Goal: Communication & Community: Share content

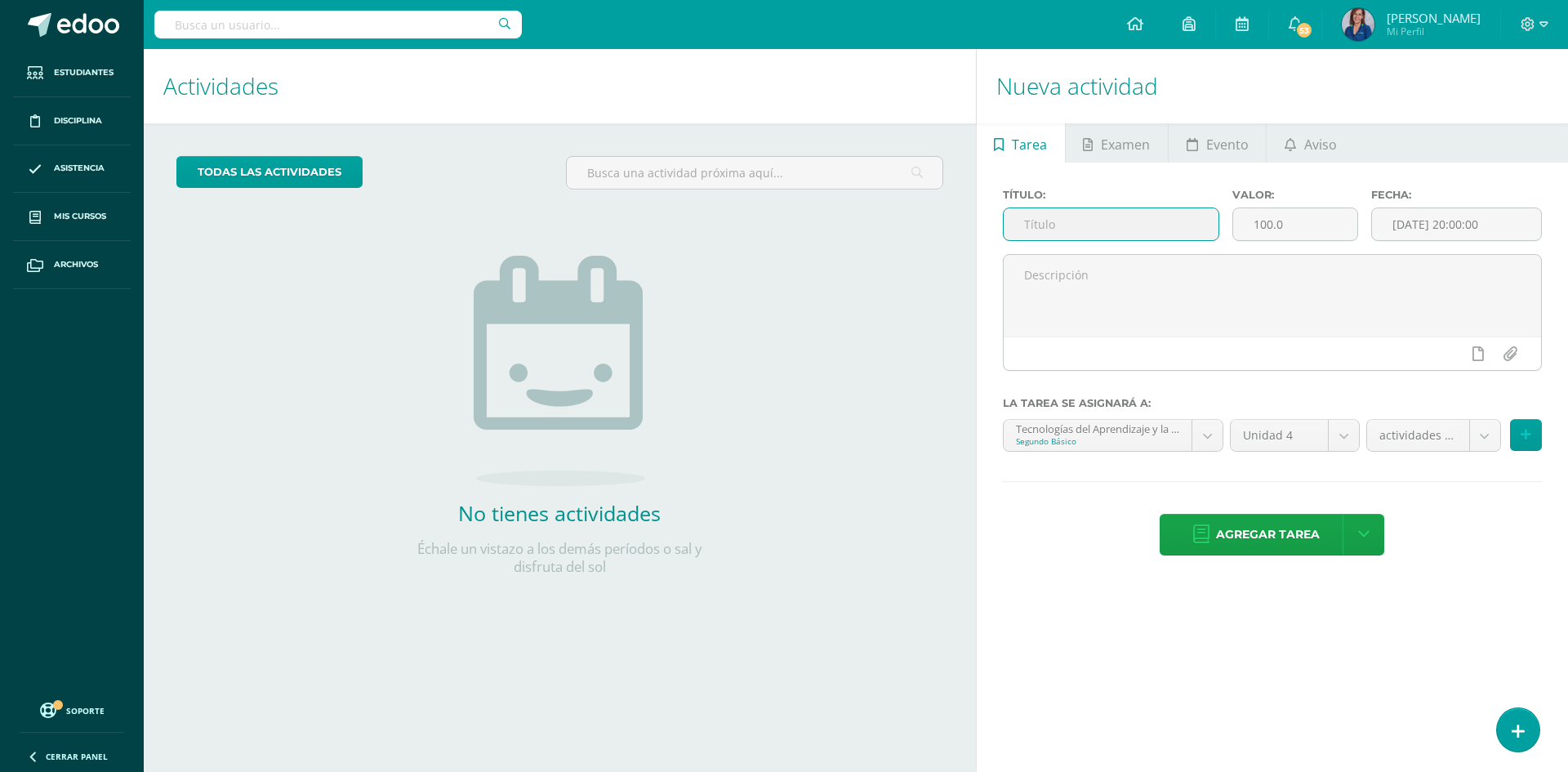
click at [1061, 218] on input "text" at bounding box center [1111, 225] width 215 height 32
click at [1070, 221] on input "Robótica trabajo en clase)" at bounding box center [1111, 225] width 215 height 32
type input "Robótica (trabajo en clase)"
click at [1257, 539] on span "Agregar tarea" at bounding box center [1267, 534] width 104 height 40
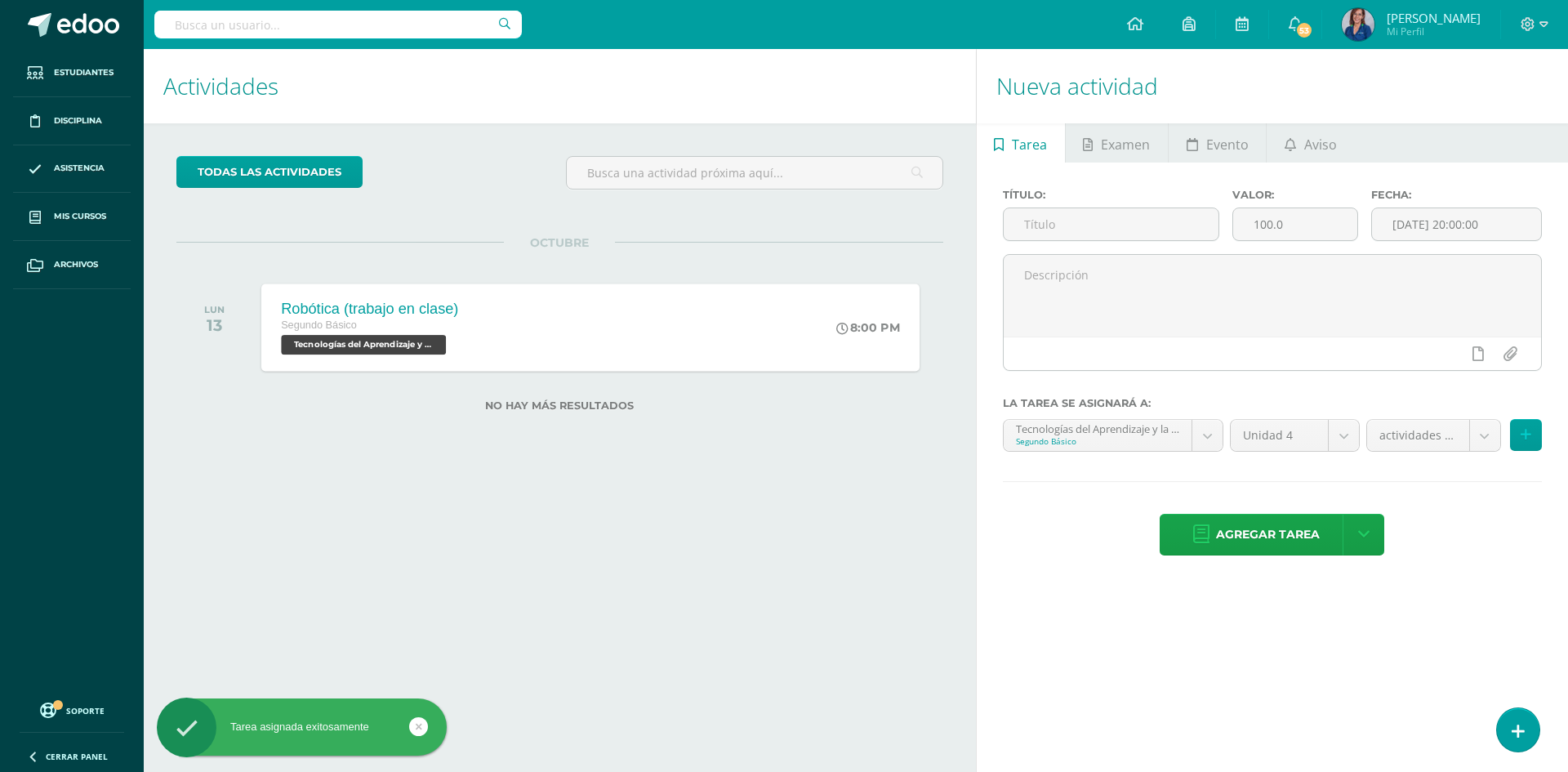
click at [416, 299] on div "Robótica (trabajo en clase) Segundo Básico Tecnologías del Aprendizaje y la Com…" at bounding box center [369, 326] width 217 height 87
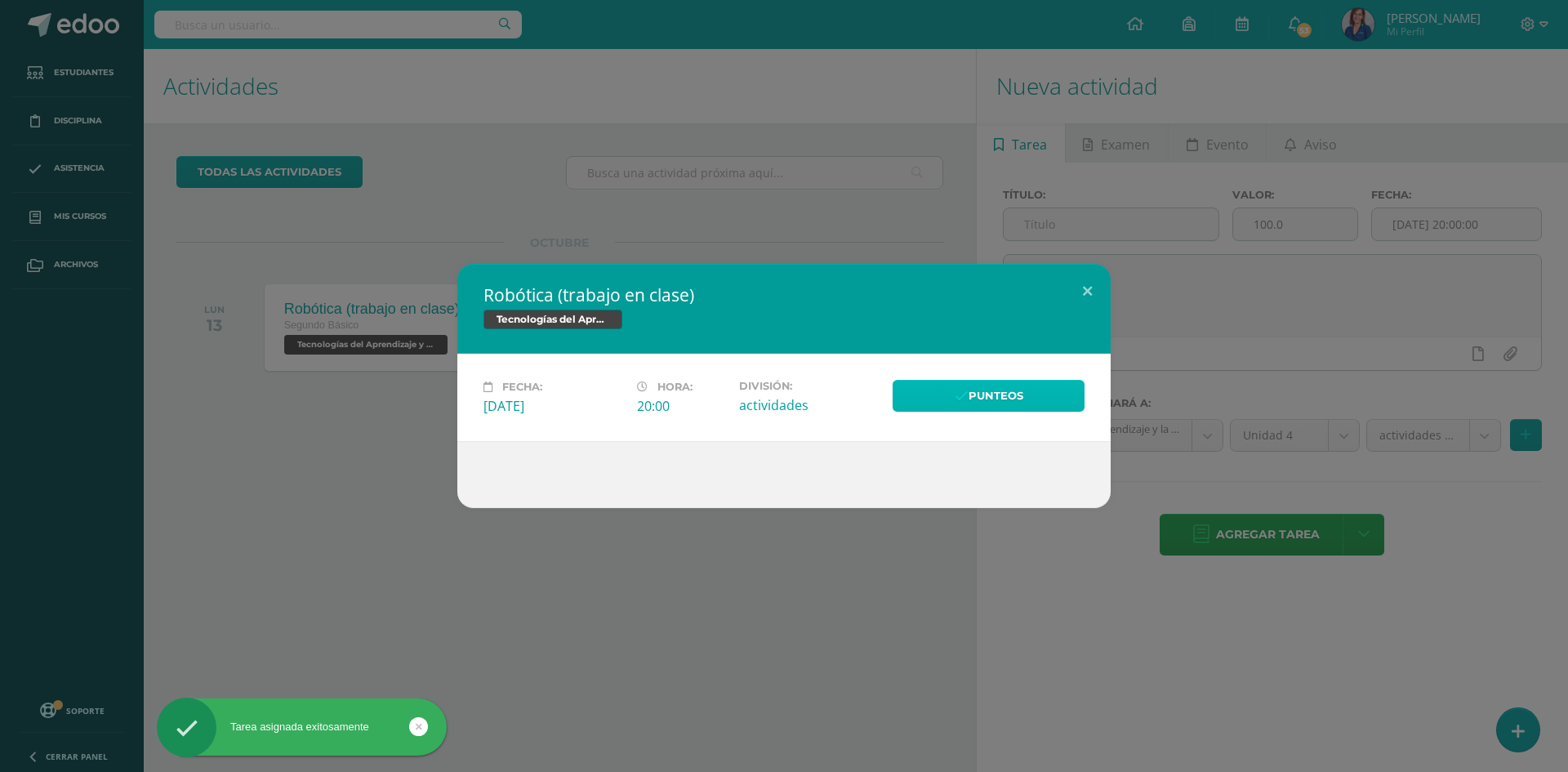
click at [936, 396] on link "Punteos" at bounding box center [988, 396] width 192 height 32
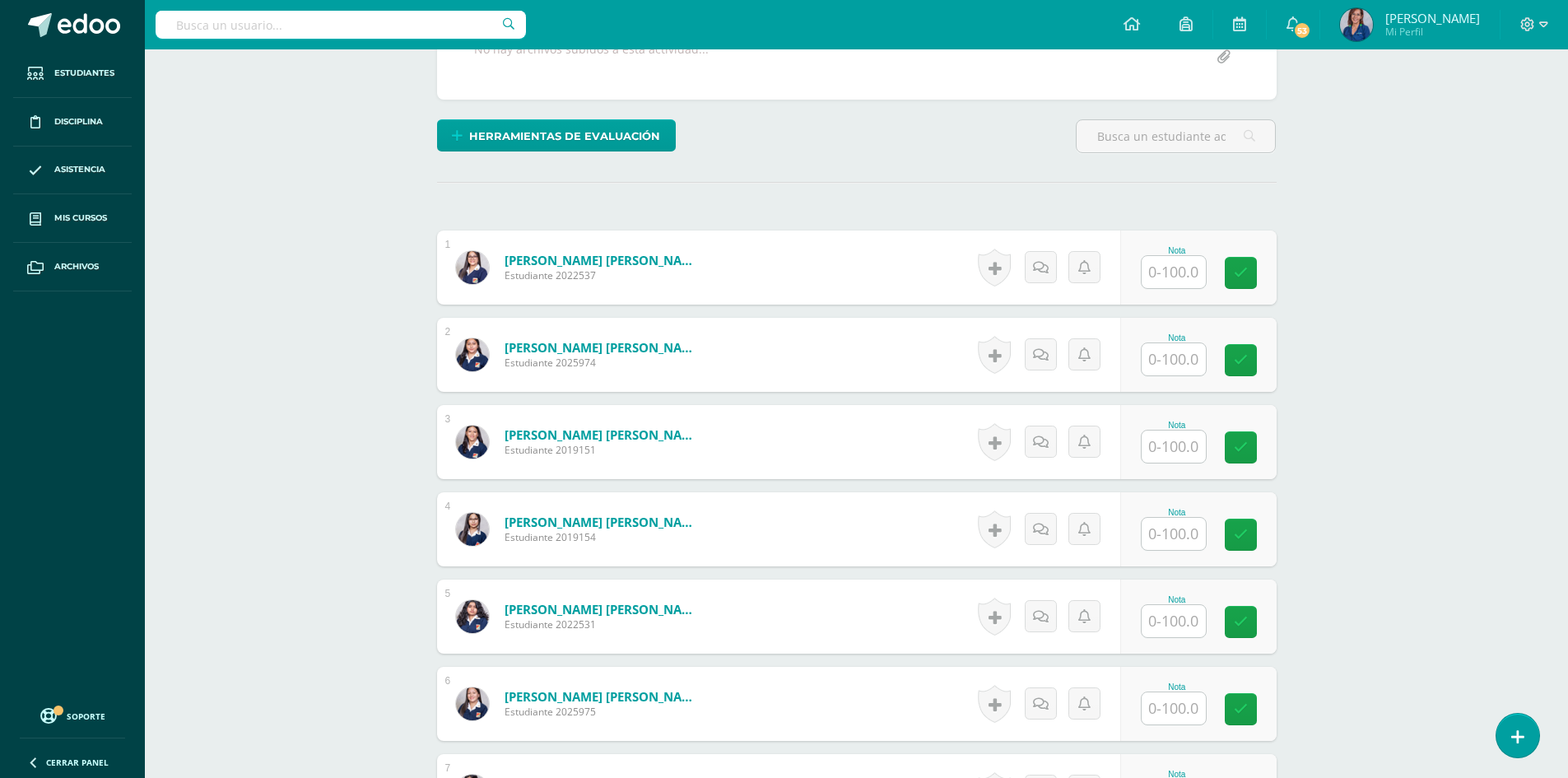
scroll to position [742, 0]
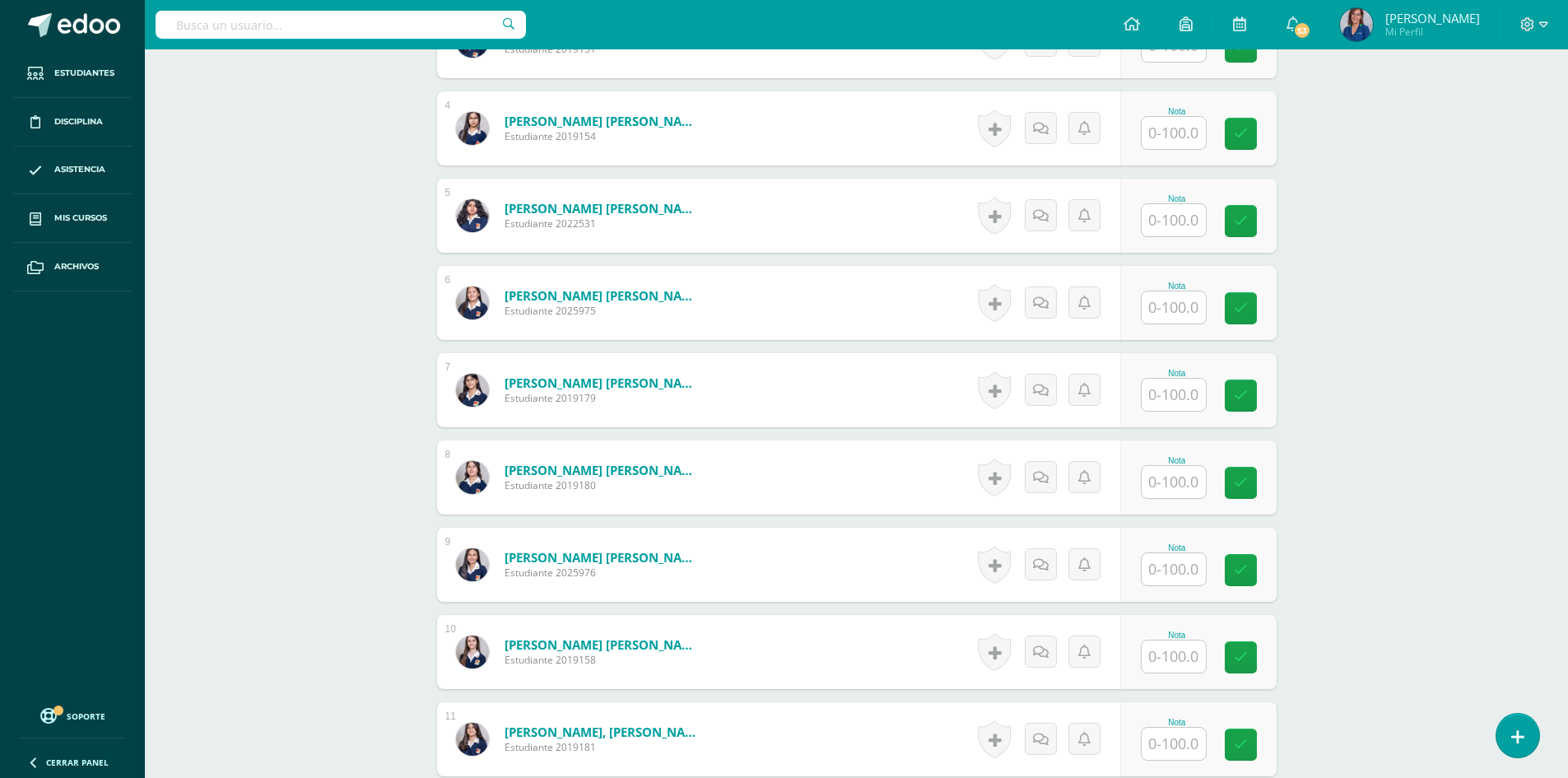
click at [1169, 655] on input "text" at bounding box center [1173, 656] width 64 height 32
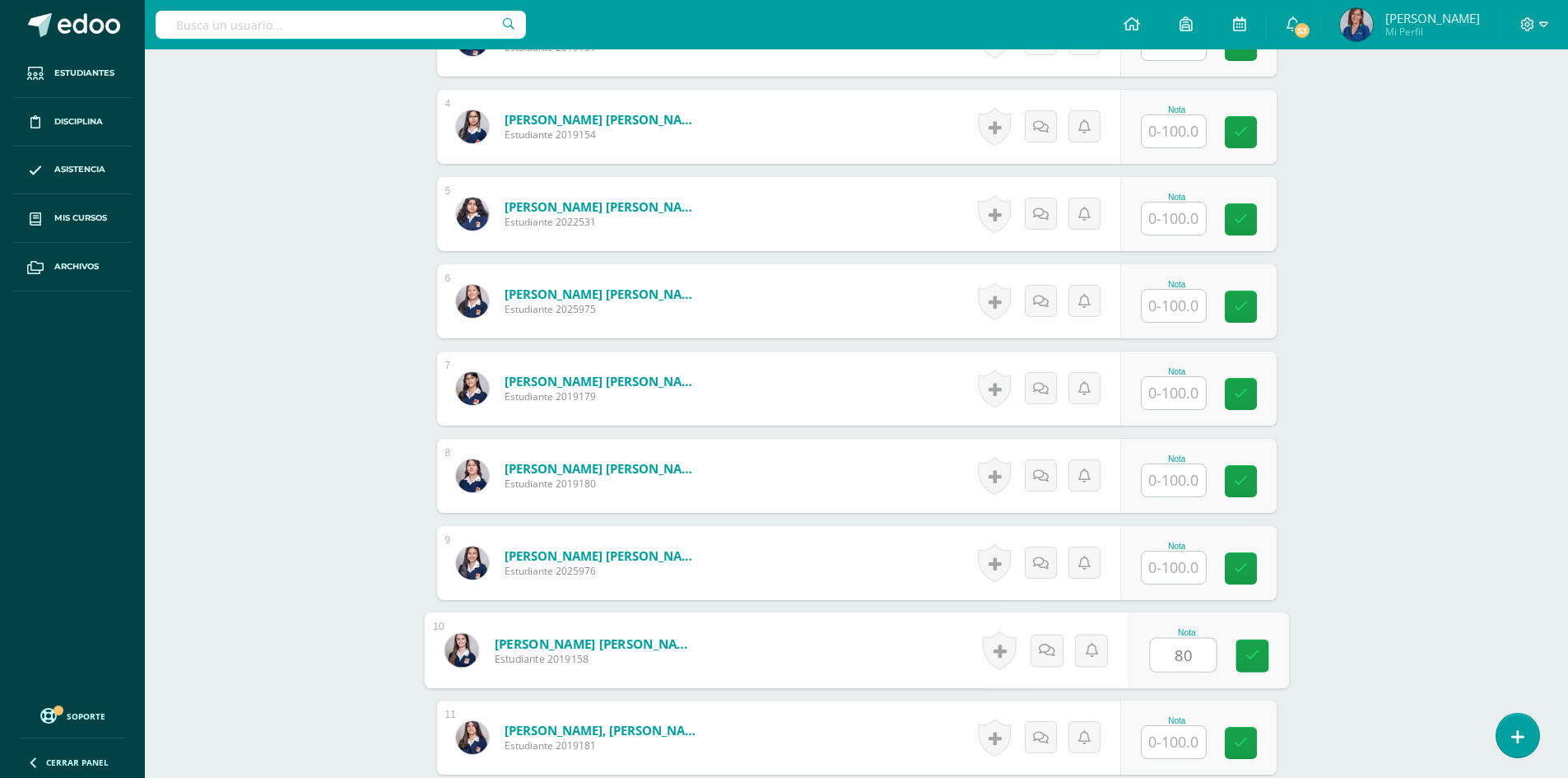
type input "80"
click at [1180, 140] on input "text" at bounding box center [1182, 131] width 66 height 33
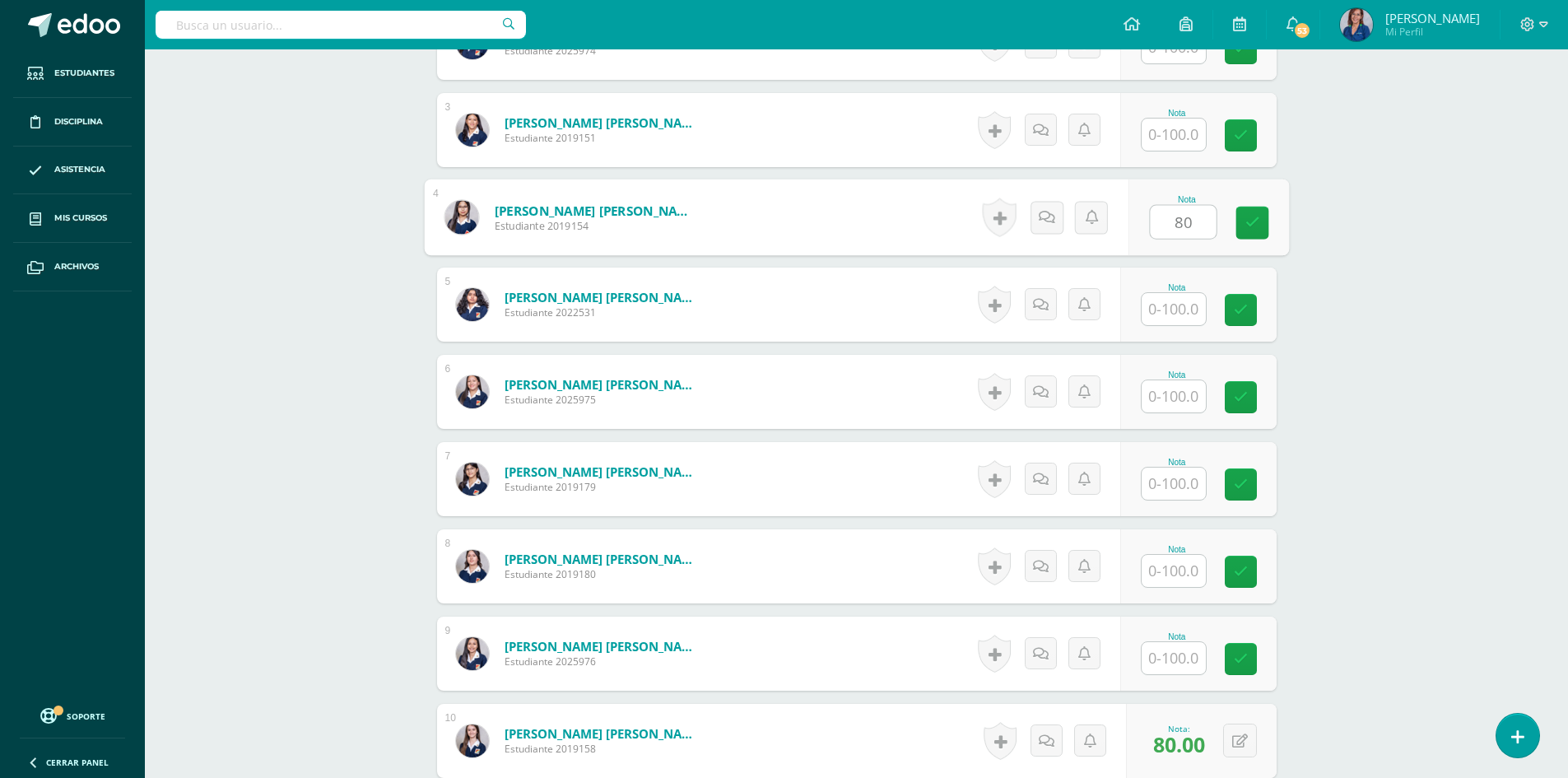
scroll to position [580, 0]
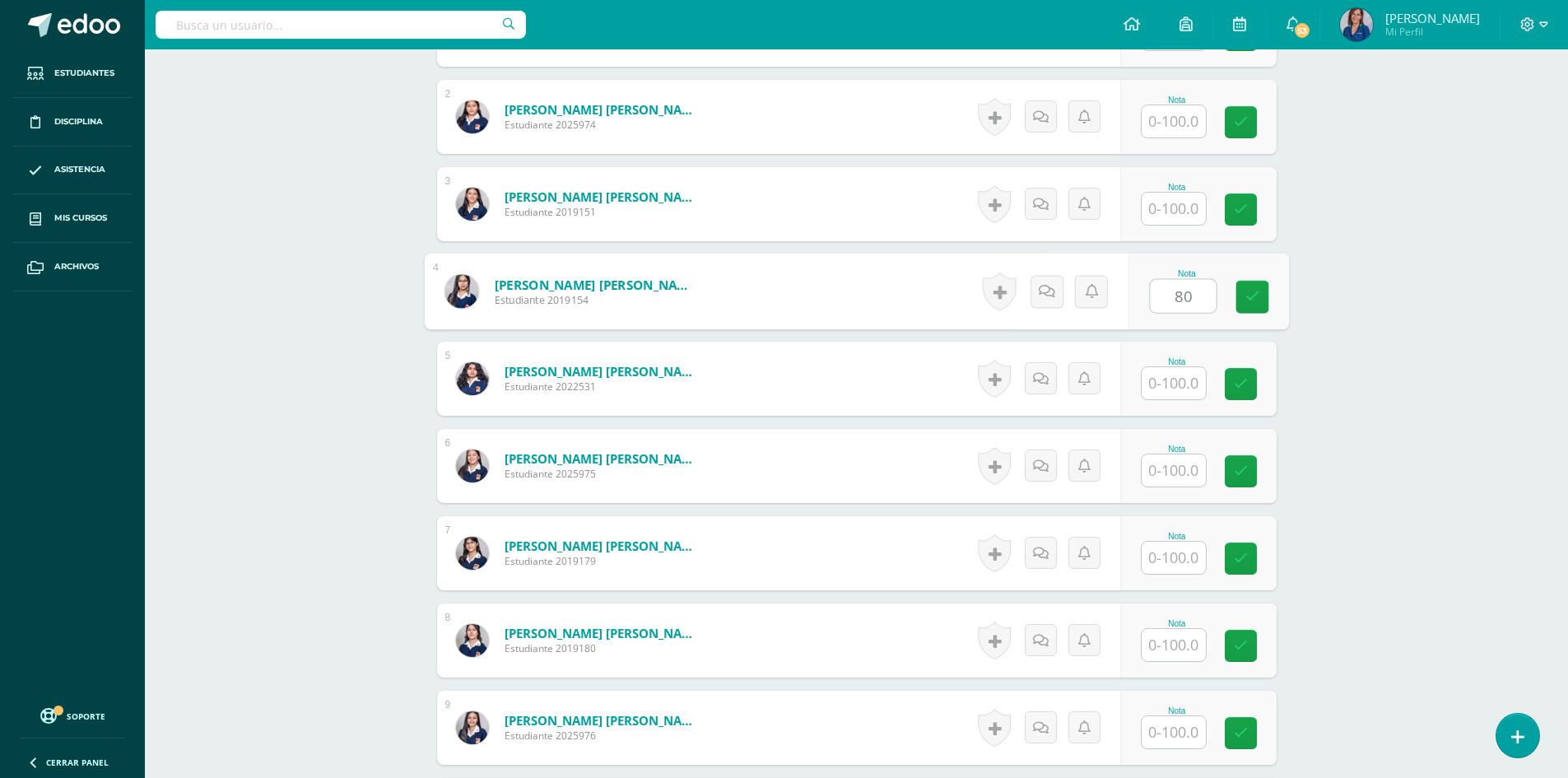
type input "80"
click at [1153, 214] on input "text" at bounding box center [1173, 209] width 64 height 32
type input "80"
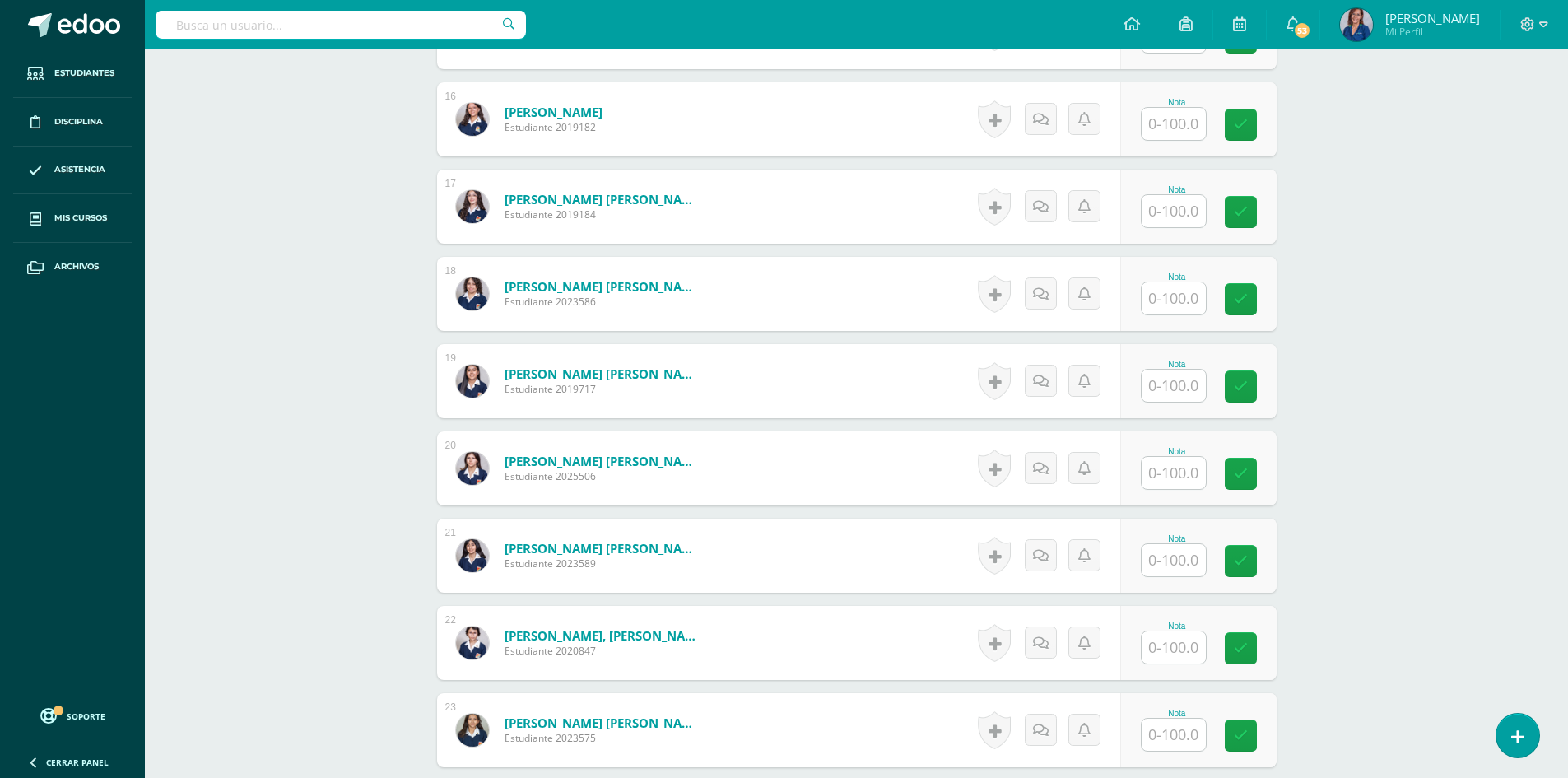
scroll to position [1978, 0]
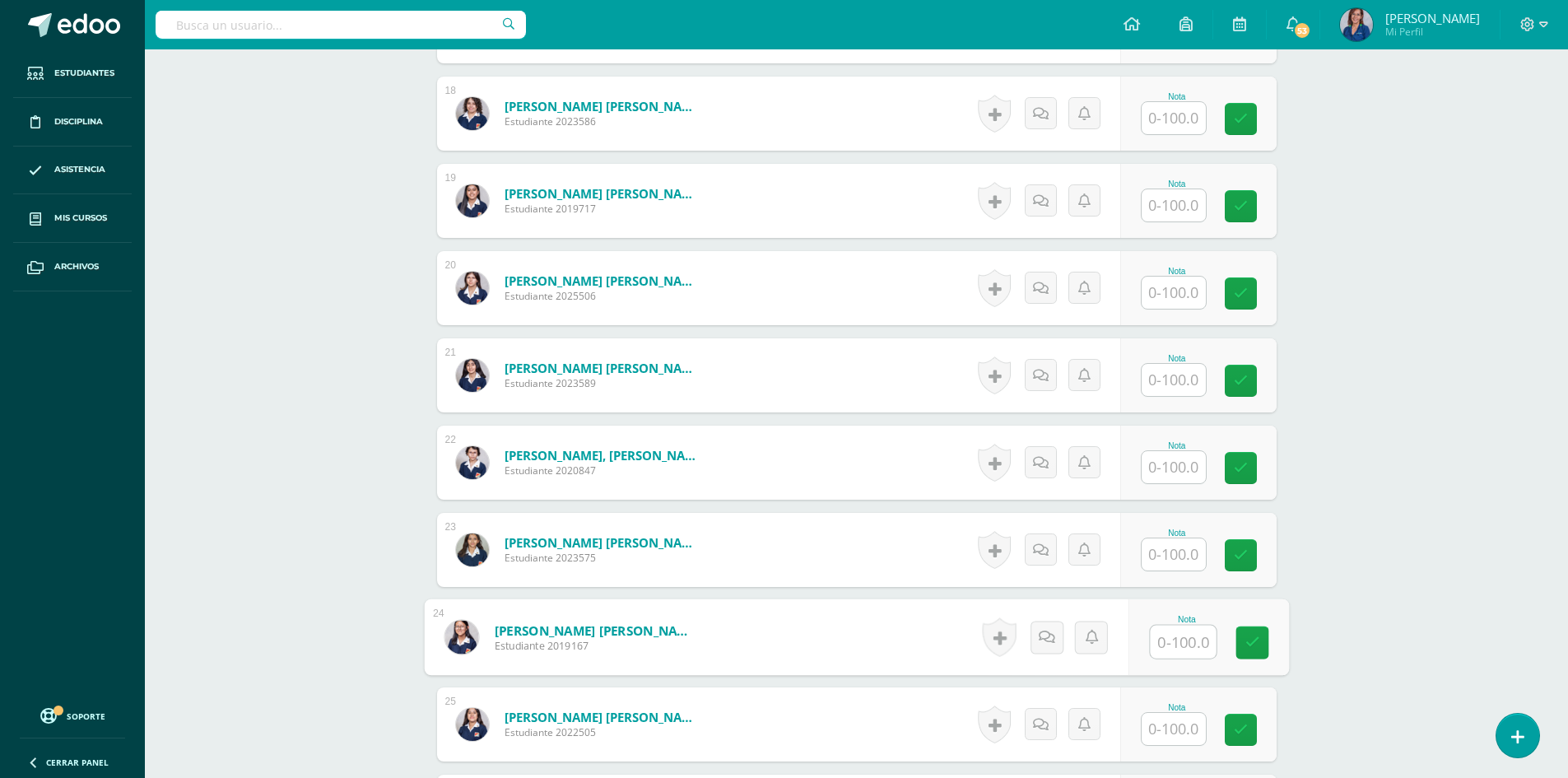
click at [1174, 633] on input "text" at bounding box center [1182, 642] width 66 height 33
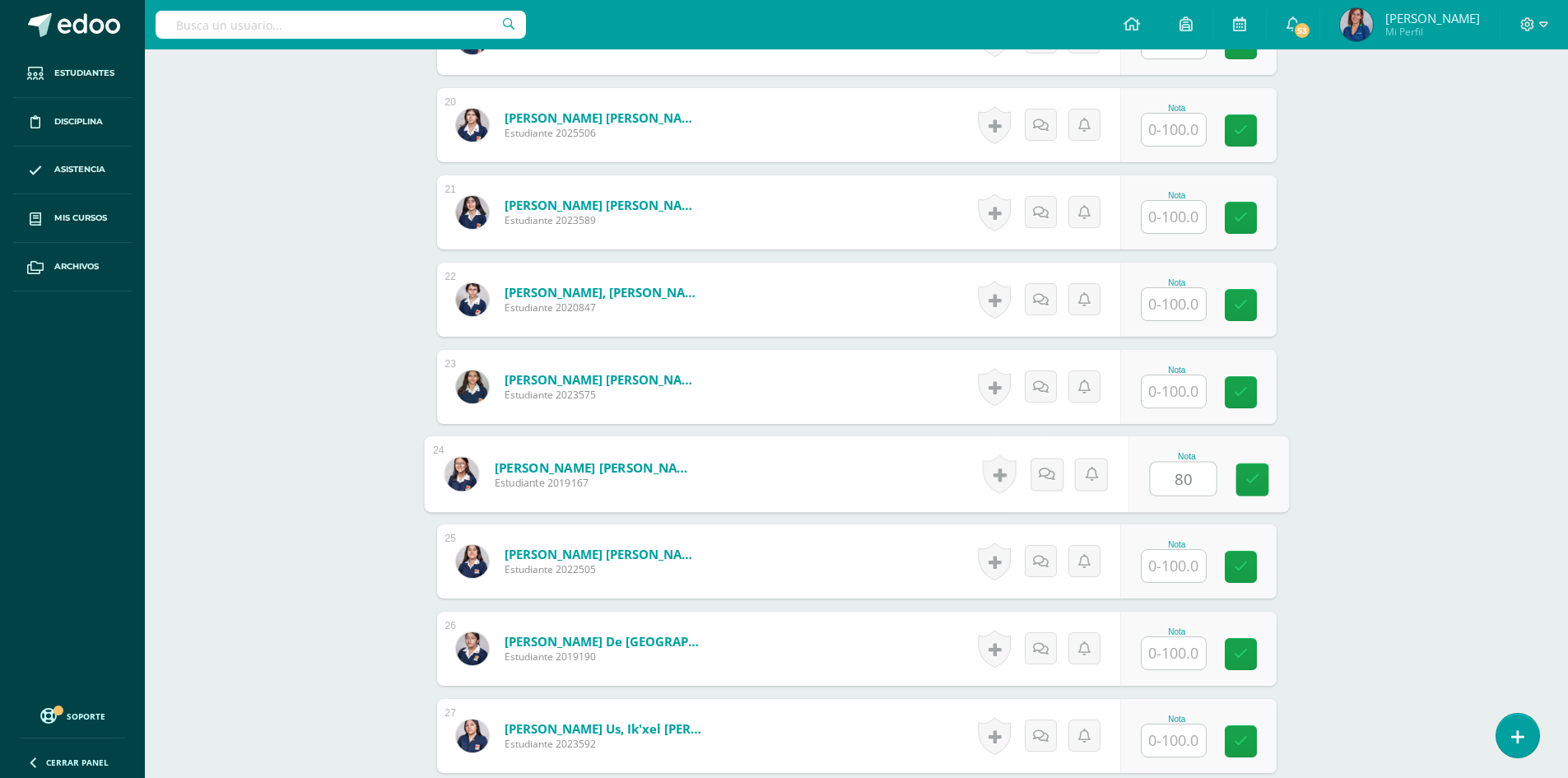
scroll to position [2142, 0]
type input "80"
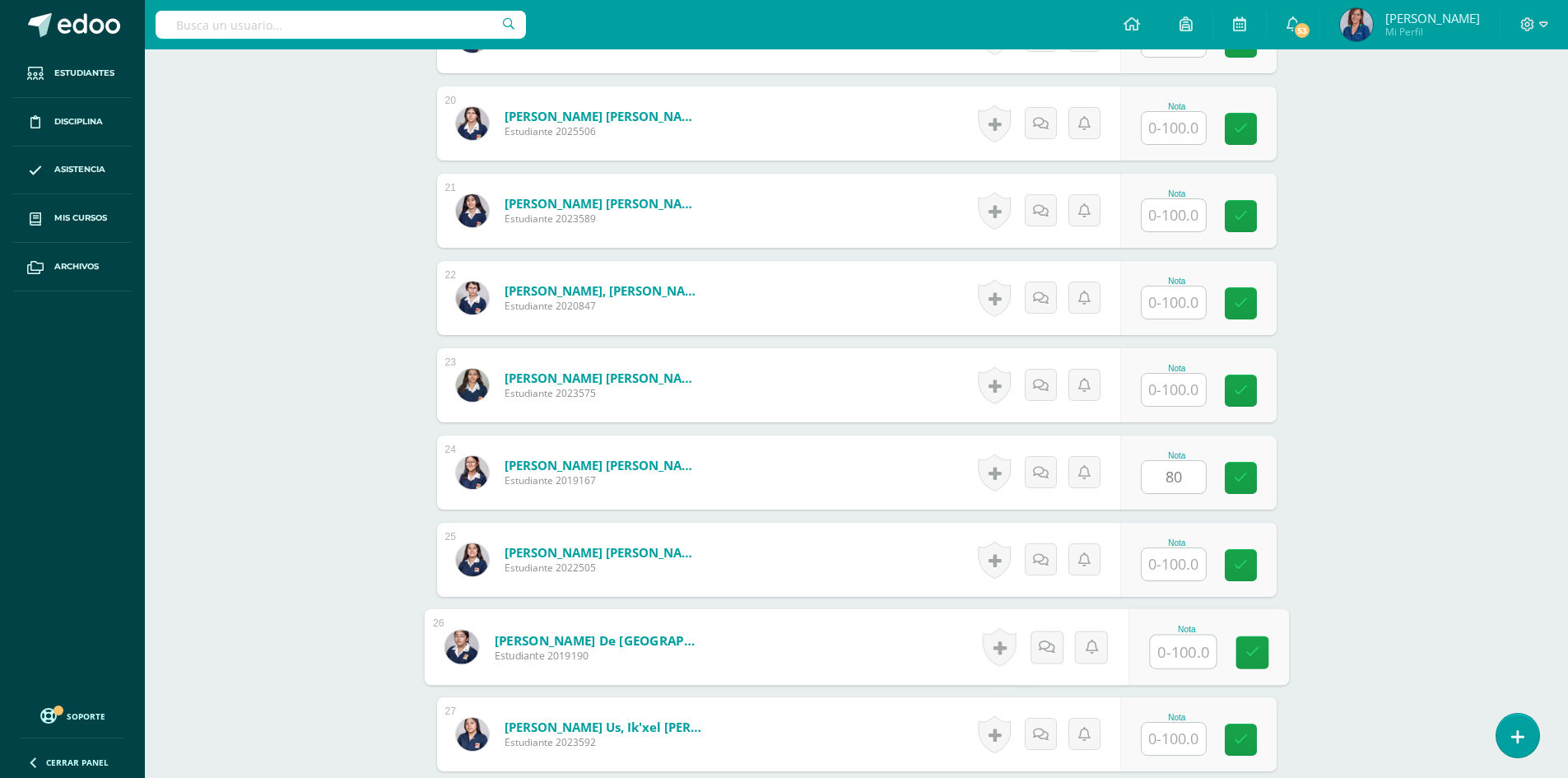
click at [1161, 649] on input "text" at bounding box center [1182, 651] width 66 height 33
type input "80"
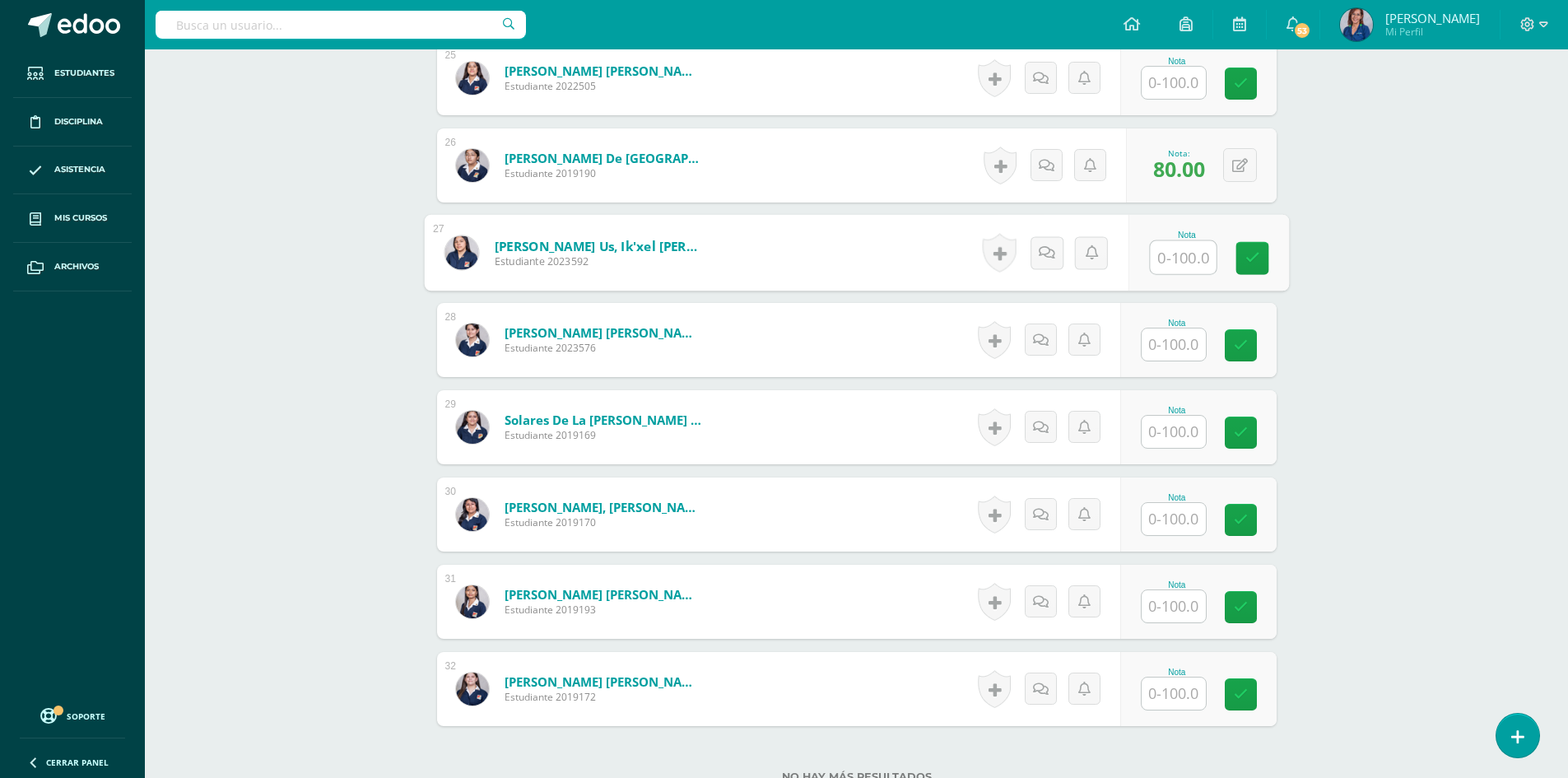
scroll to position [2636, 0]
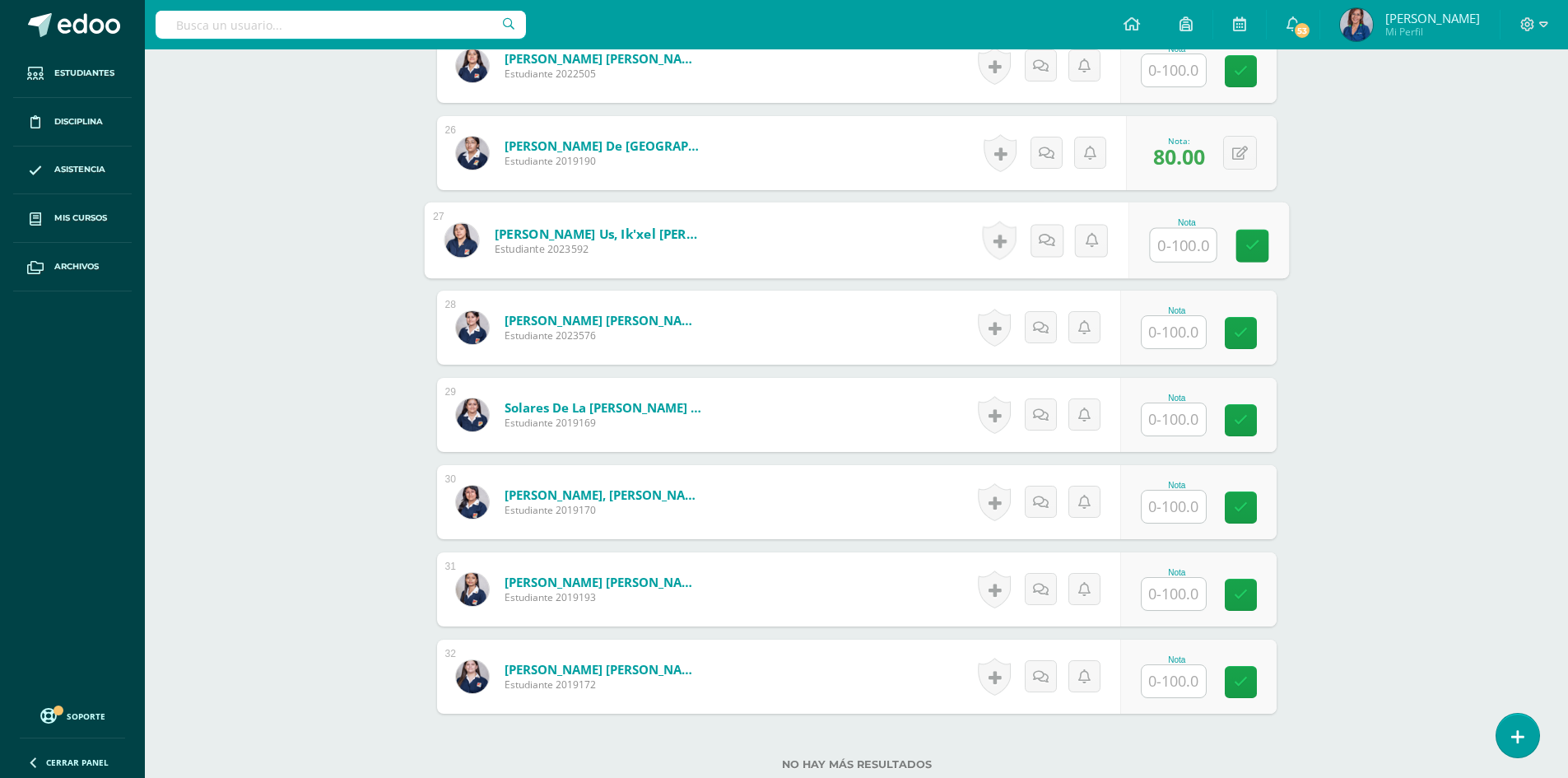
click at [1174, 687] on input "text" at bounding box center [1173, 681] width 64 height 32
type input "80"
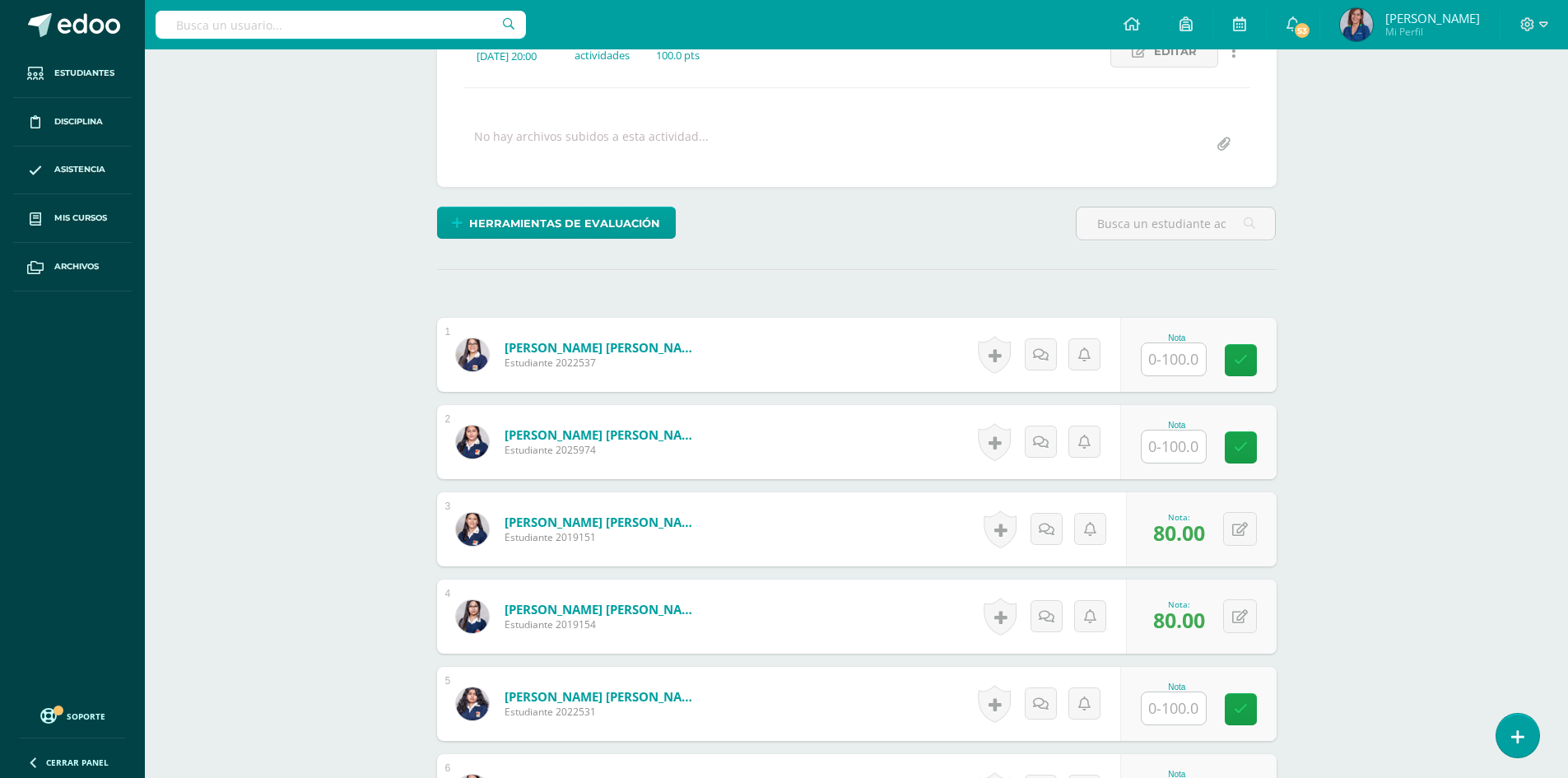
scroll to position [250, 0]
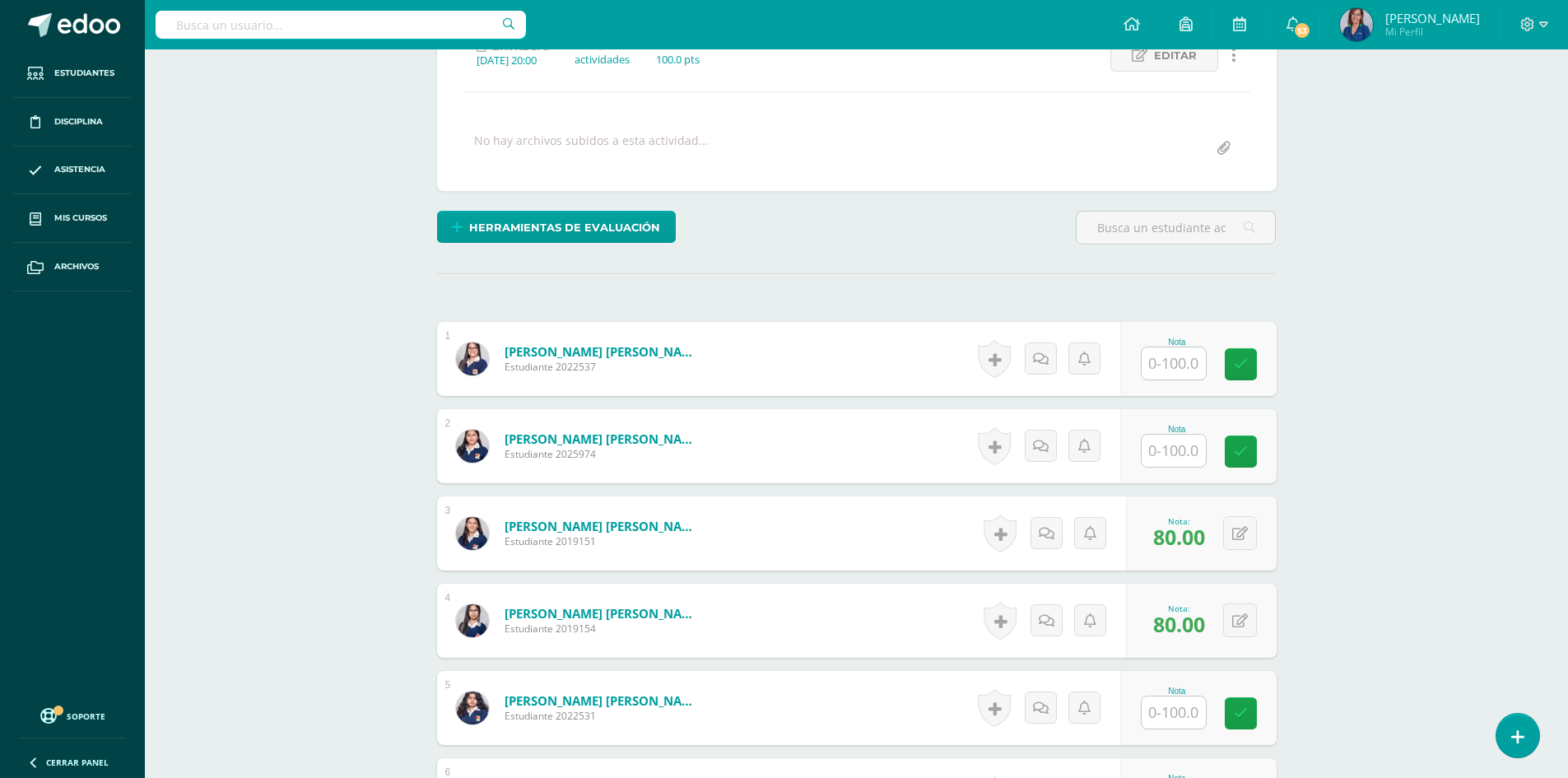
click at [1164, 363] on input "text" at bounding box center [1173, 363] width 64 height 32
type input "100"
click at [1162, 704] on input "text" at bounding box center [1173, 712] width 64 height 32
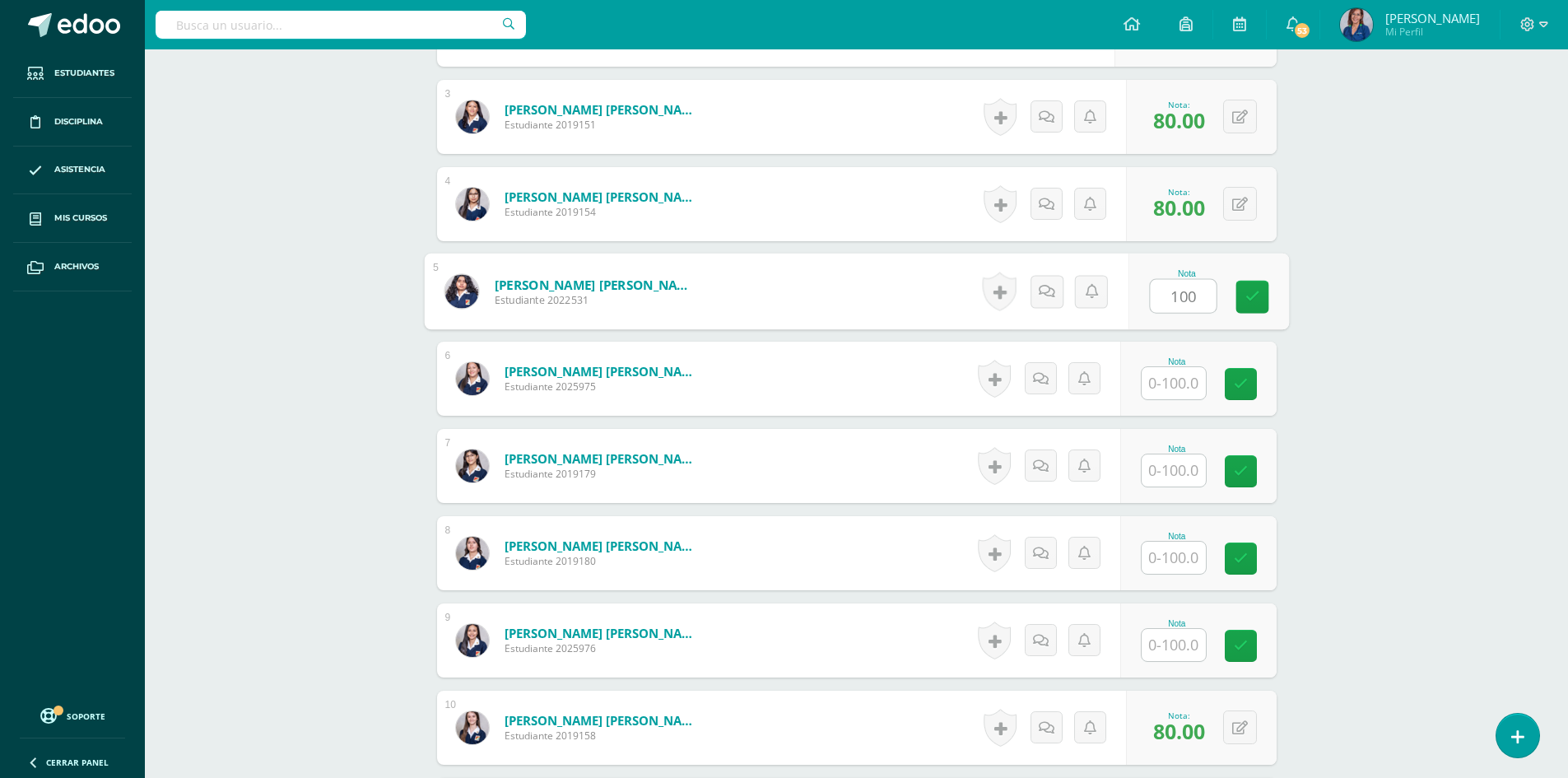
scroll to position [744, 0]
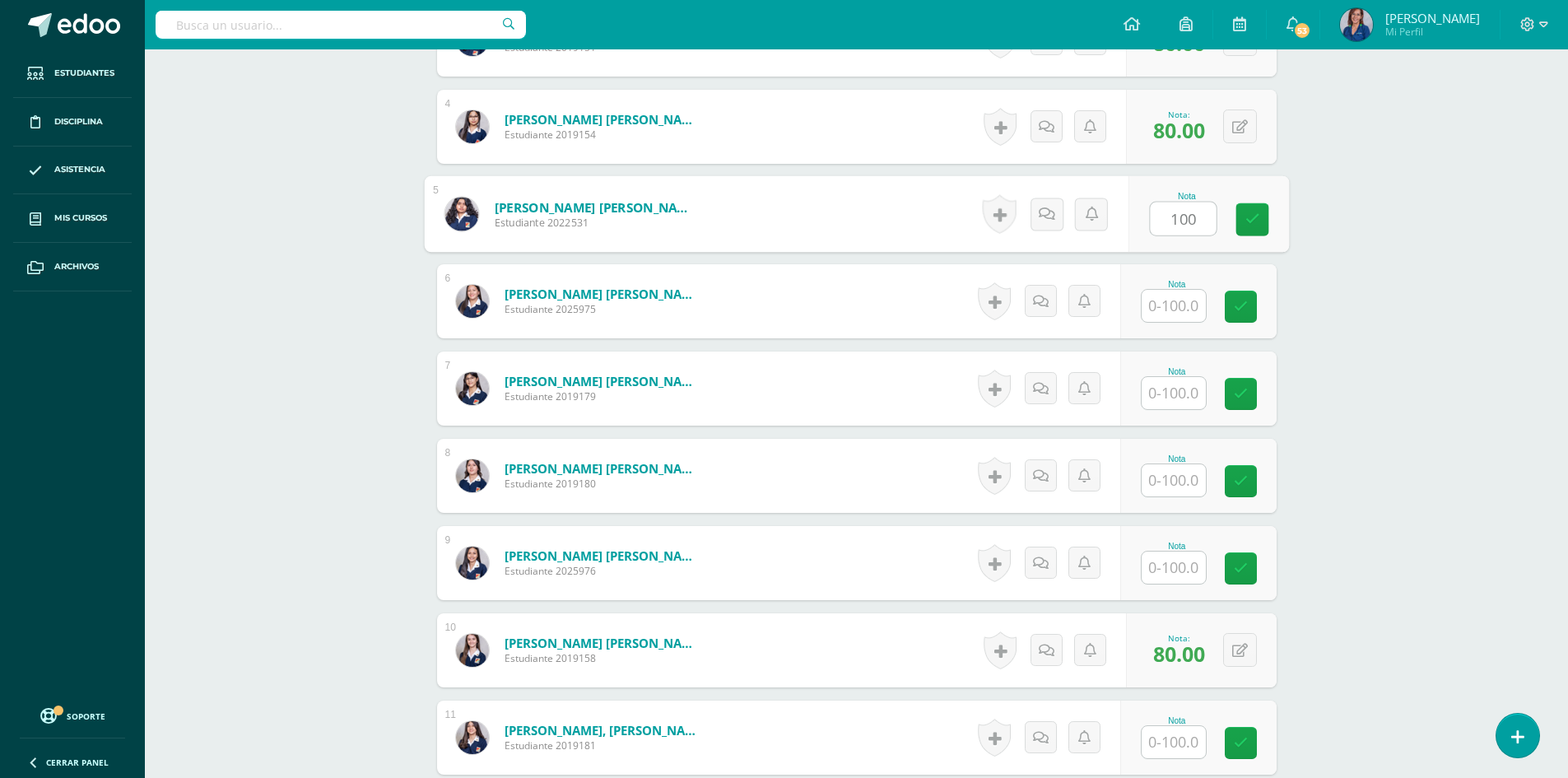
type input "100"
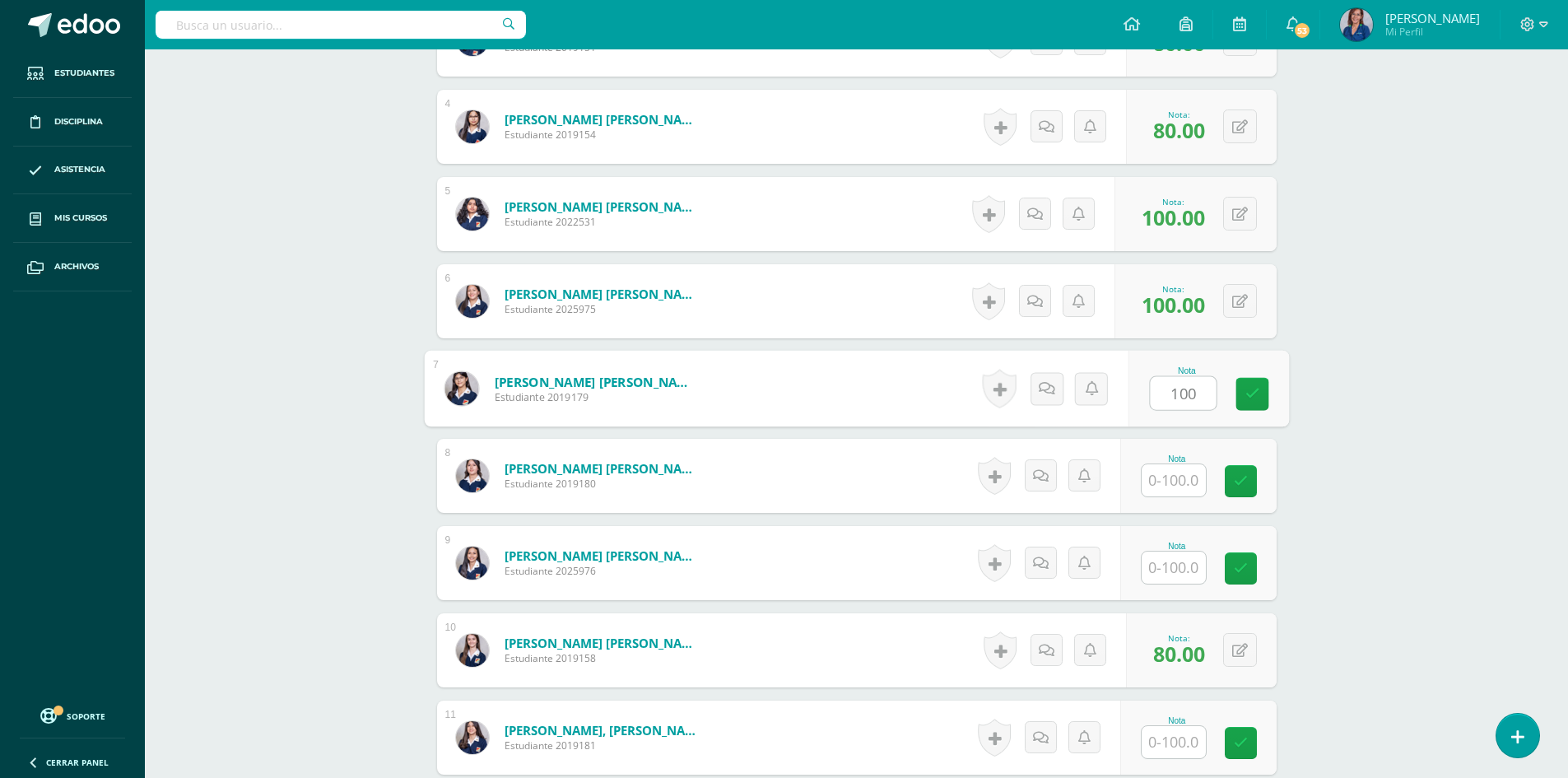
type input "100"
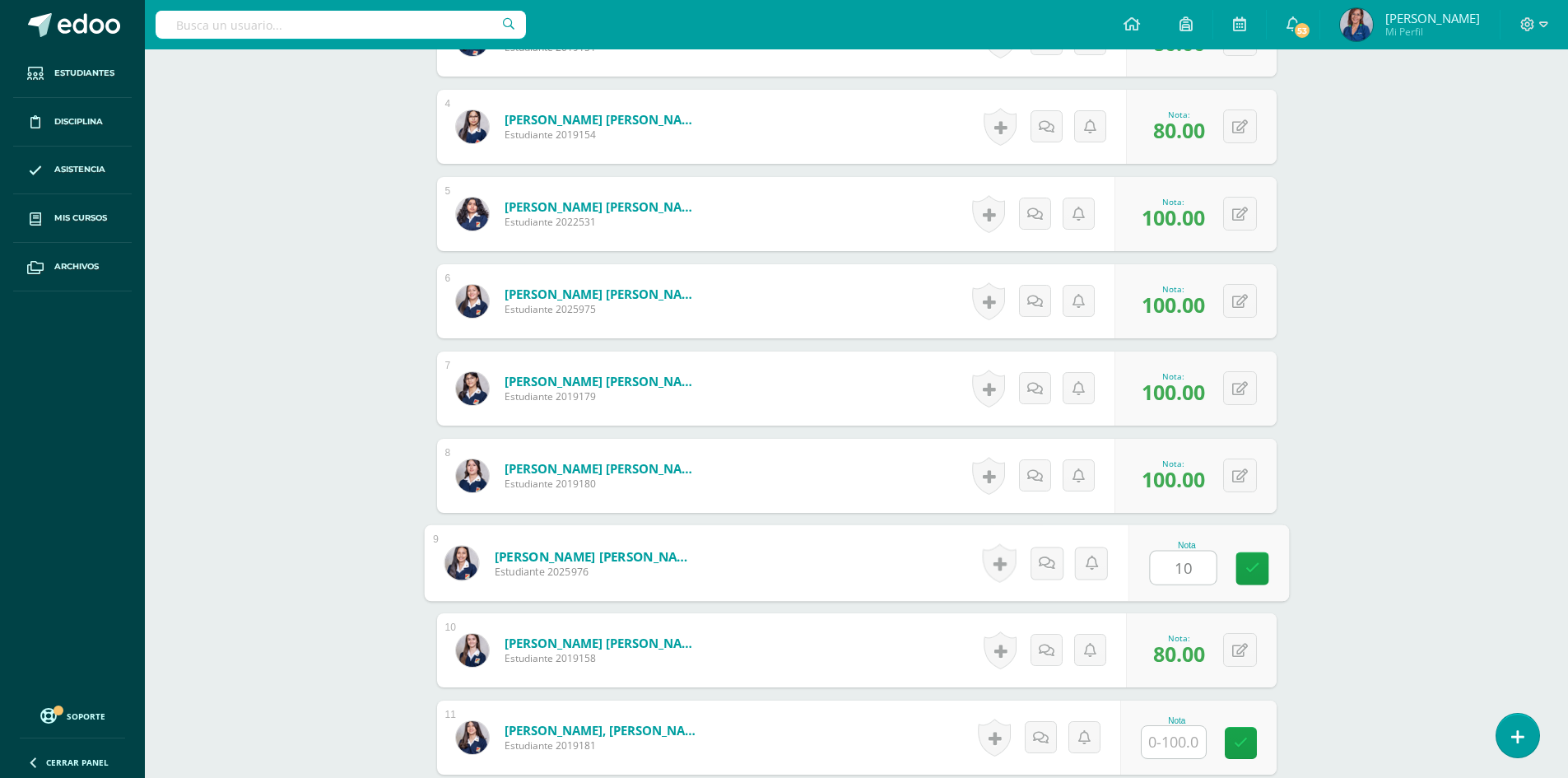
type input "100"
click at [1185, 744] on input "text" at bounding box center [1173, 742] width 64 height 32
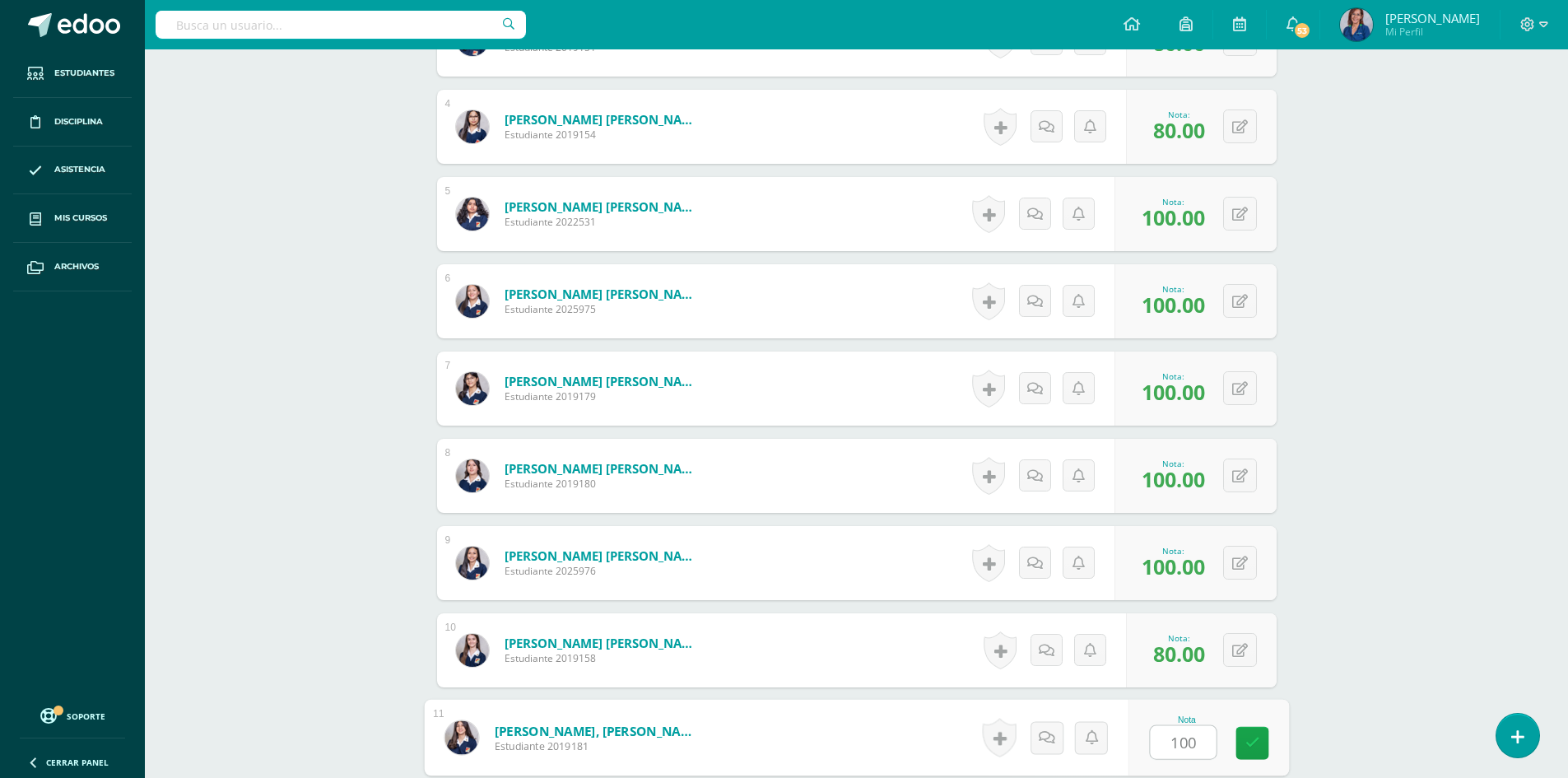
type input "100"
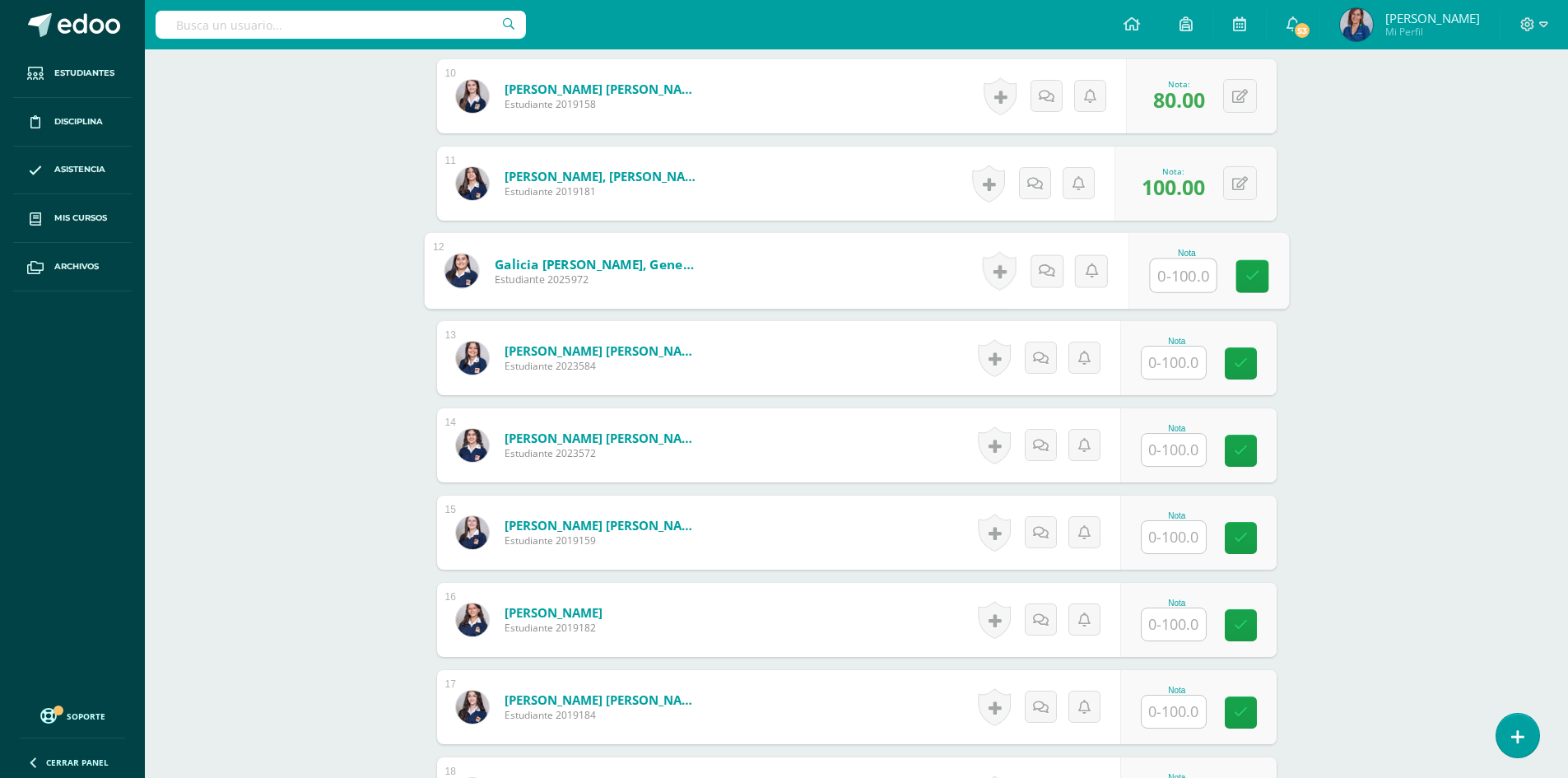
scroll to position [1348, 0]
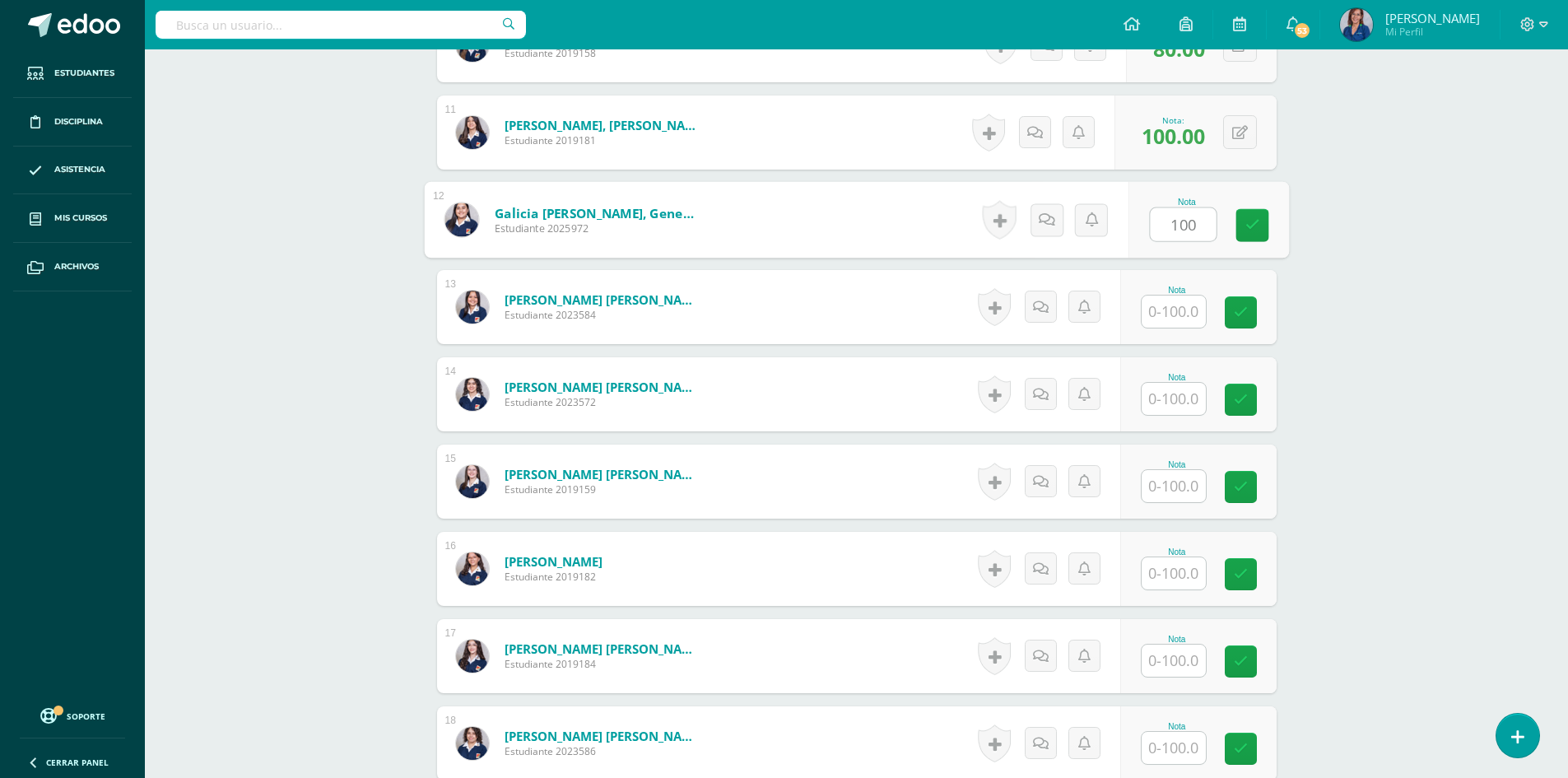
type input "100"
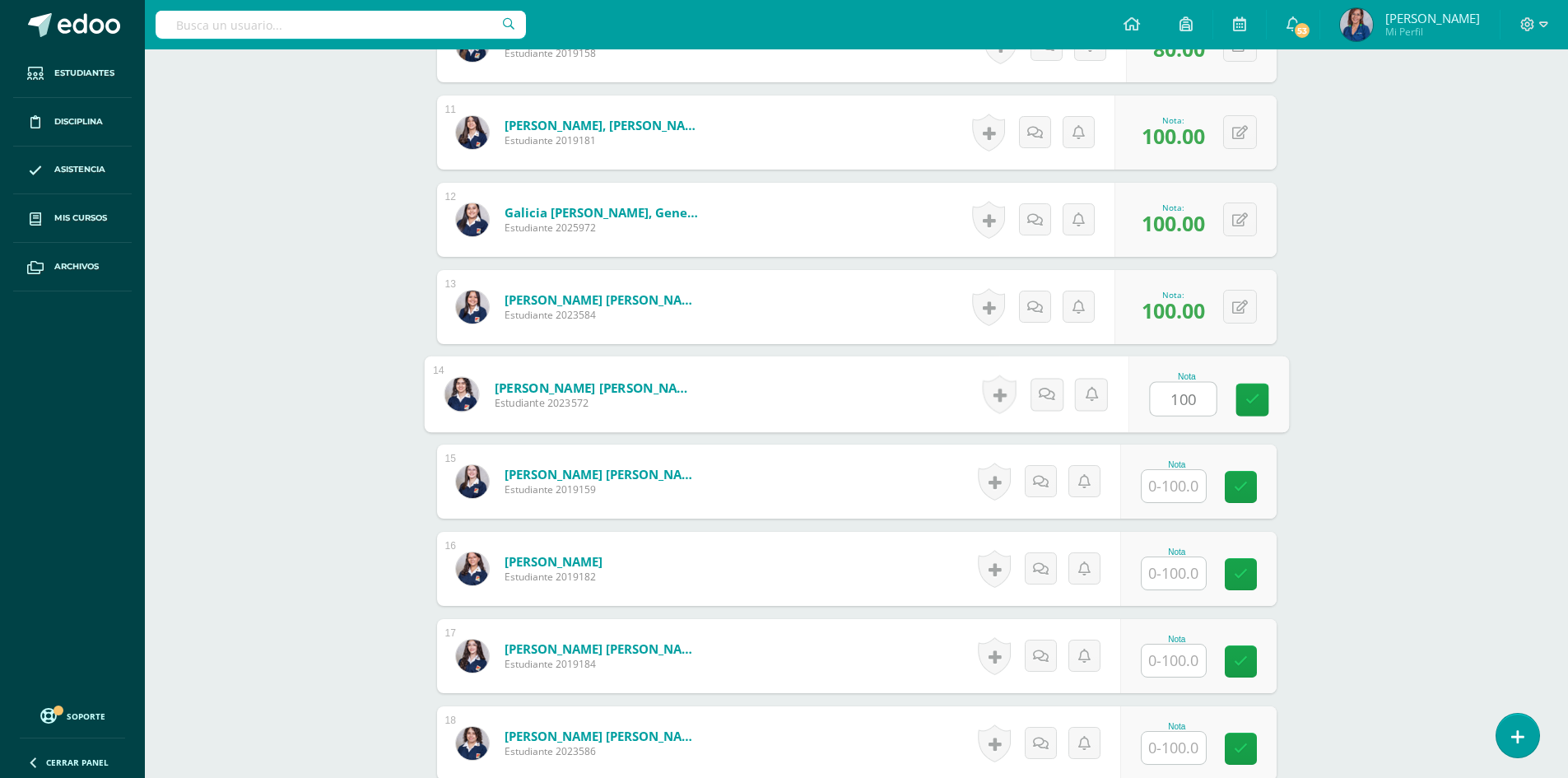
type input "100"
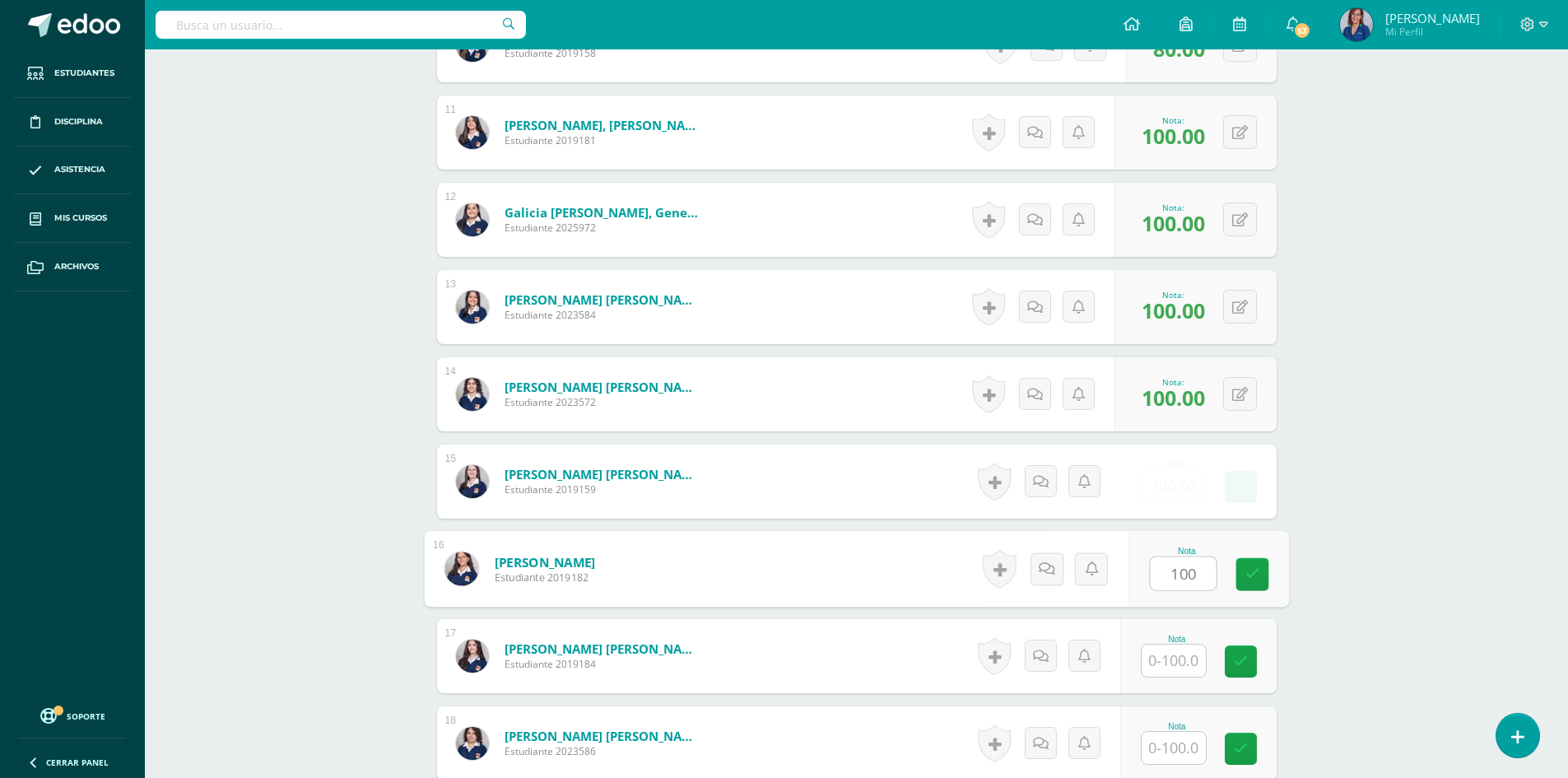
type input "100"
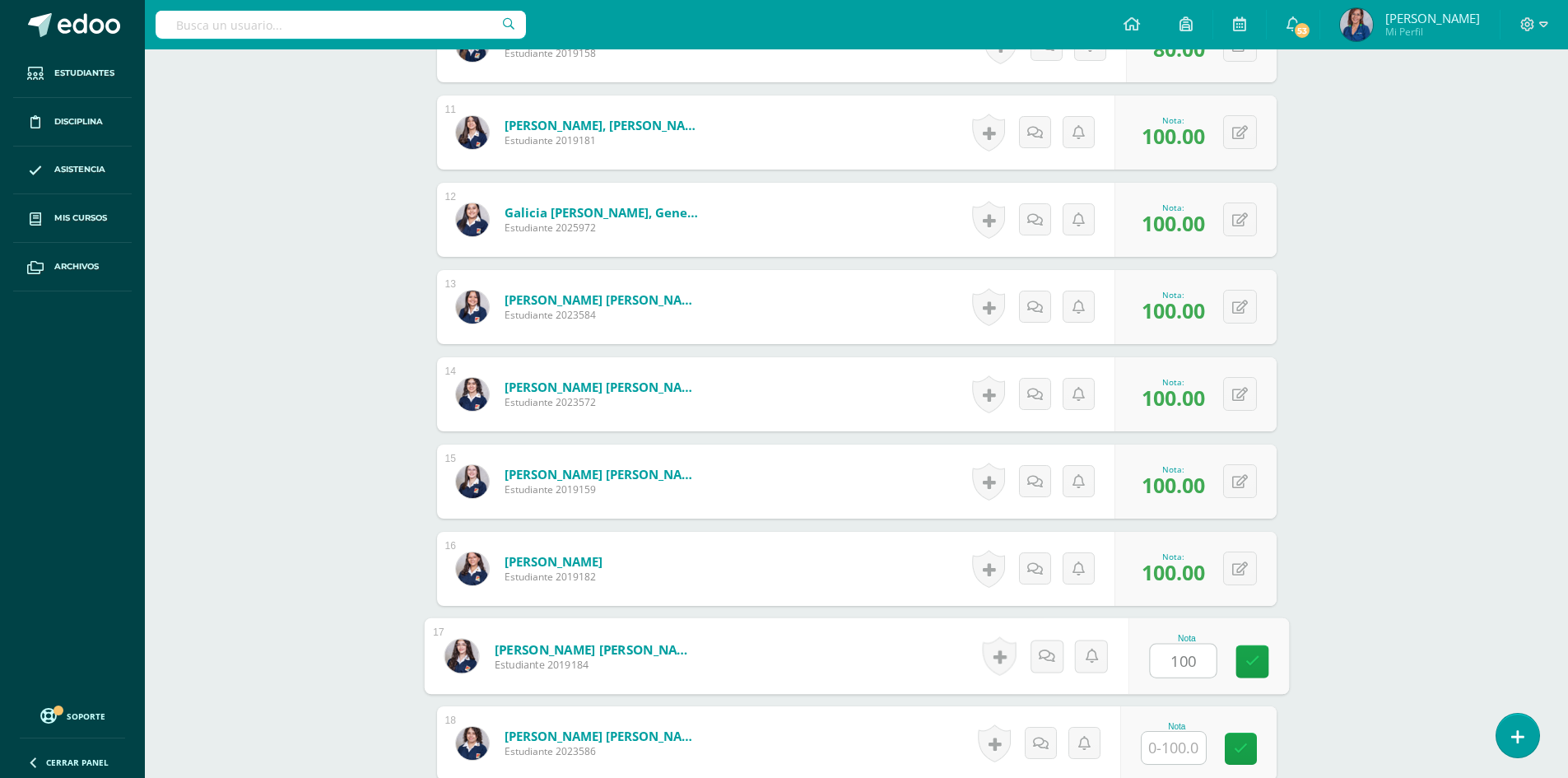
type input "100"
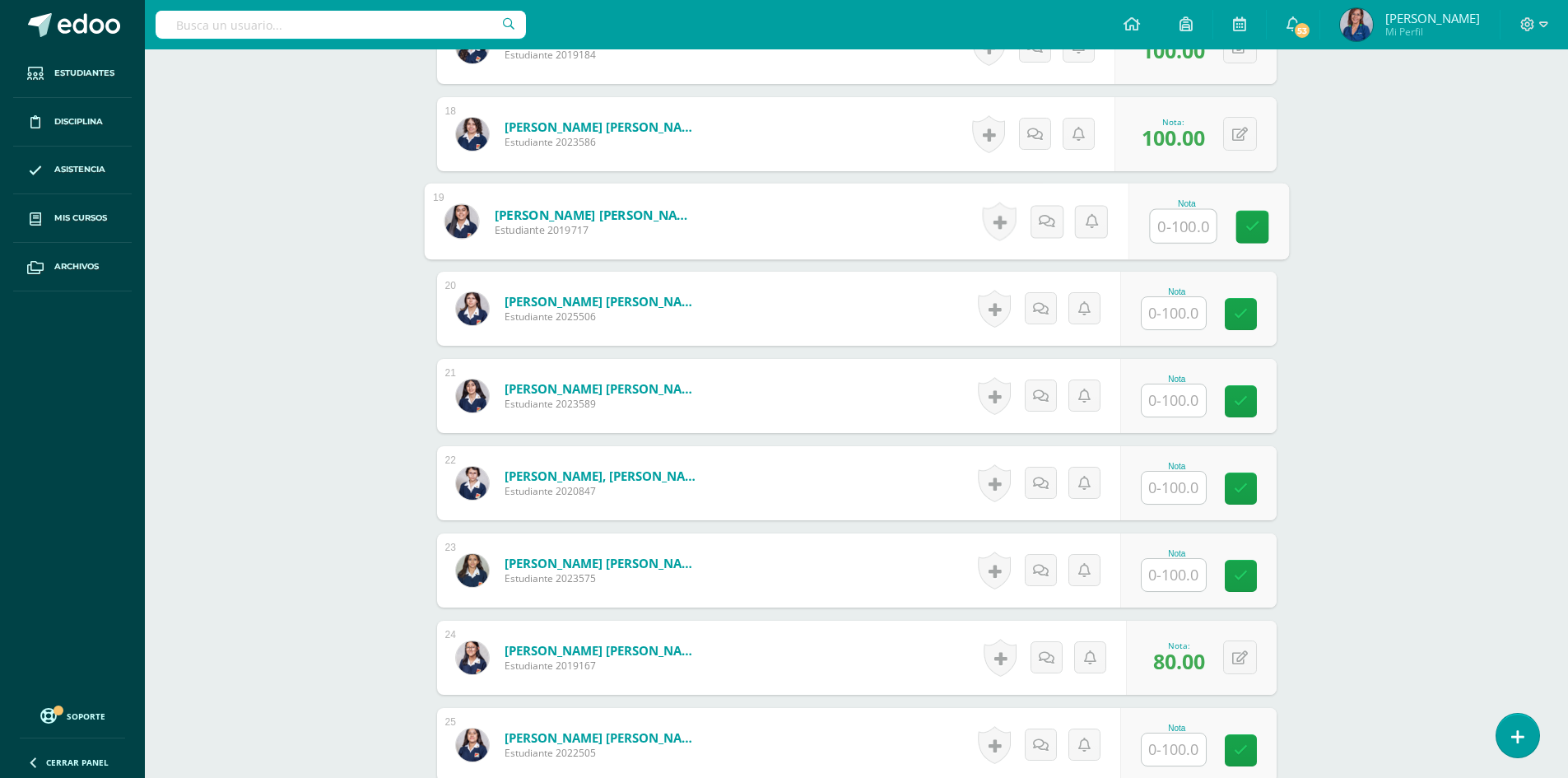
scroll to position [1959, 0]
type input "100"
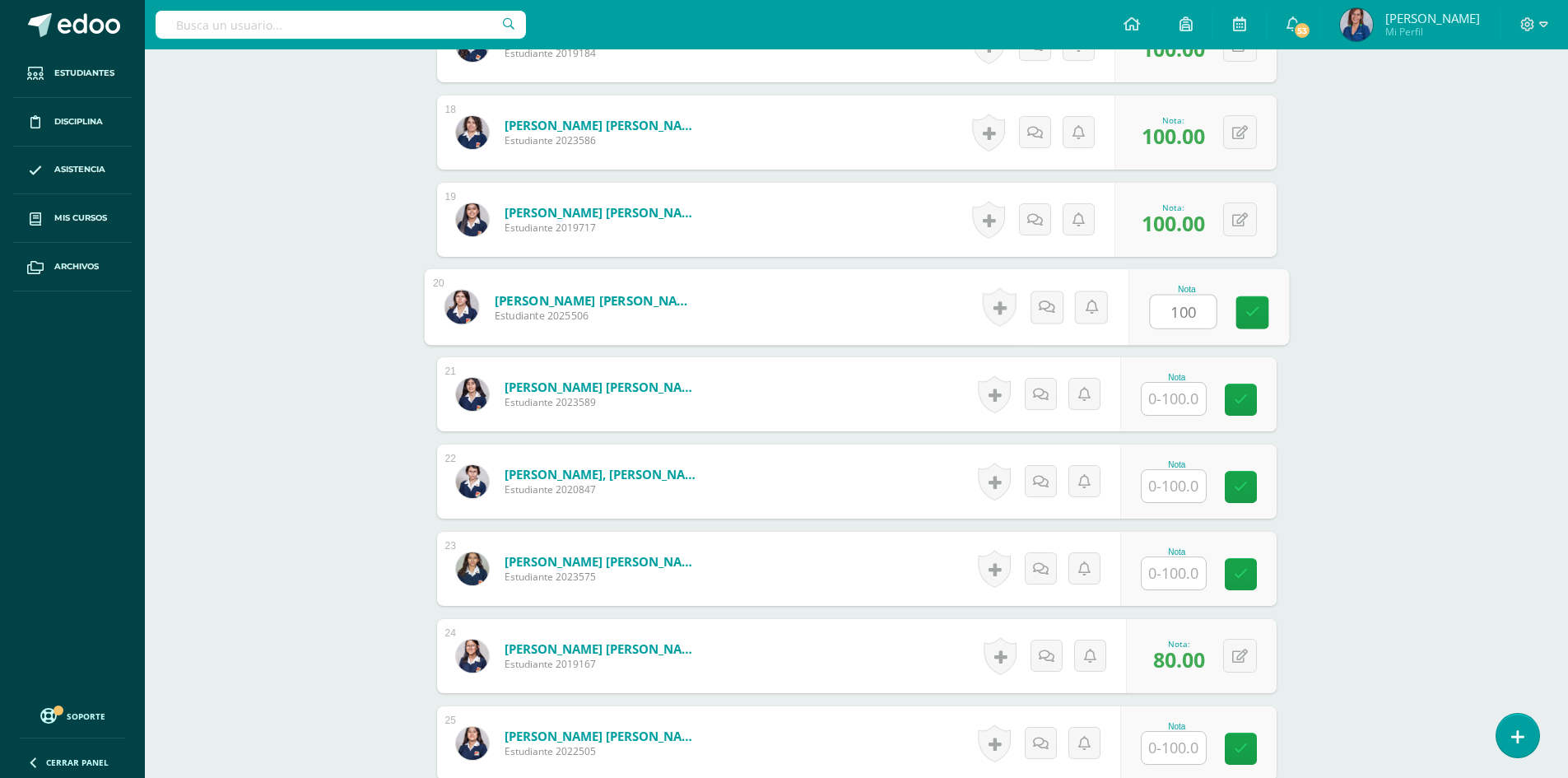
type input "100"
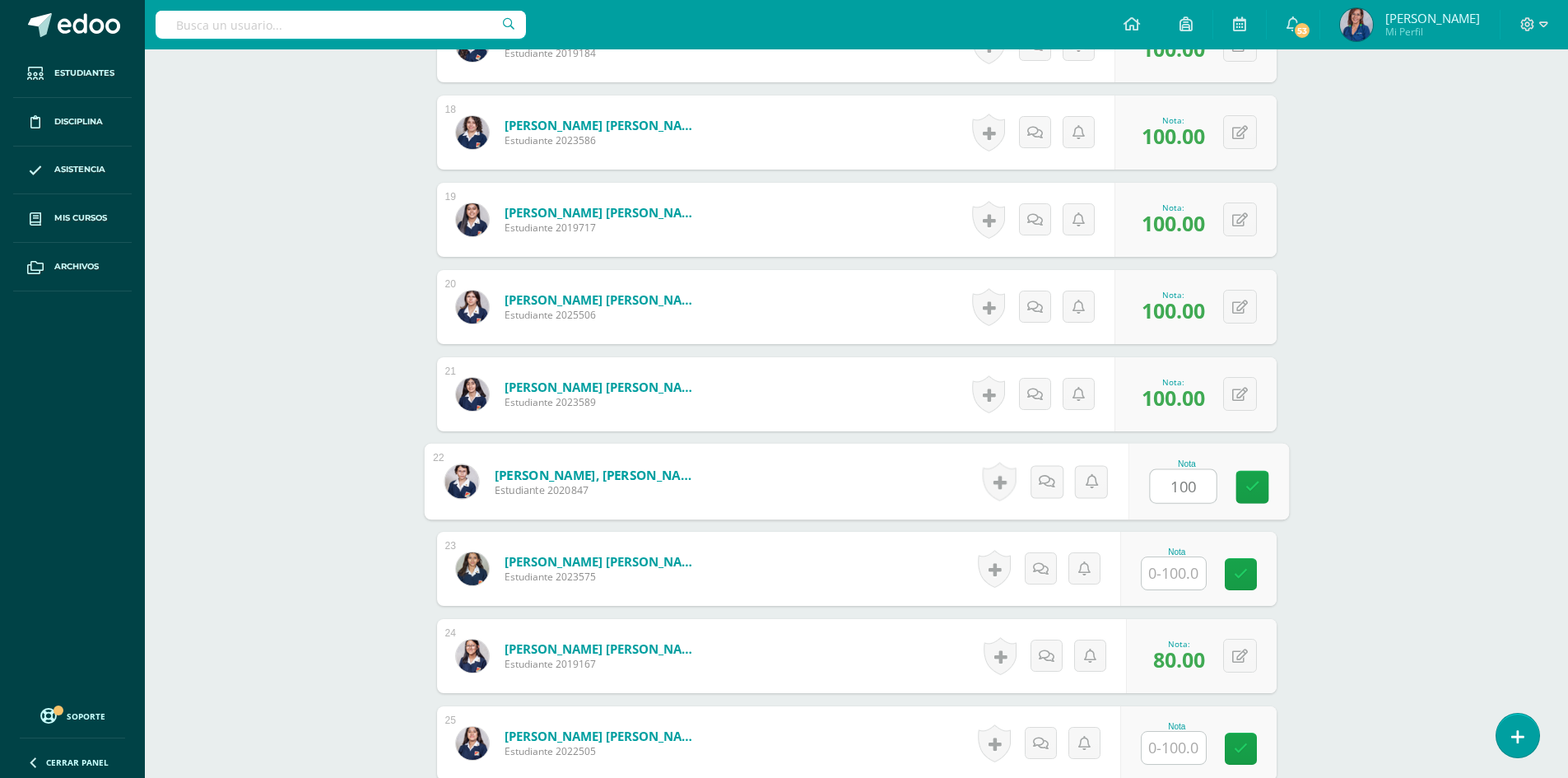
type input "100"
click at [1172, 752] on input "text" at bounding box center [1182, 747] width 66 height 33
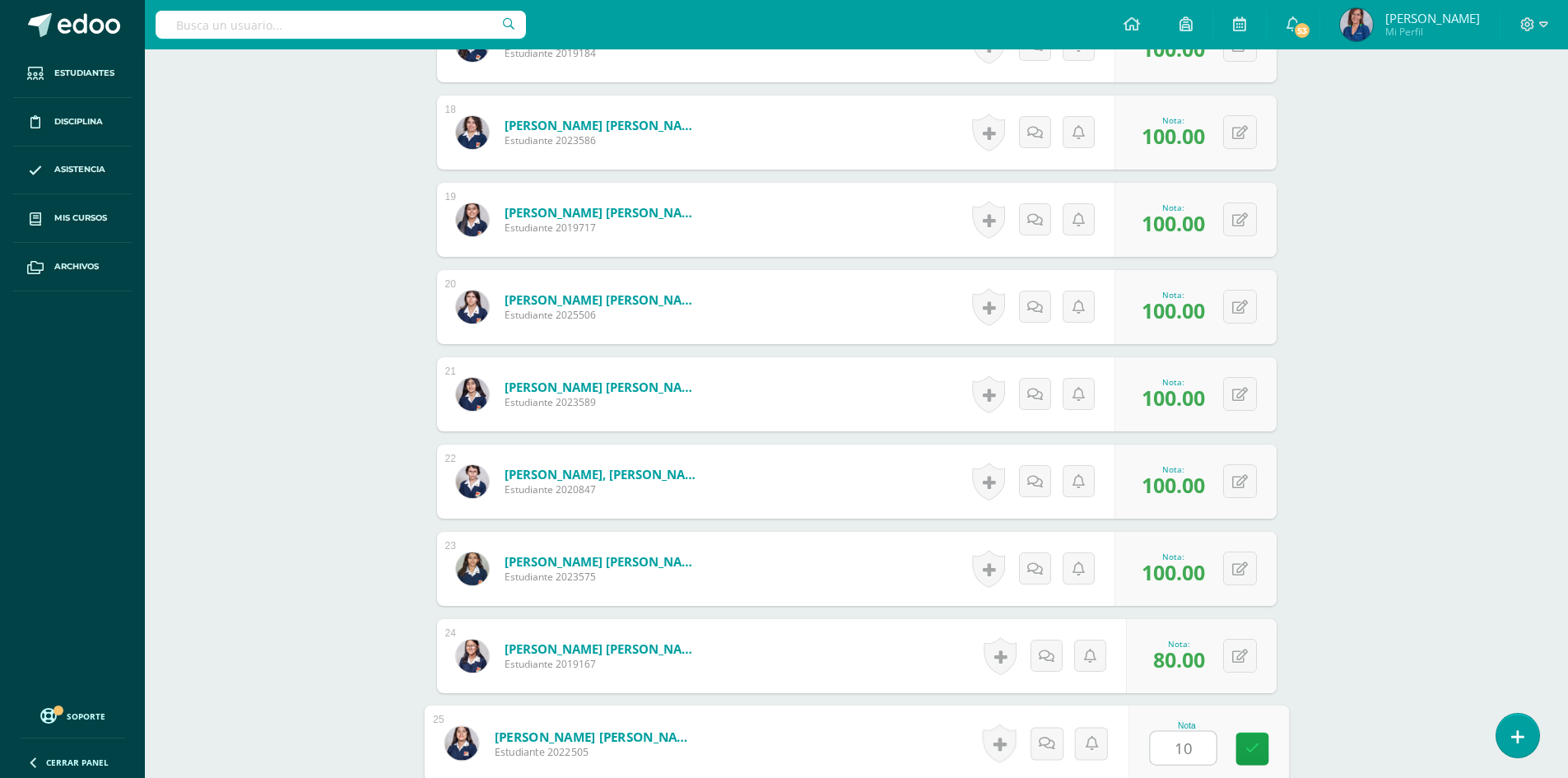
type input "100"
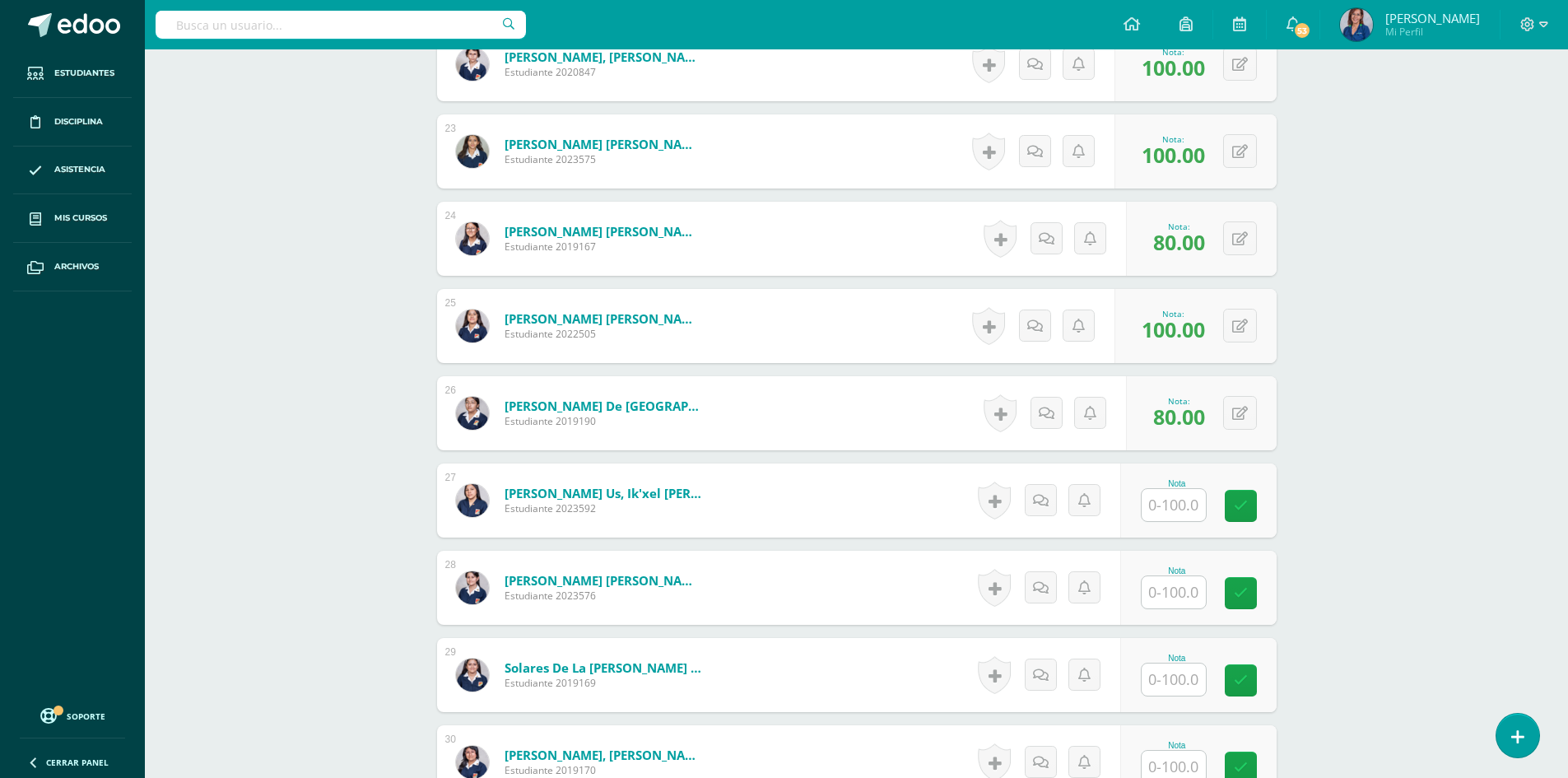
scroll to position [2453, 0]
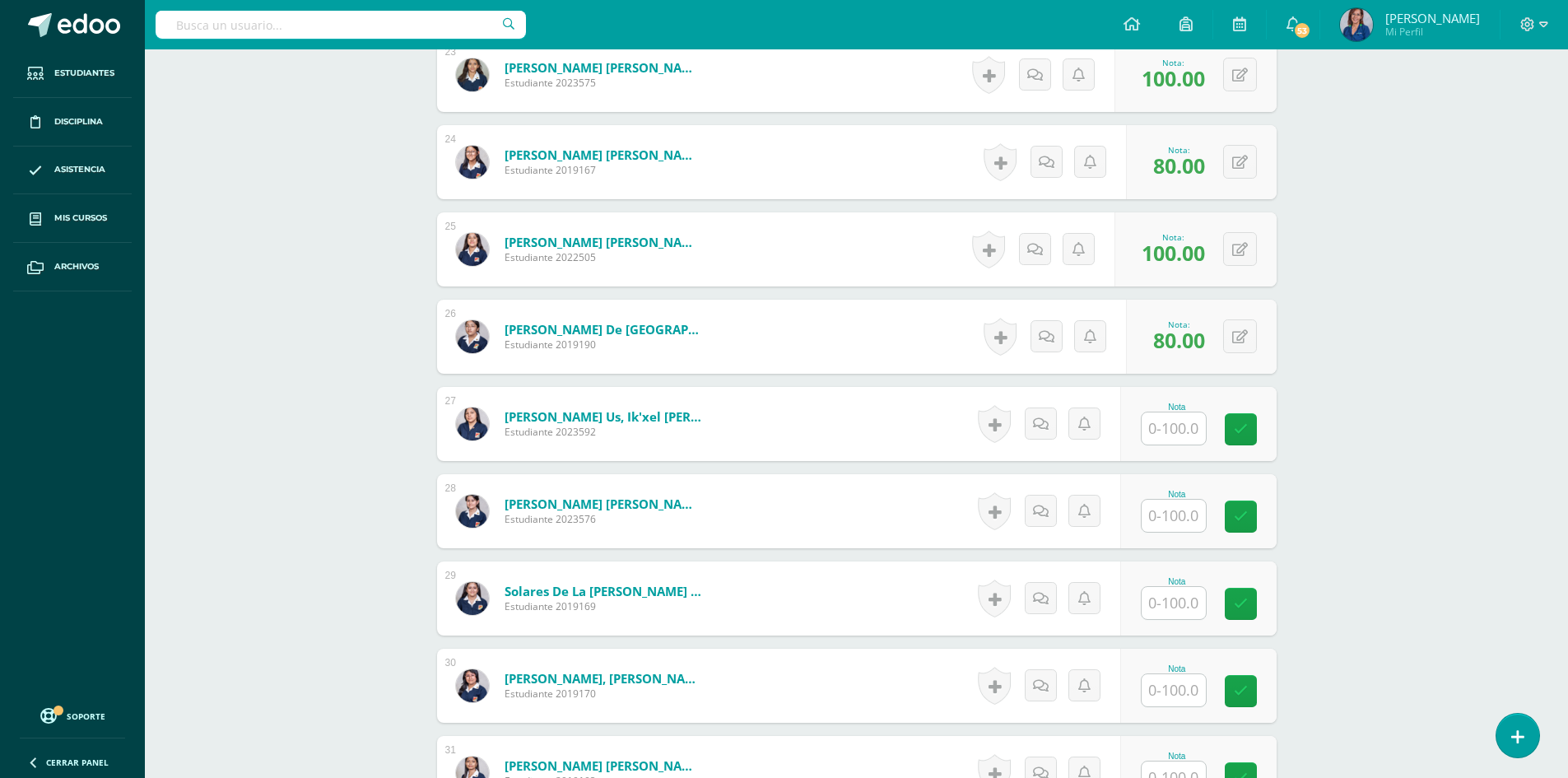
click at [1163, 416] on input "text" at bounding box center [1173, 428] width 64 height 32
type input "100"
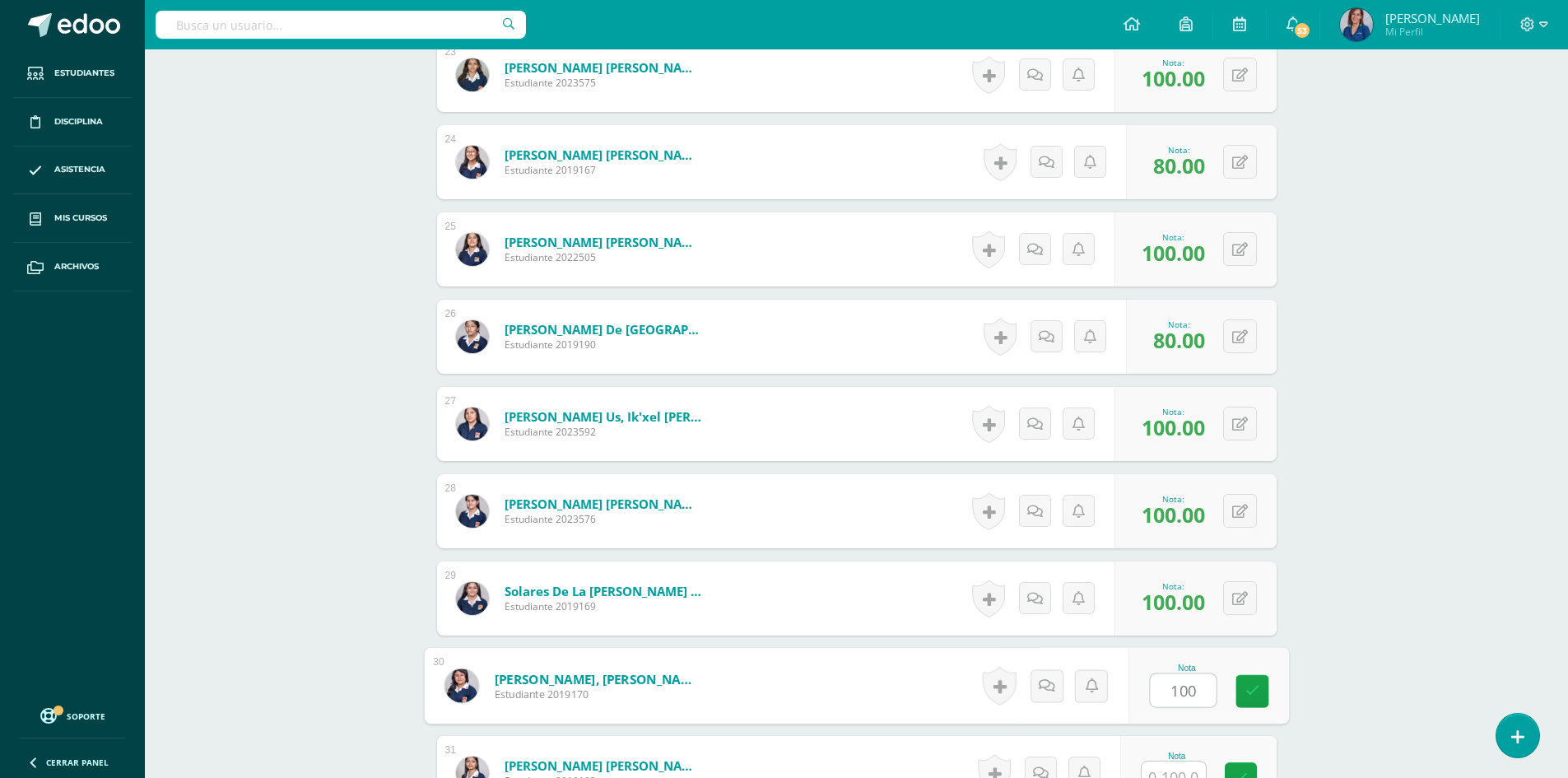
type input "100"
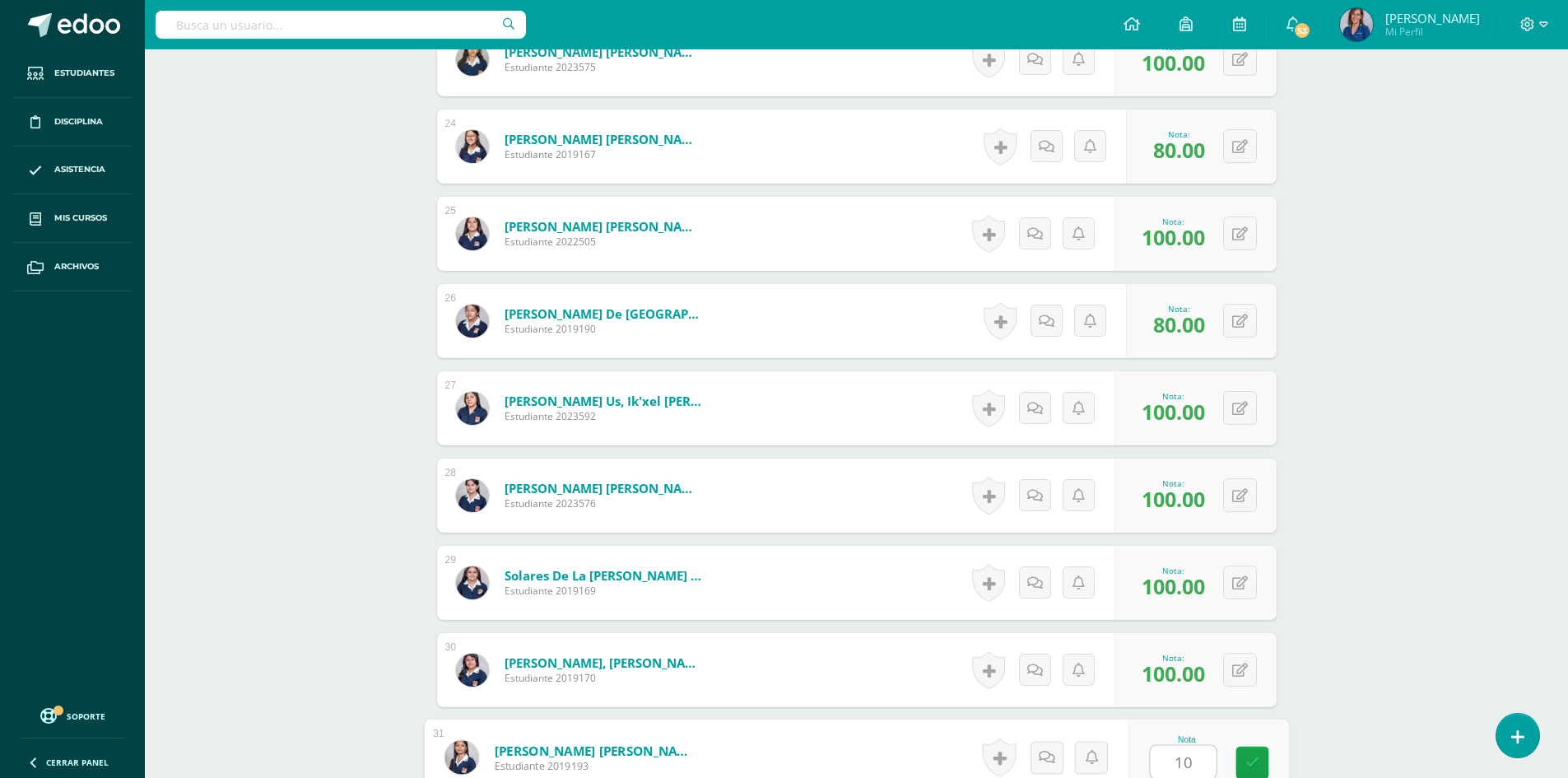
type input "100"
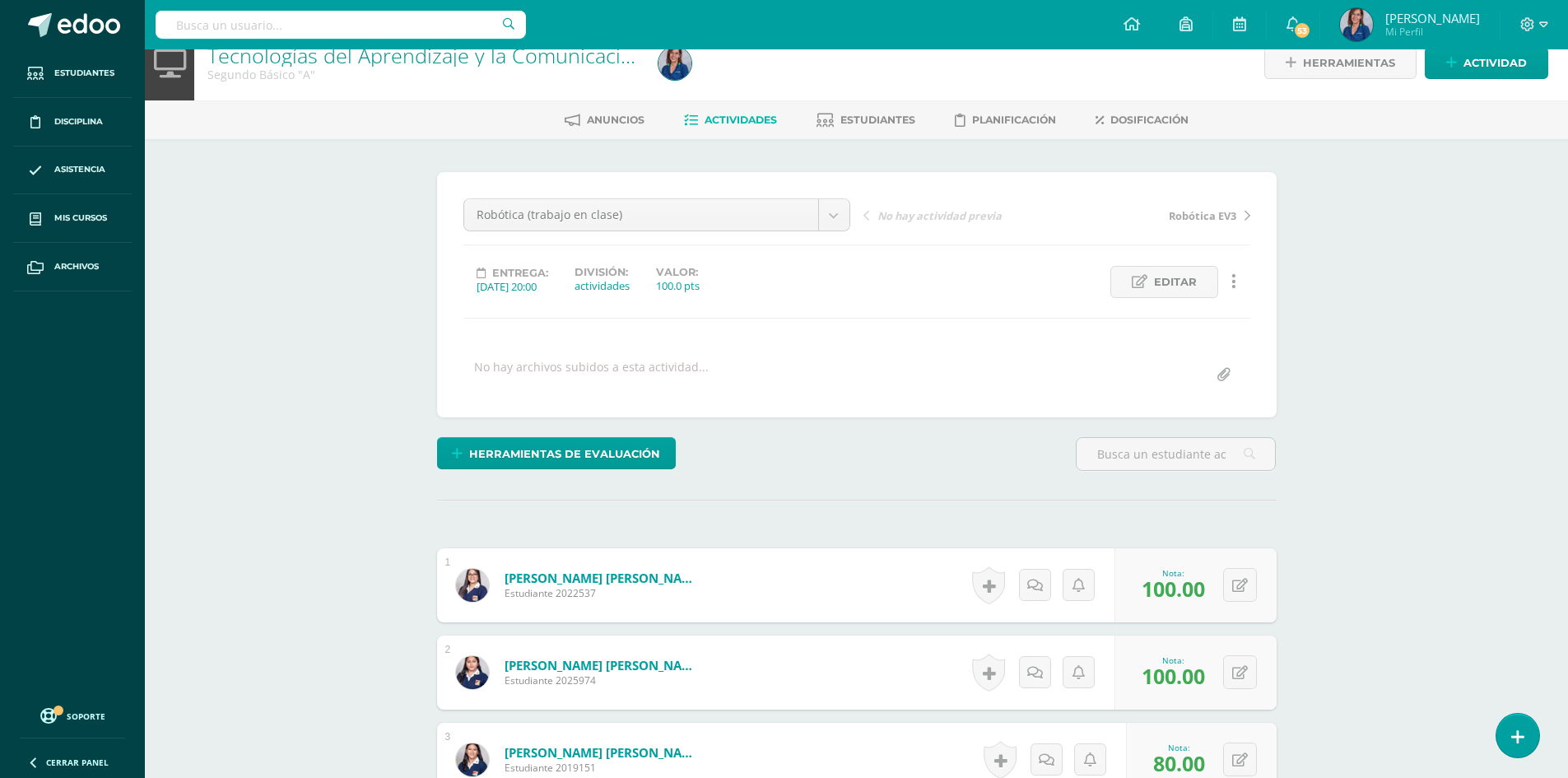
scroll to position [0, 0]
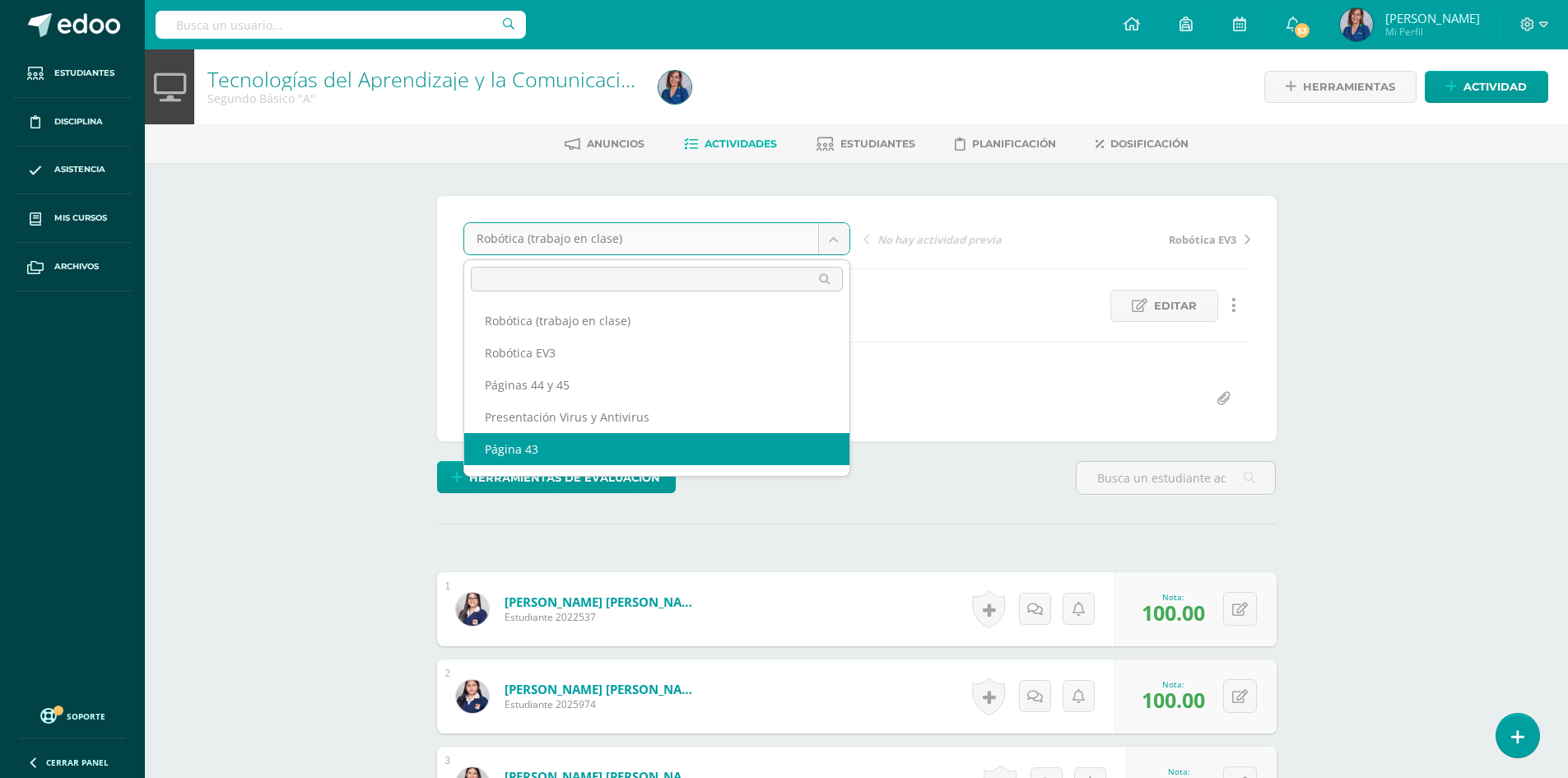
scroll to position [21, 0]
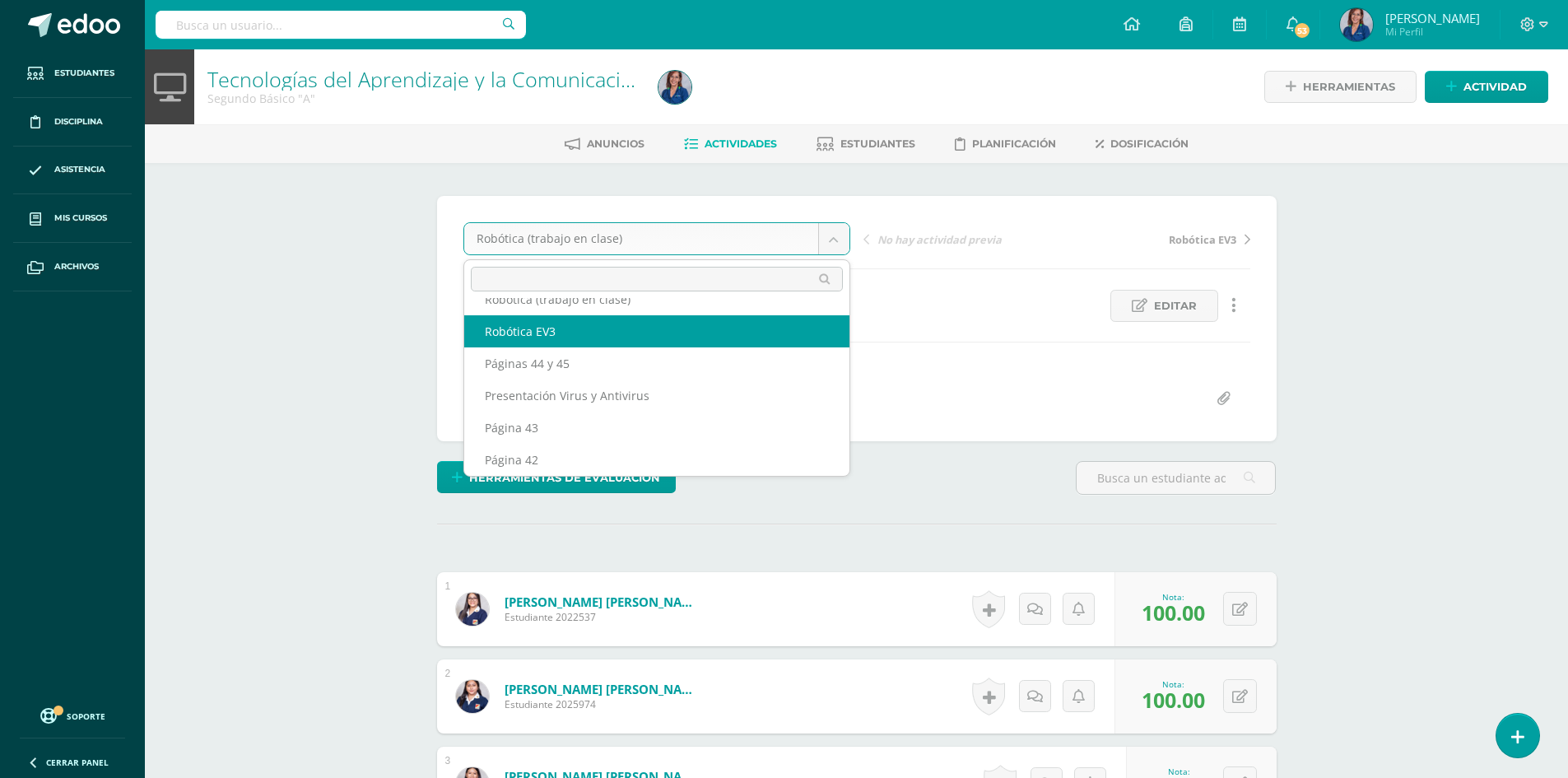
select select "/dashboard/teacher/grade-activity/130039/"
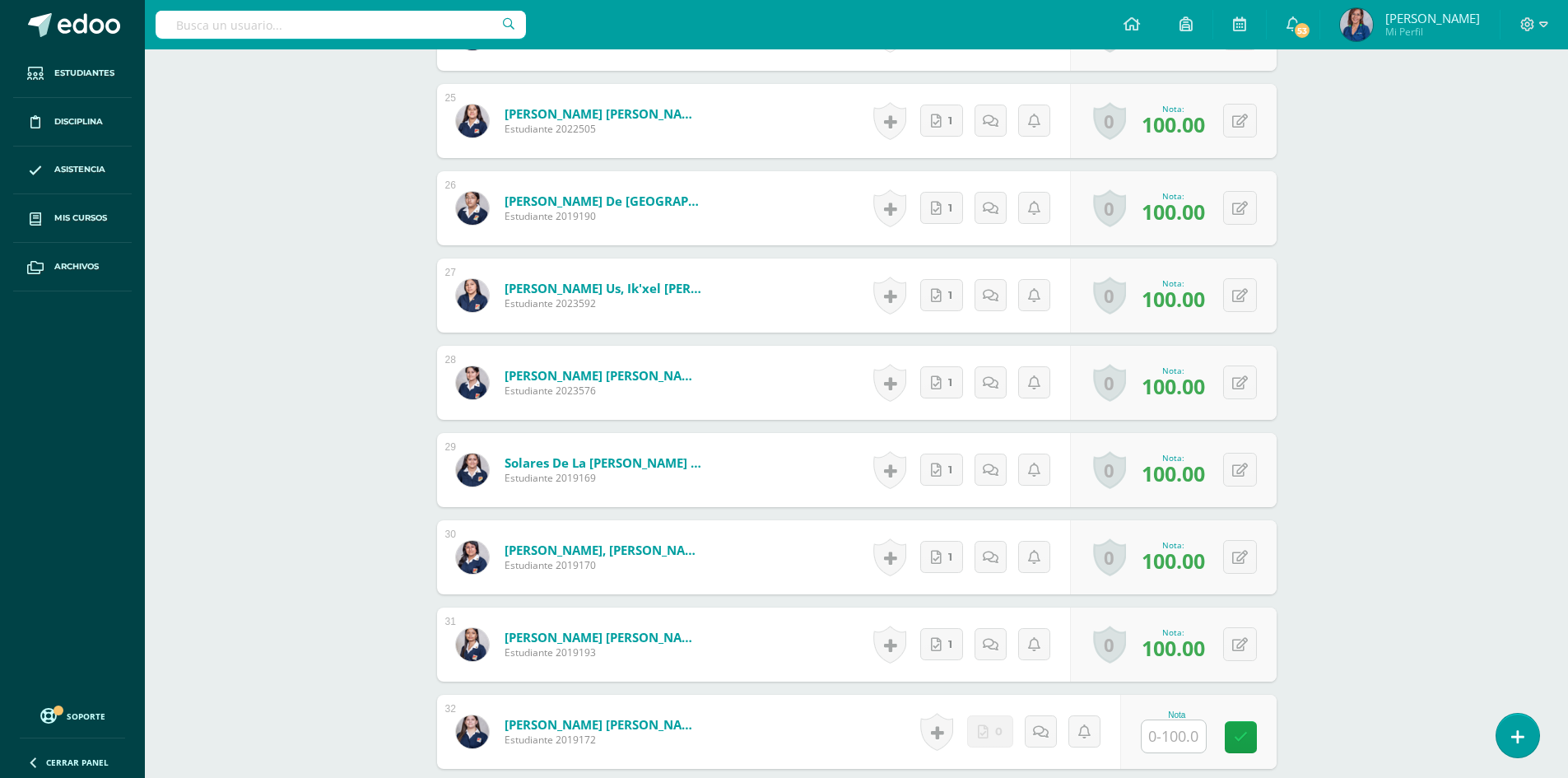
scroll to position [2760, 0]
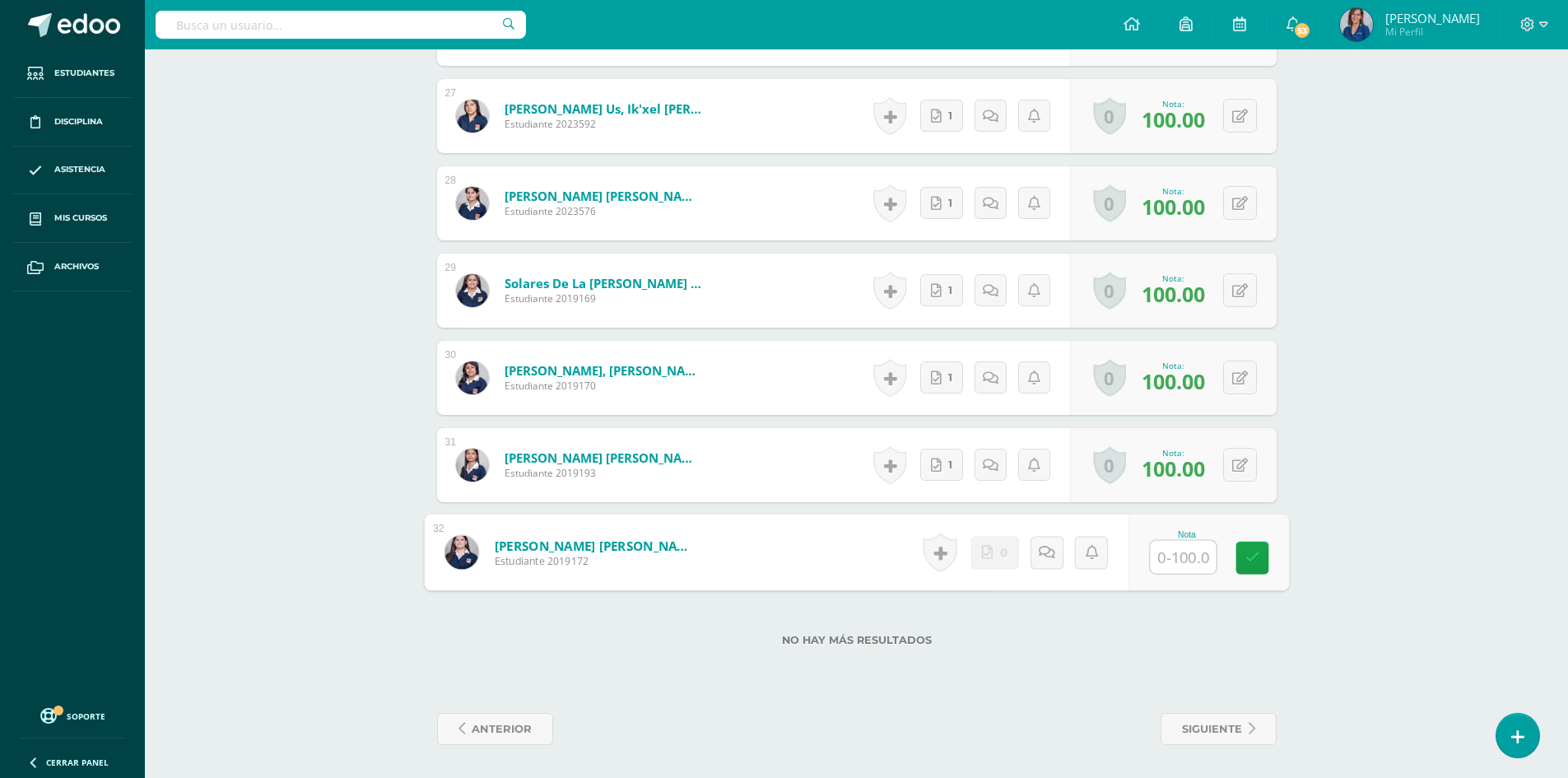
click at [632, 543] on link "Wellmann Lemus, Shirley Anne" at bounding box center [595, 545] width 203 height 17
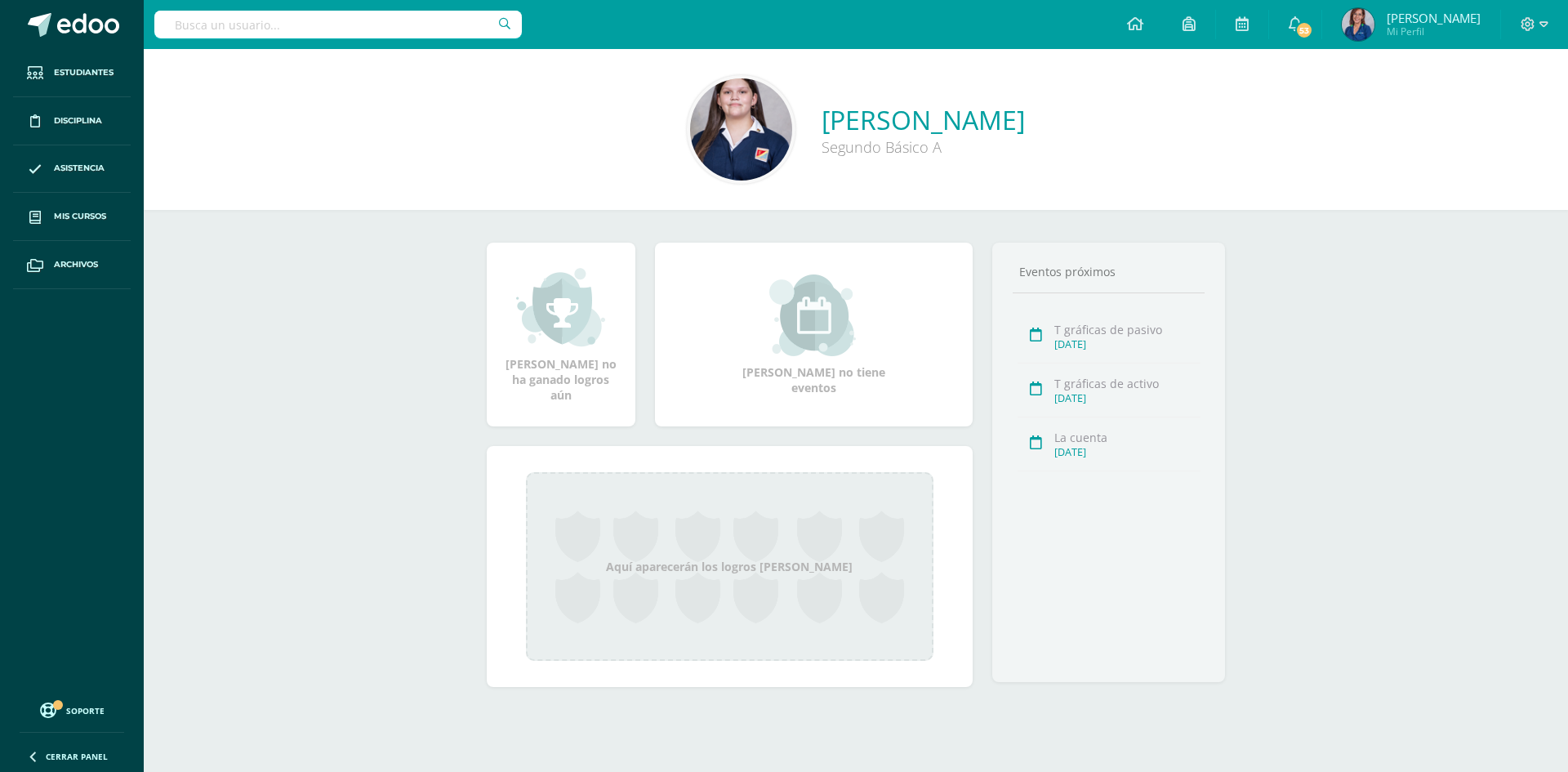
click at [855, 122] on link "[PERSON_NAME]" at bounding box center [923, 120] width 204 height 35
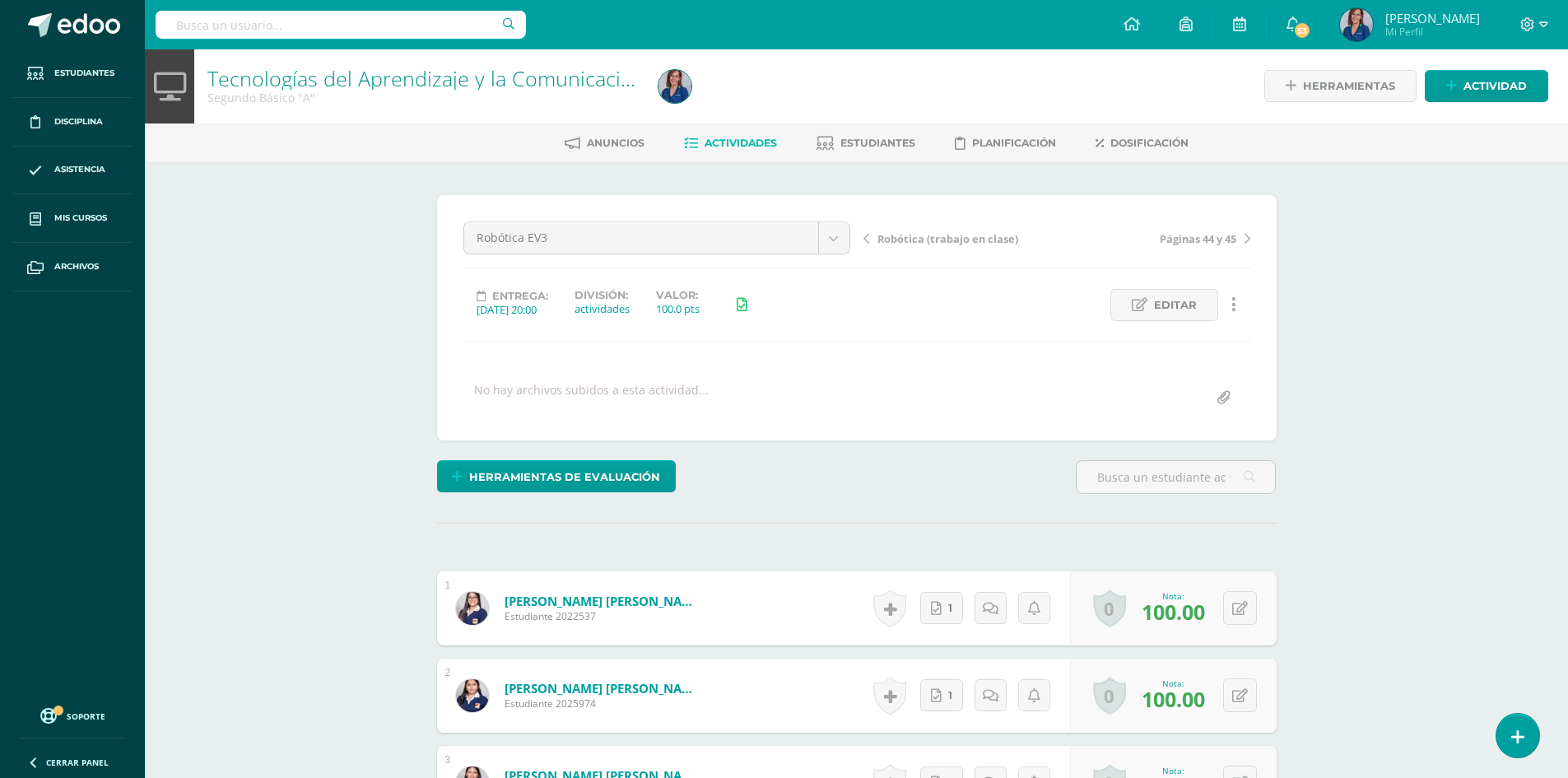
scroll to position [2, 0]
click at [764, 136] on span "Actividades" at bounding box center [740, 142] width 72 height 13
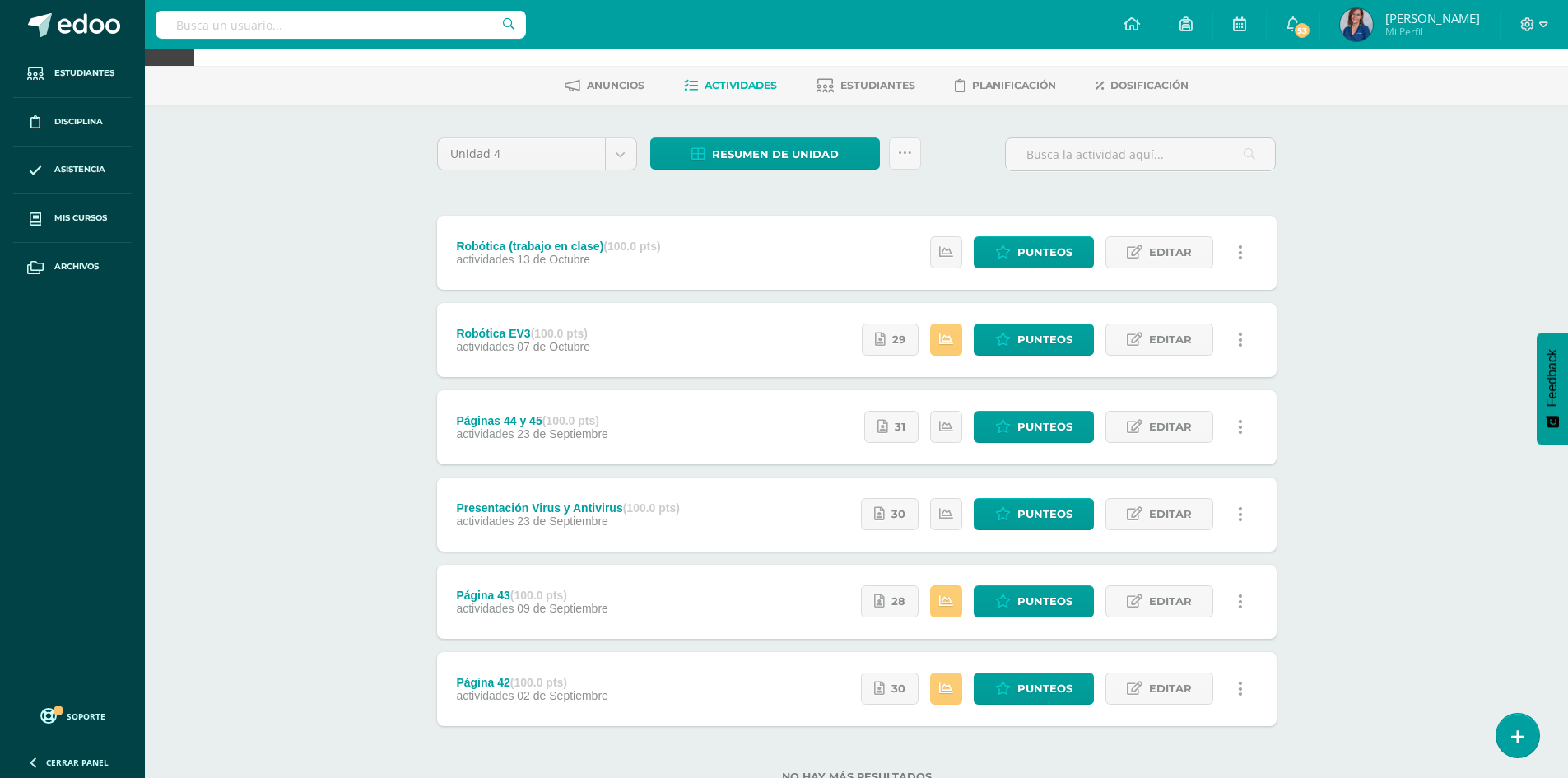
scroll to position [116, 0]
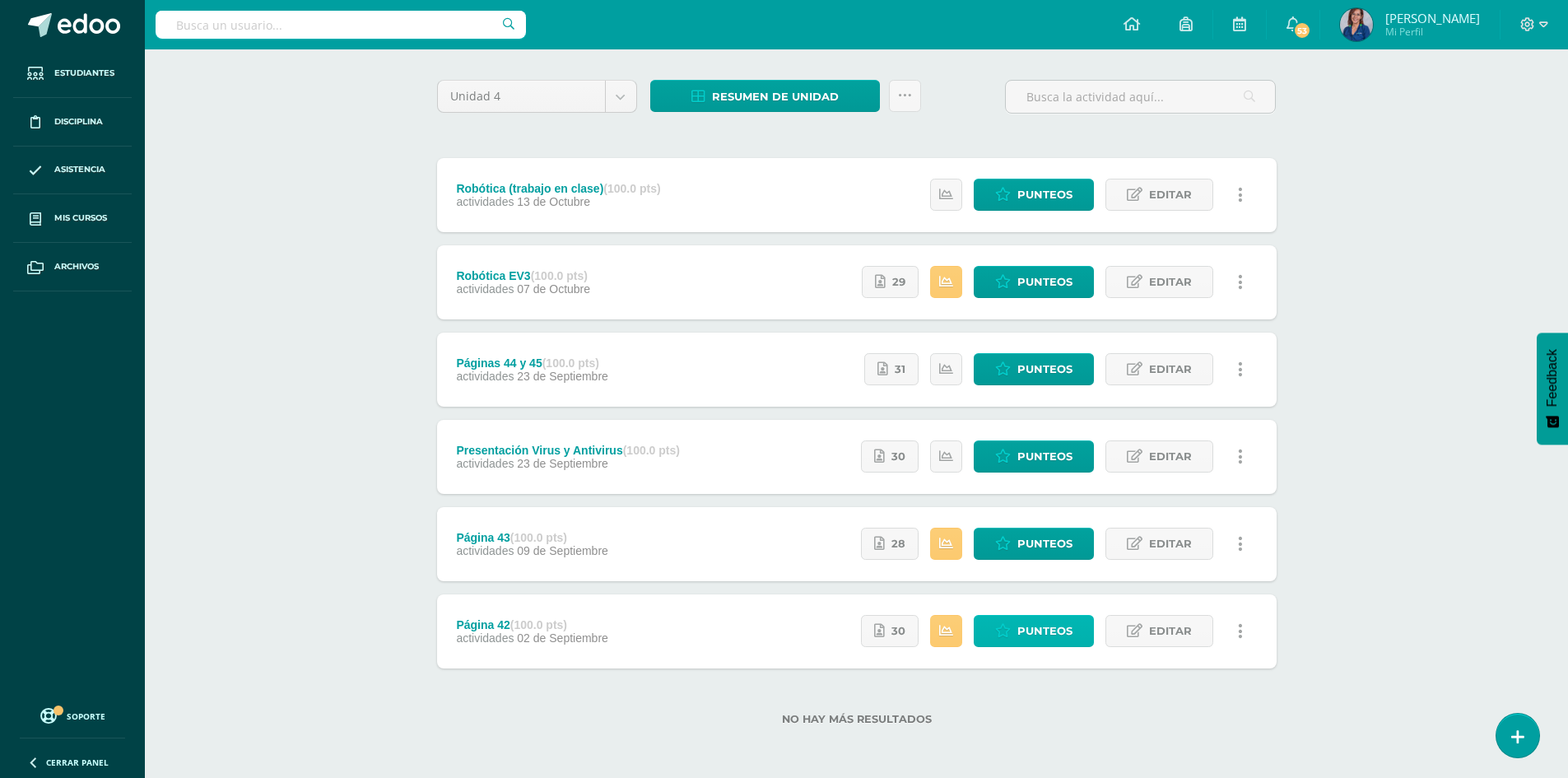
click at [1006, 636] on icon at bounding box center [1003, 631] width 15 height 14
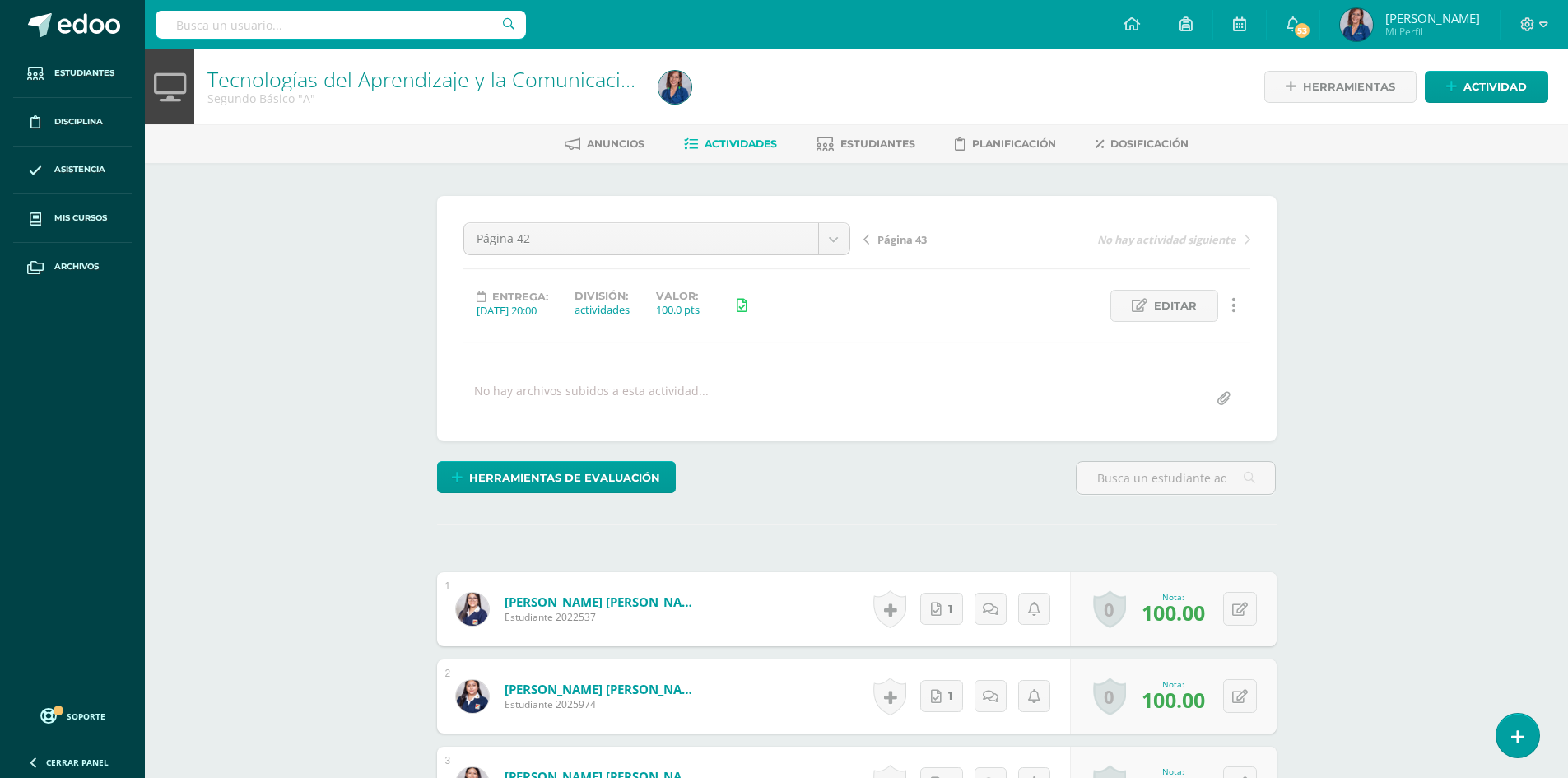
click at [897, 236] on span "Página 43" at bounding box center [902, 239] width 49 height 14
click at [940, 604] on icon at bounding box center [938, 609] width 11 height 14
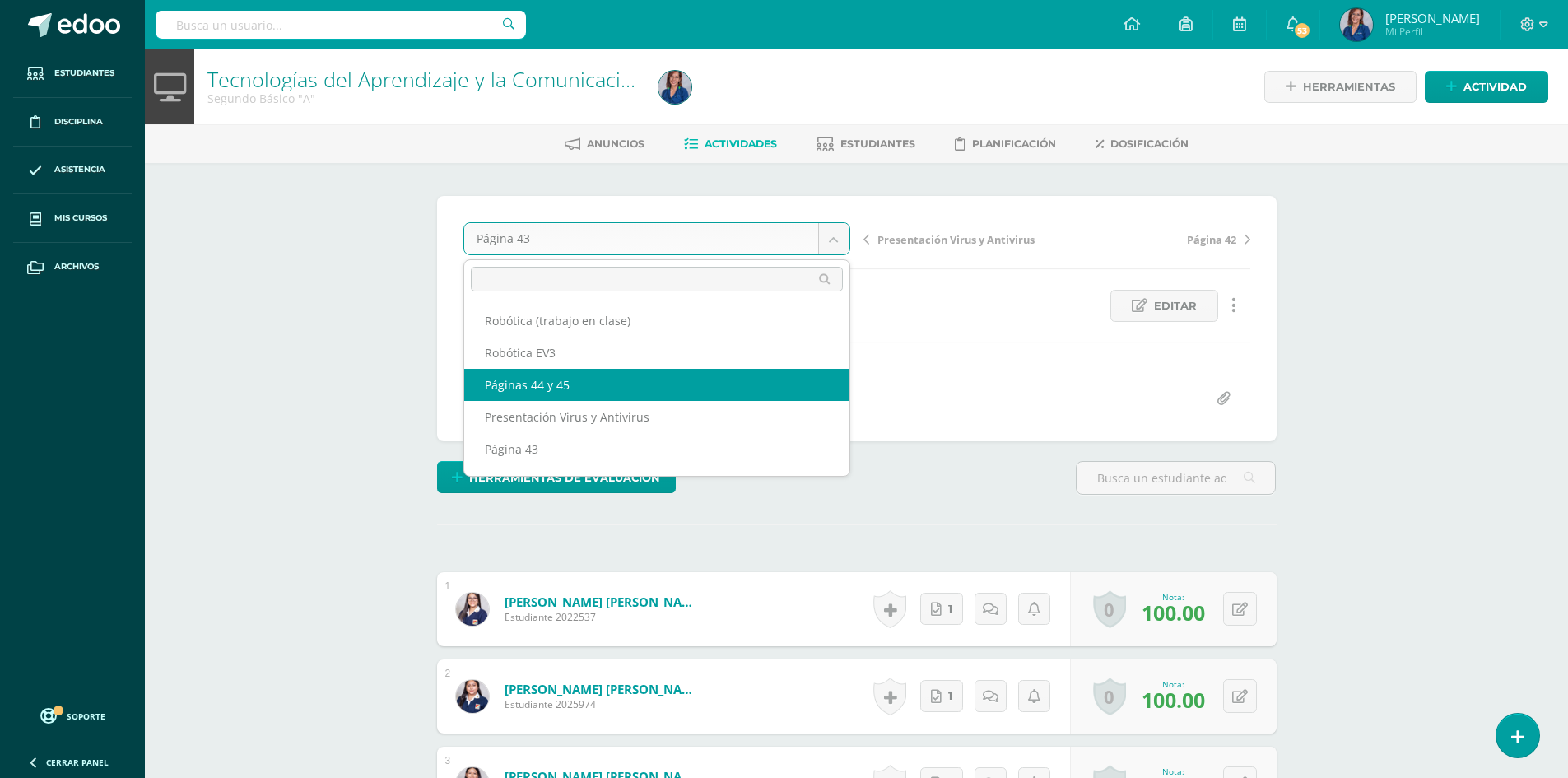
scroll to position [28, 0]
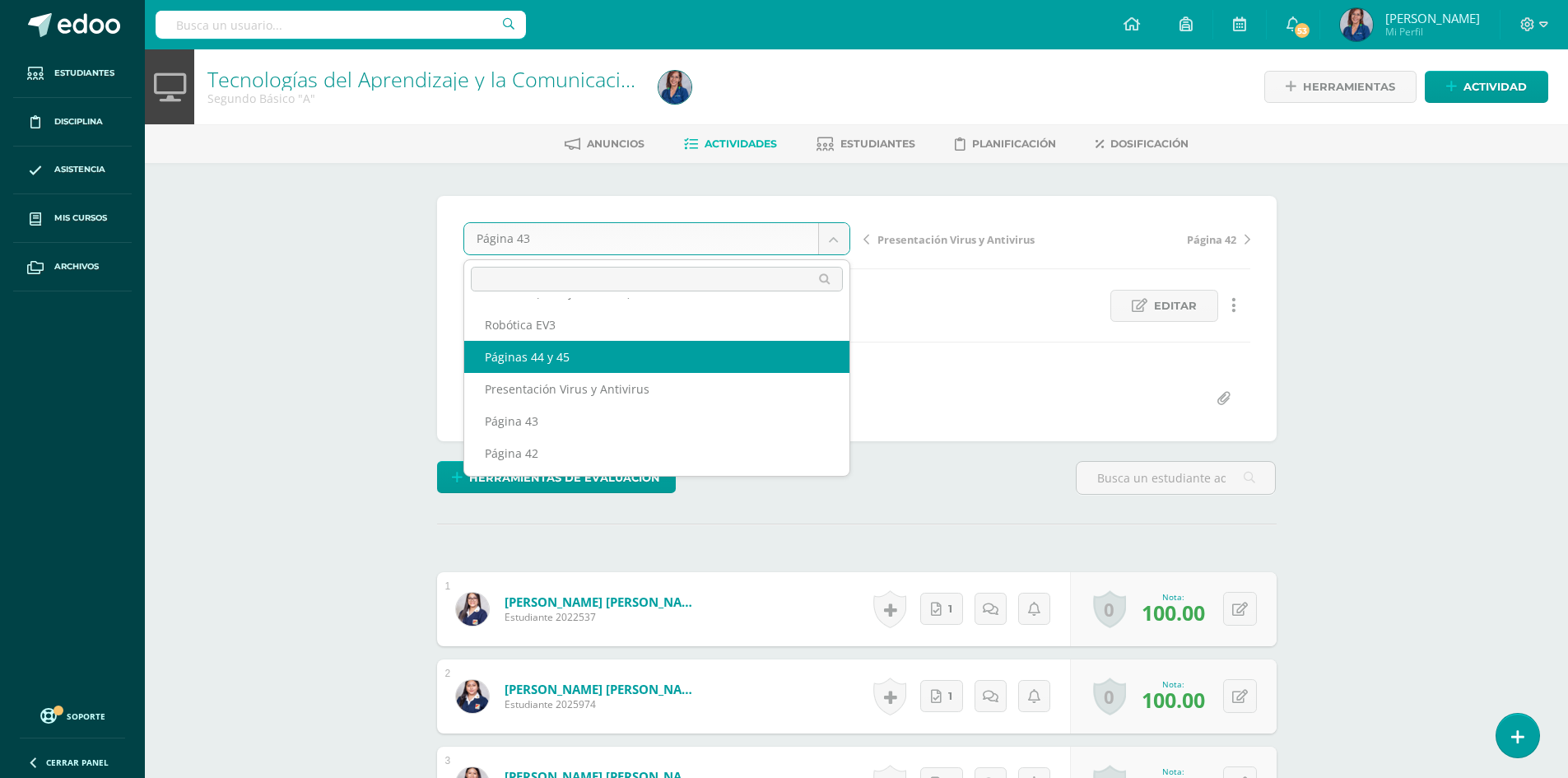
select select "/dashboard/teacher/grade-activity/129411/"
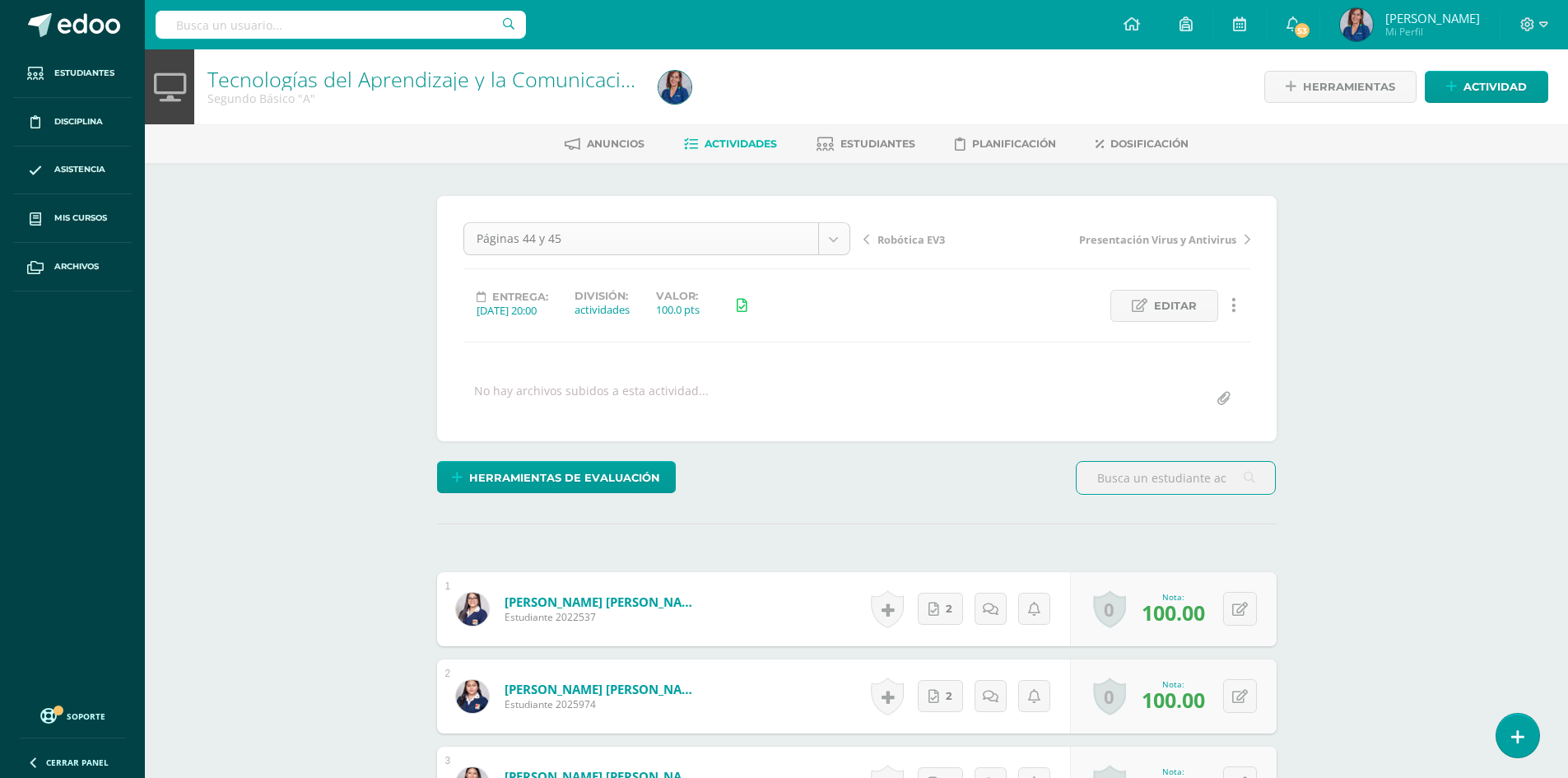
select select "/dashboard/teacher/grade-activity/128725/"
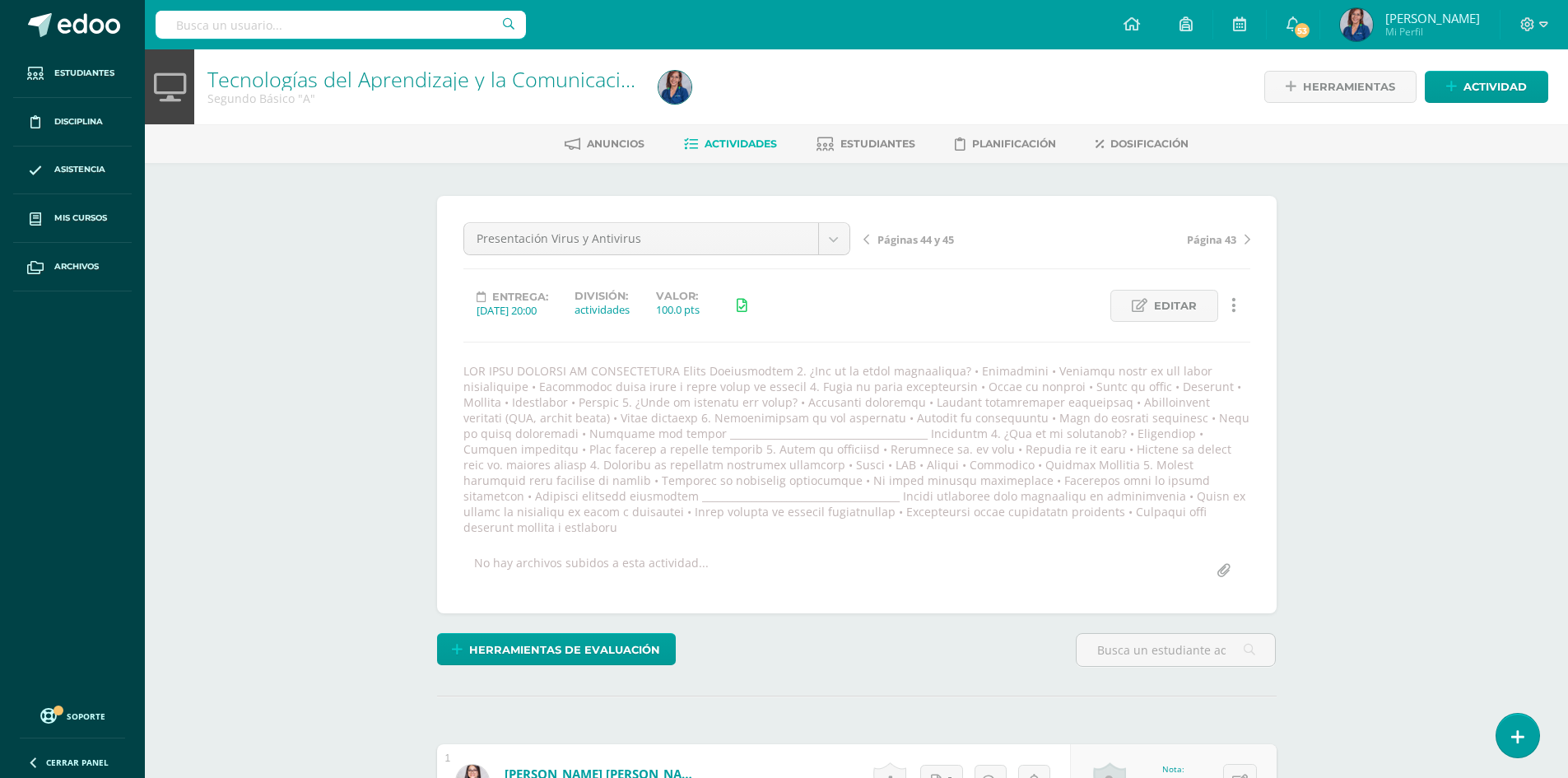
click at [717, 148] on span "Actividades" at bounding box center [740, 143] width 72 height 13
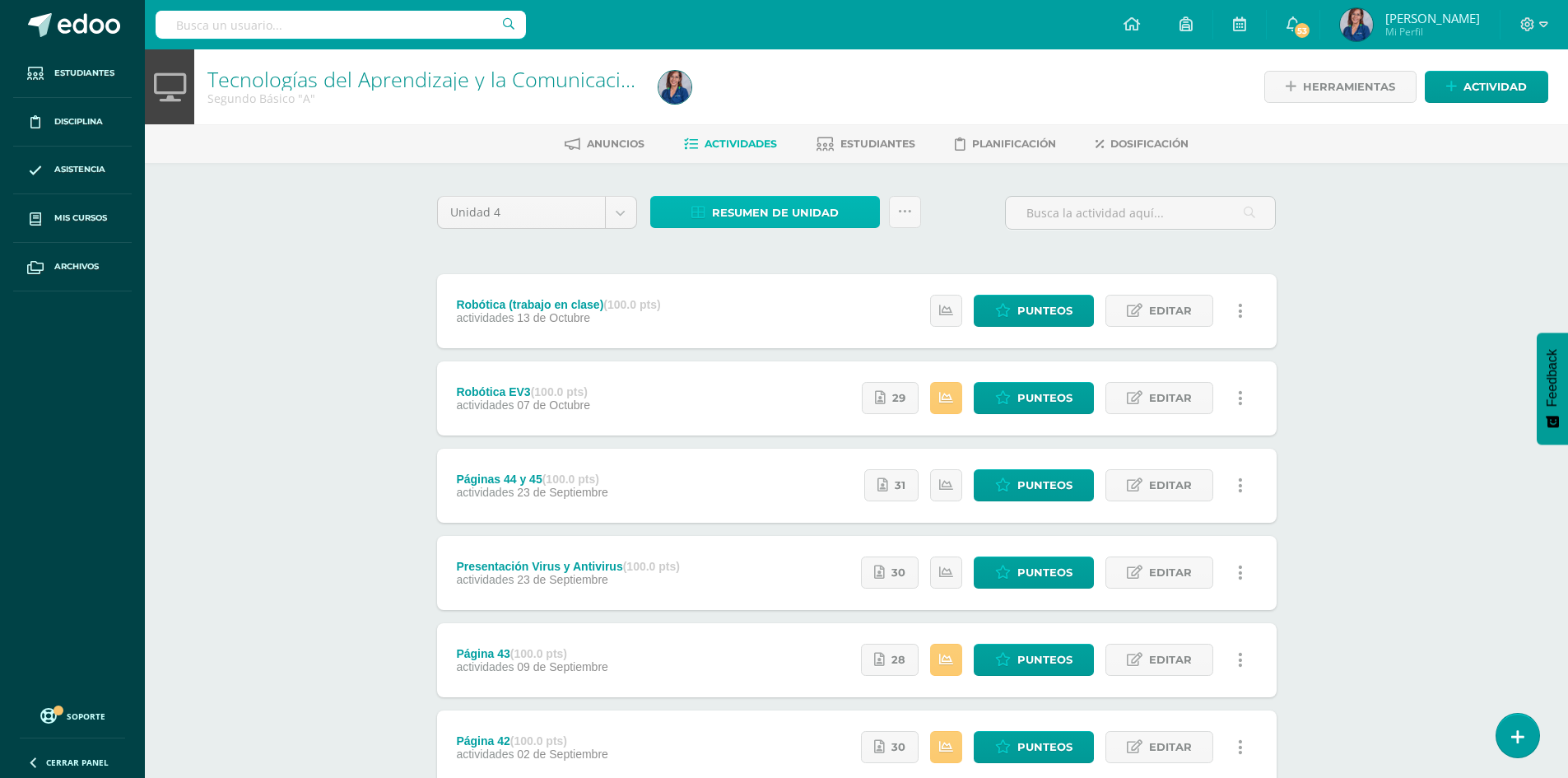
click at [787, 220] on span "Resumen de unidad" at bounding box center [775, 213] width 127 height 31
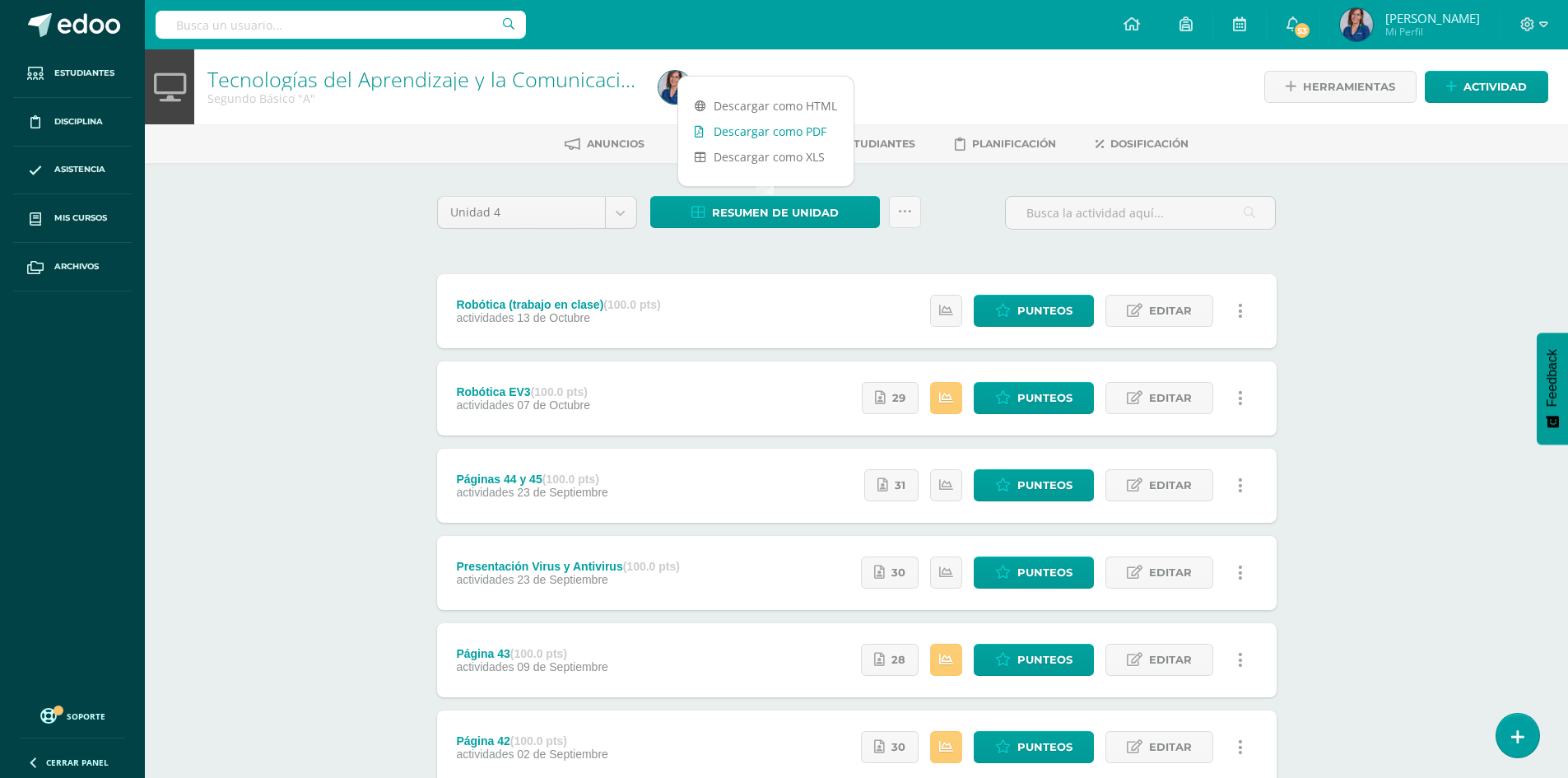
click at [736, 133] on link "Descargar como PDF" at bounding box center [766, 131] width 175 height 26
click at [1119, 145] on span "Dosificación" at bounding box center [1149, 143] width 78 height 13
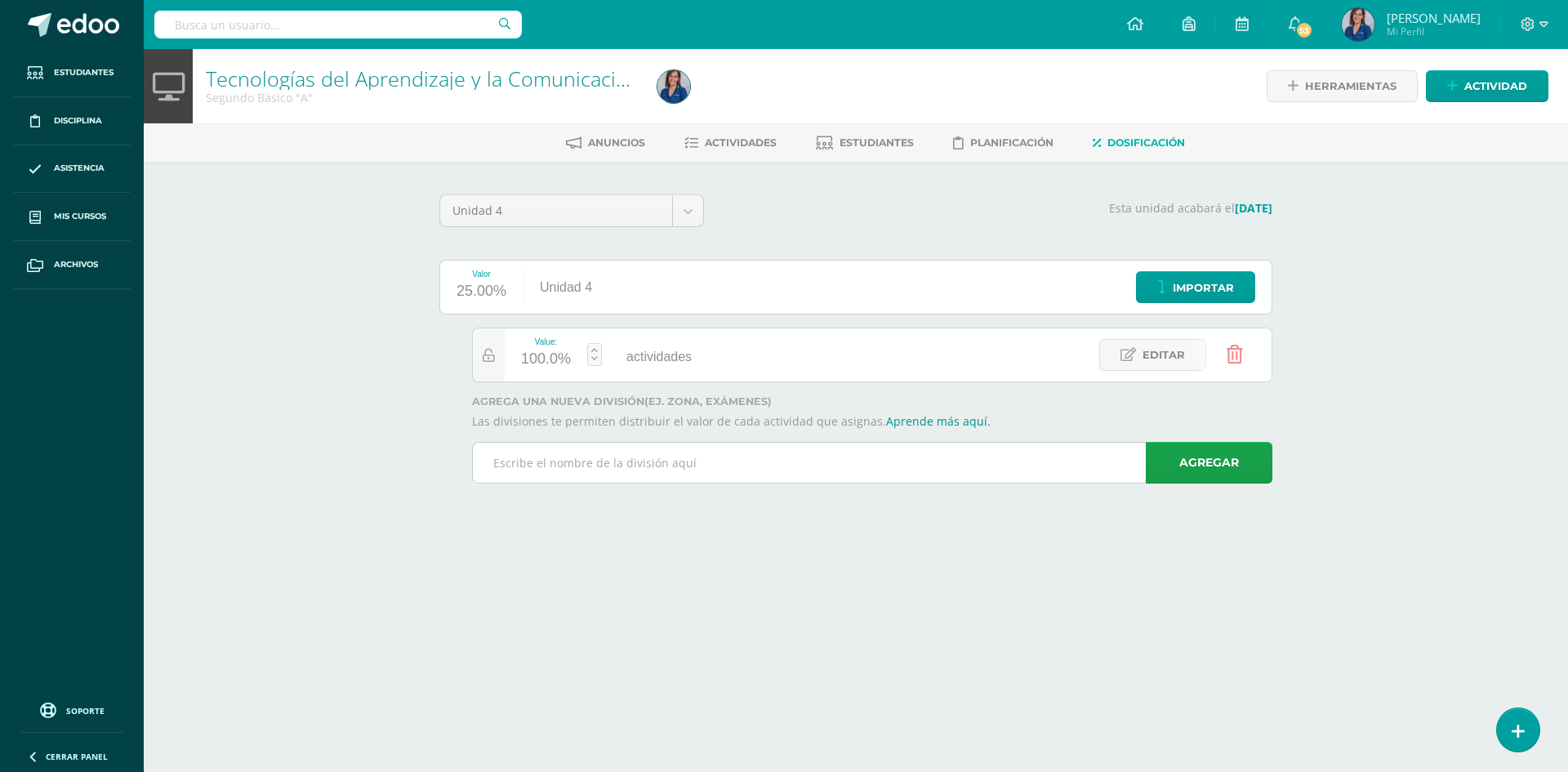
click at [612, 465] on input "text" at bounding box center [872, 462] width 798 height 40
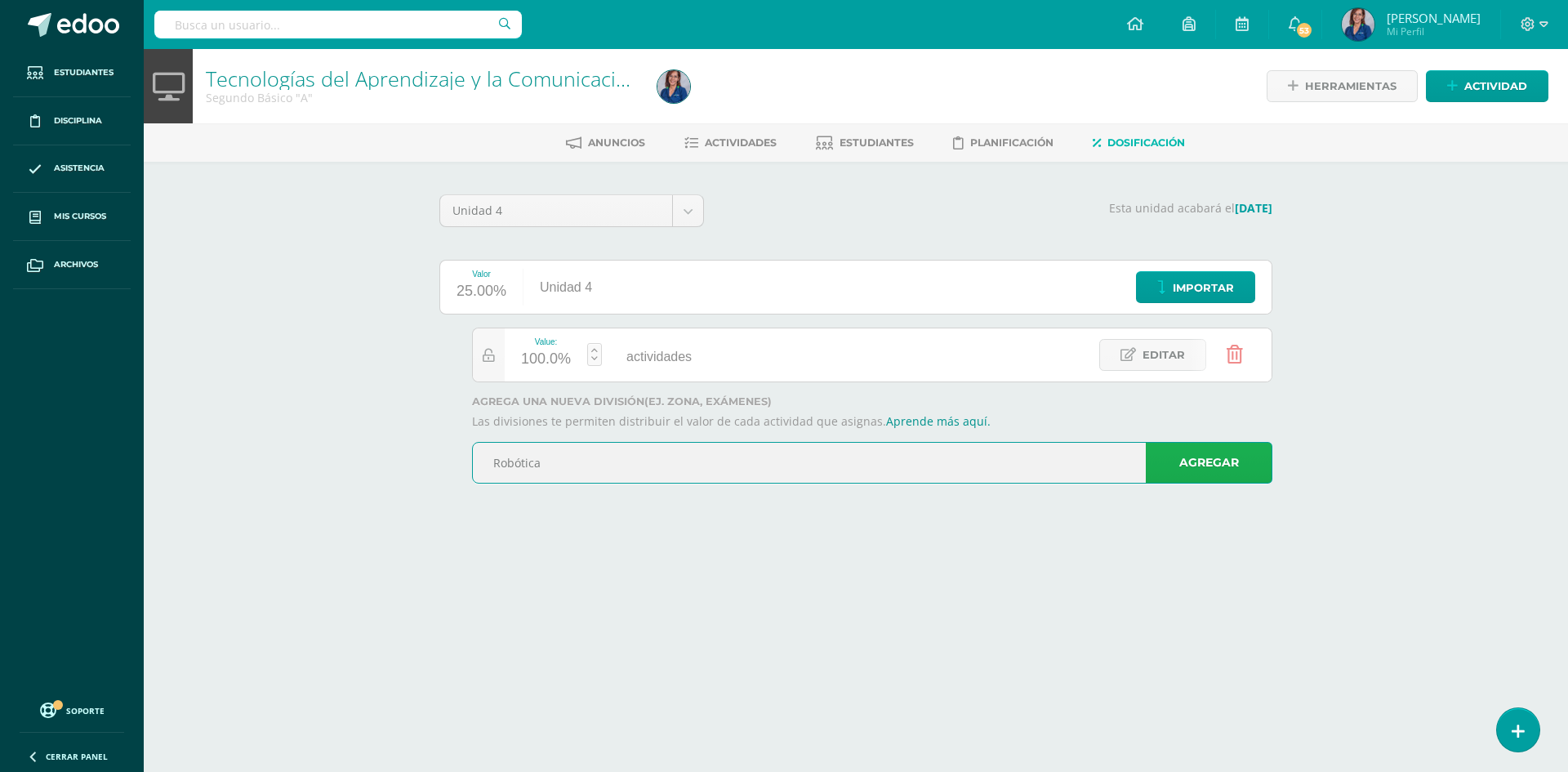
type input "Robótica"
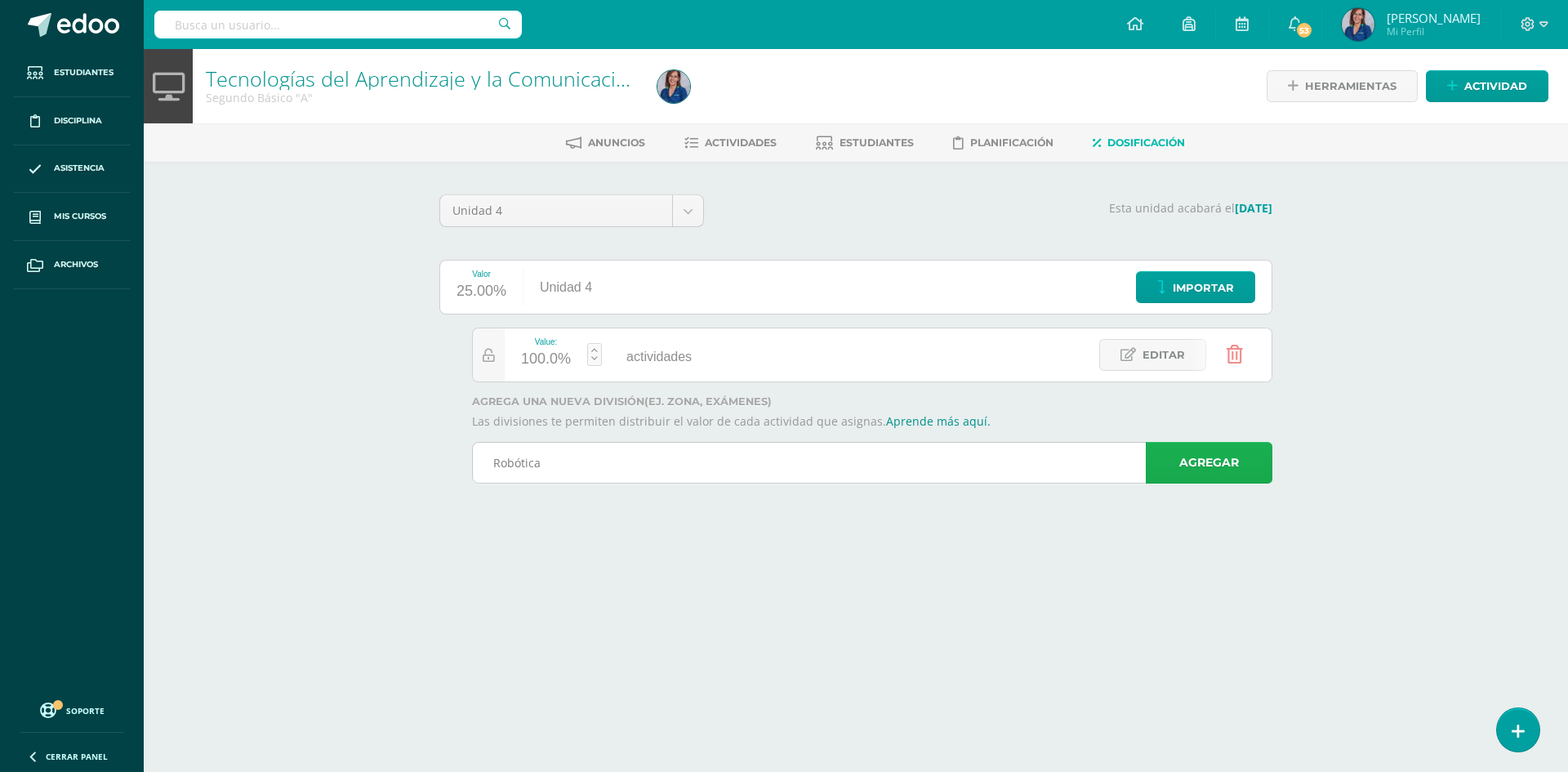
click at [1218, 468] on link "Agregar" at bounding box center [1209, 462] width 127 height 41
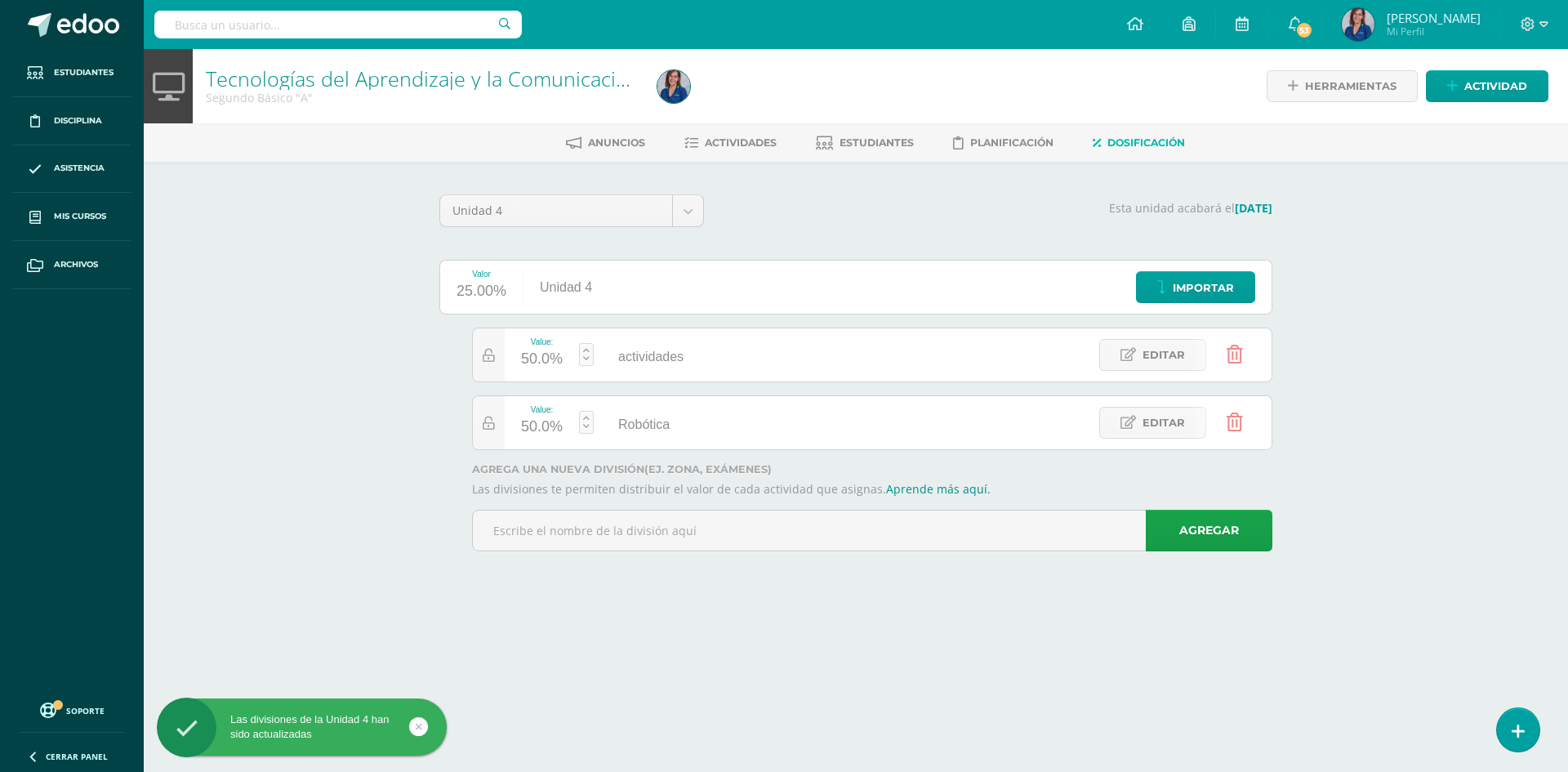
click at [584, 428] on link at bounding box center [585, 421] width 14 height 23
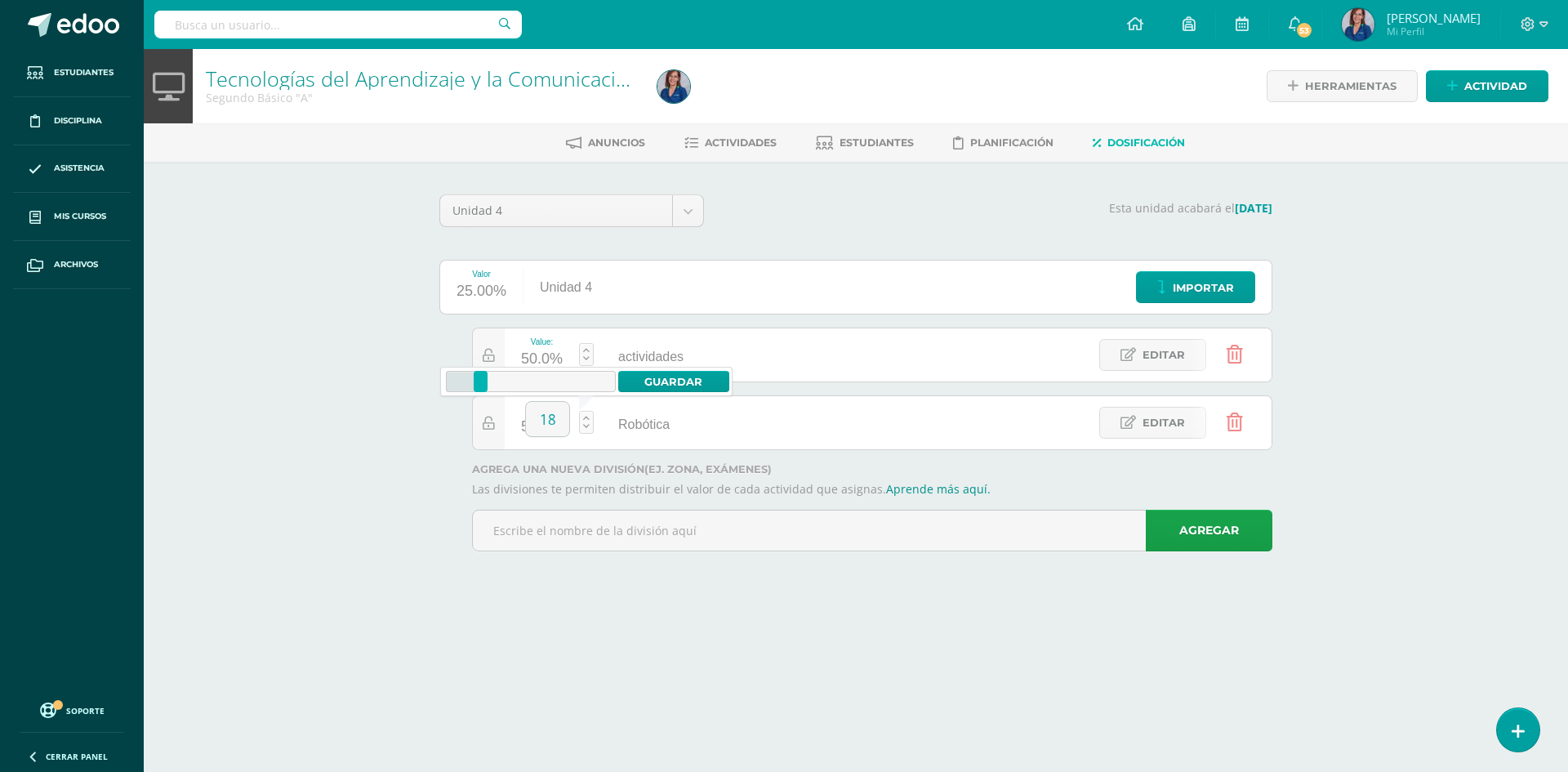
drag, startPoint x: 532, startPoint y: 382, endPoint x: 481, endPoint y: 383, distance: 51.0
click at [481, 383] on div at bounding box center [481, 381] width 14 height 21
type input "1"
type input "20"
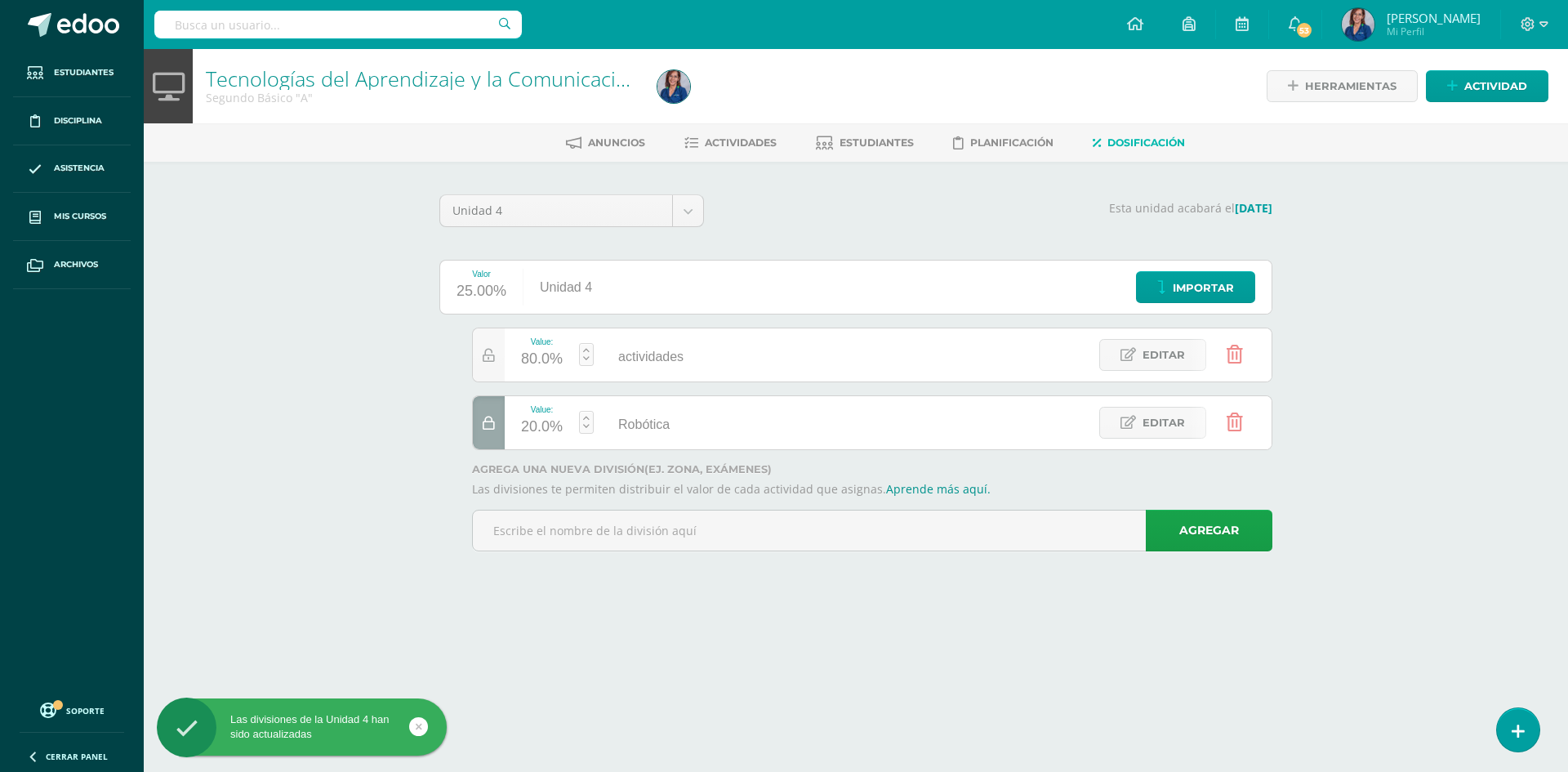
click at [697, 387] on div at bounding box center [889, 389] width 833 height 122
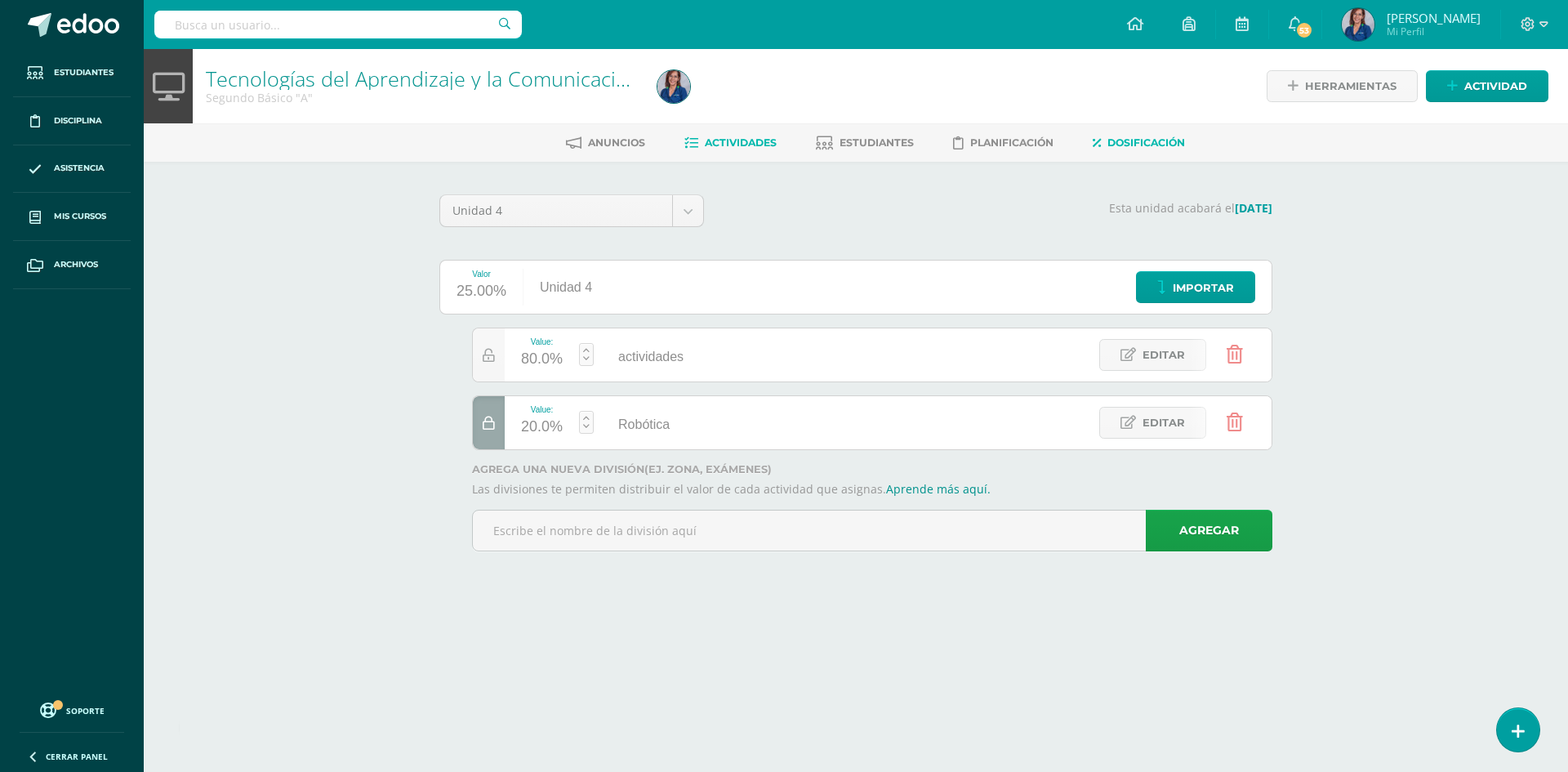
click at [733, 130] on link "Actividades" at bounding box center [730, 143] width 92 height 26
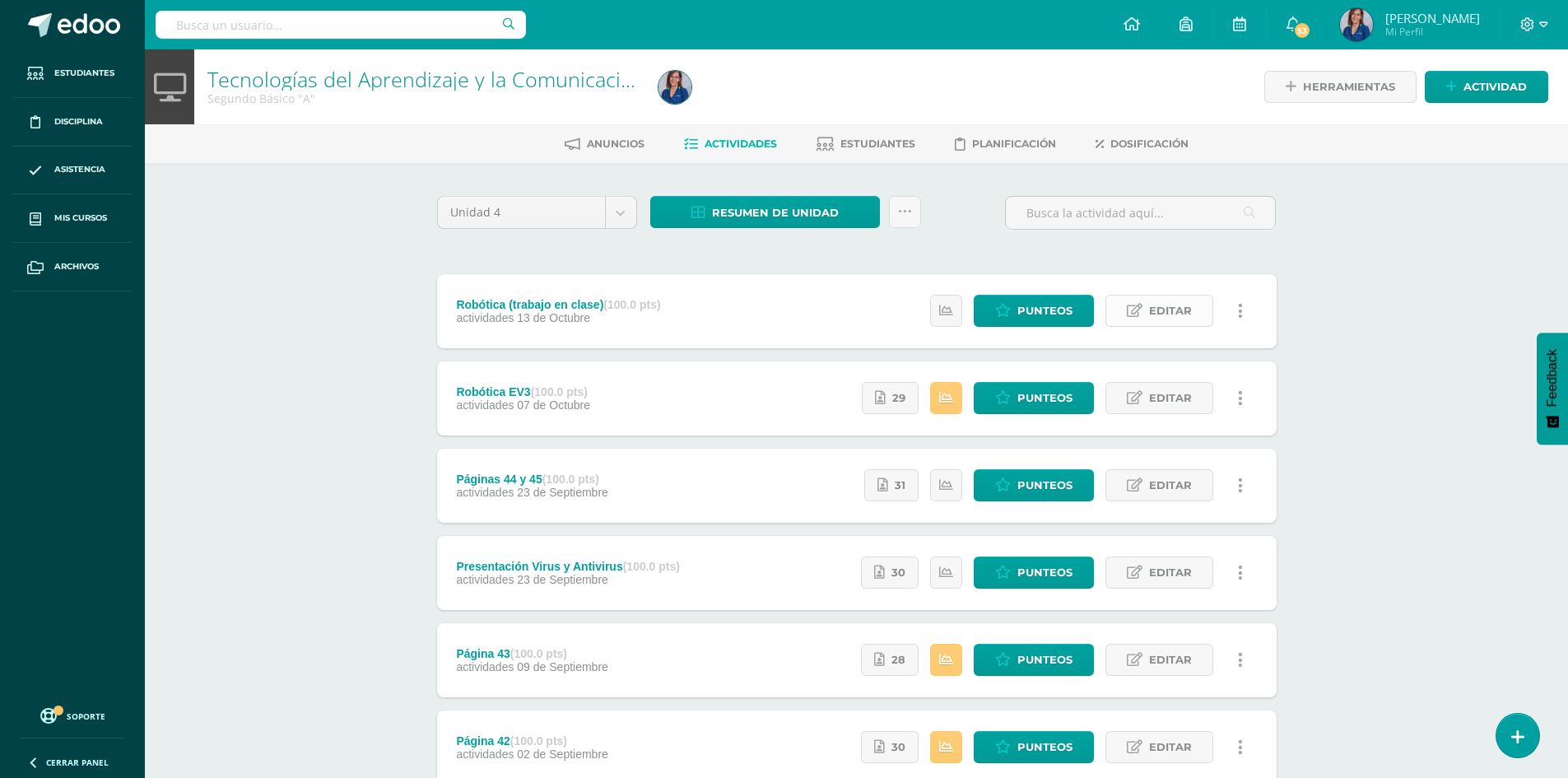
click at [1164, 317] on span "Editar" at bounding box center [1170, 311] width 43 height 31
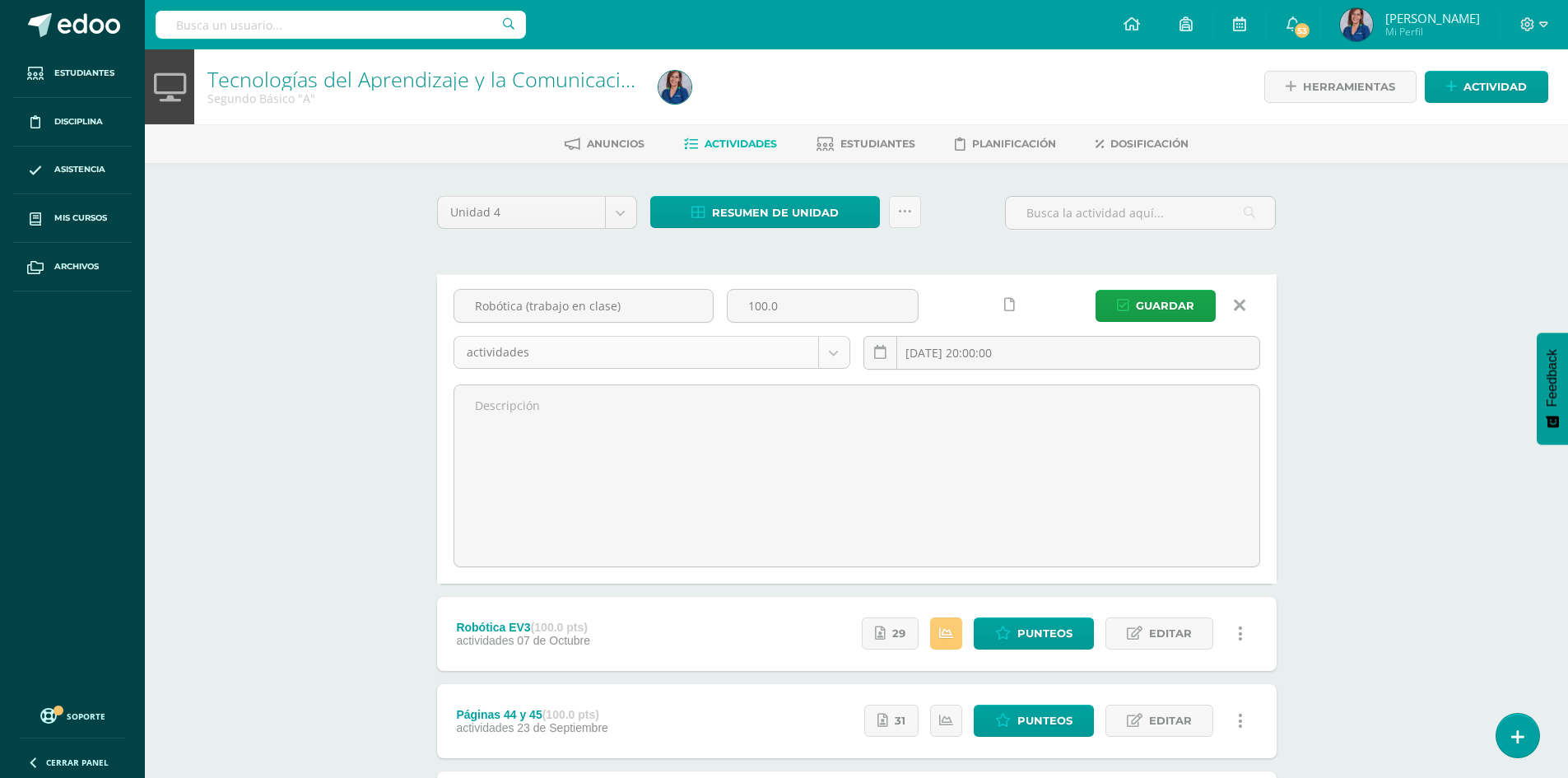
click at [840, 358] on body "Estudiantes Disciplina Asistencia Mis cursos Archivos Soporte Ayuda Reportar un…" at bounding box center [784, 564] width 1568 height 1129
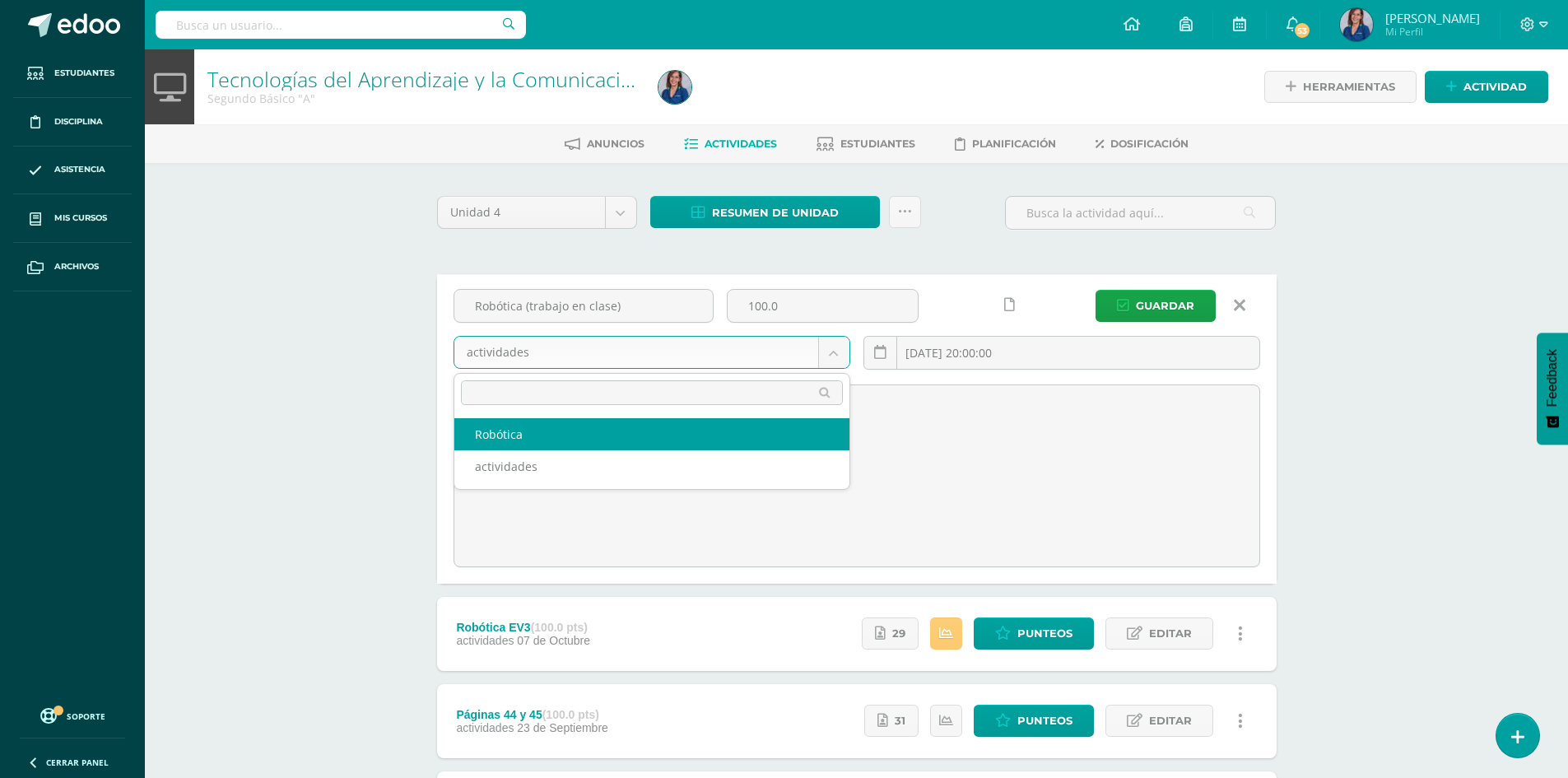
select select "130699"
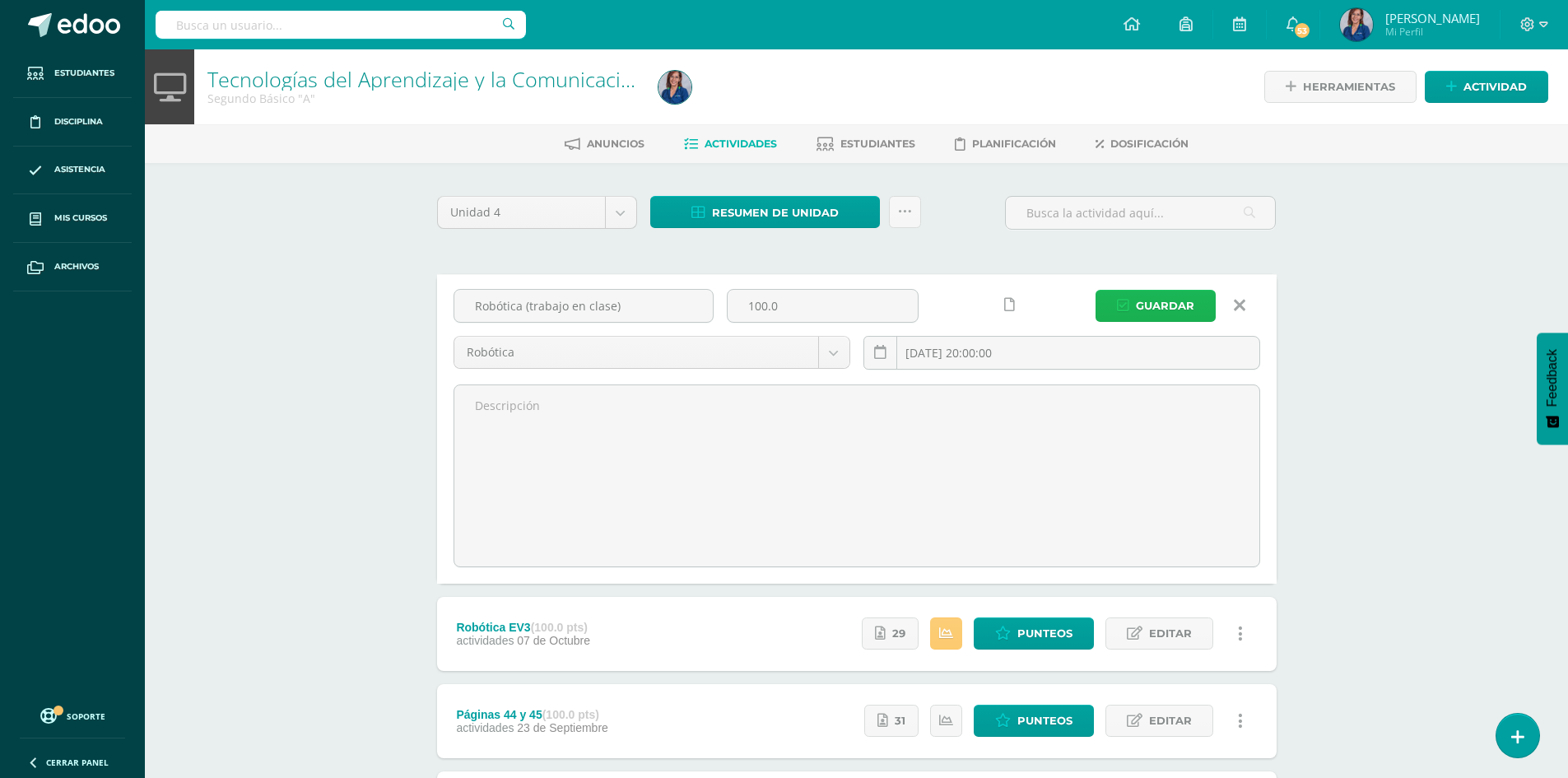
click at [1176, 306] on span "Guardar" at bounding box center [1165, 306] width 59 height 31
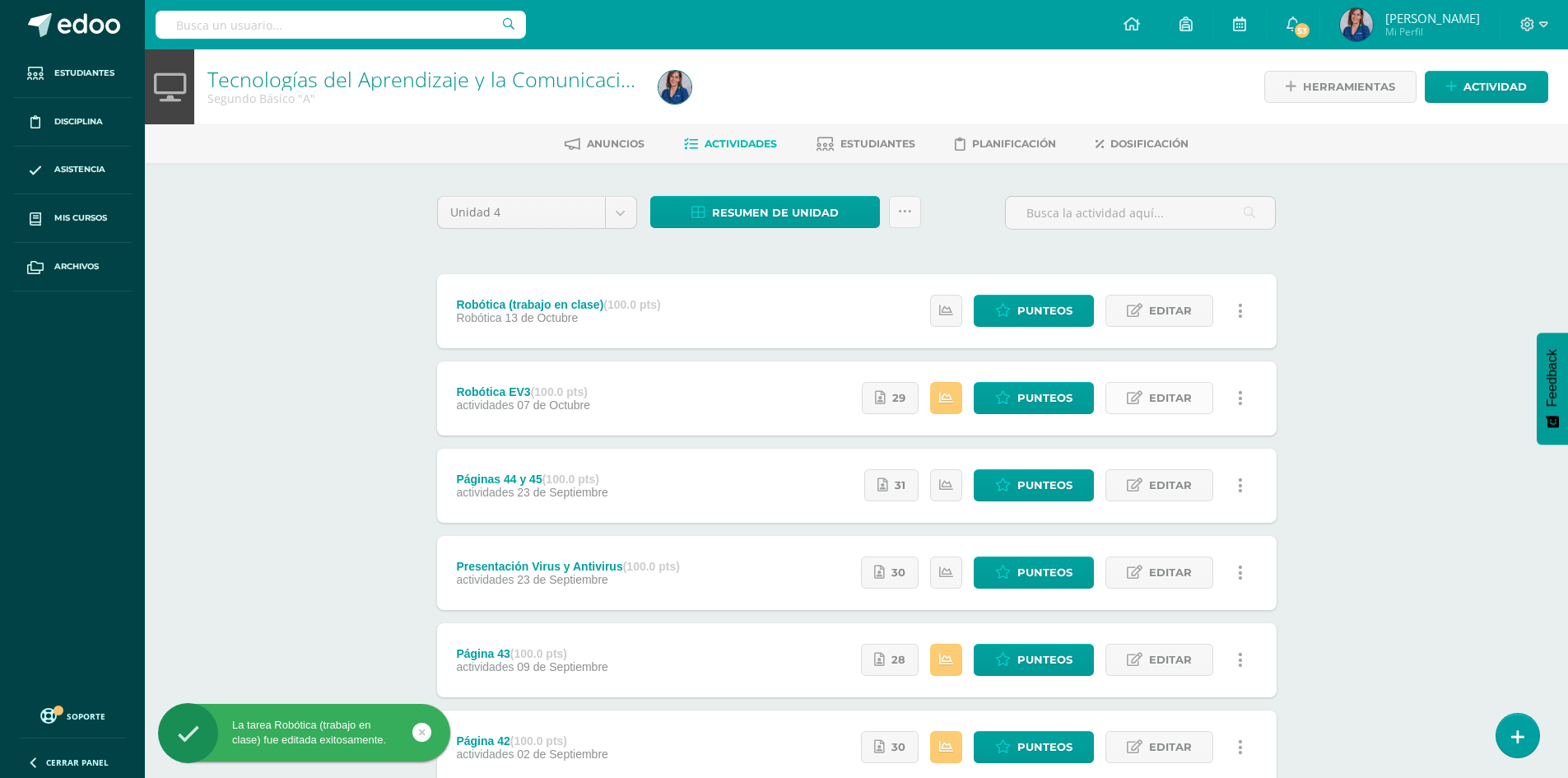
click at [1172, 397] on span "Editar" at bounding box center [1170, 398] width 43 height 31
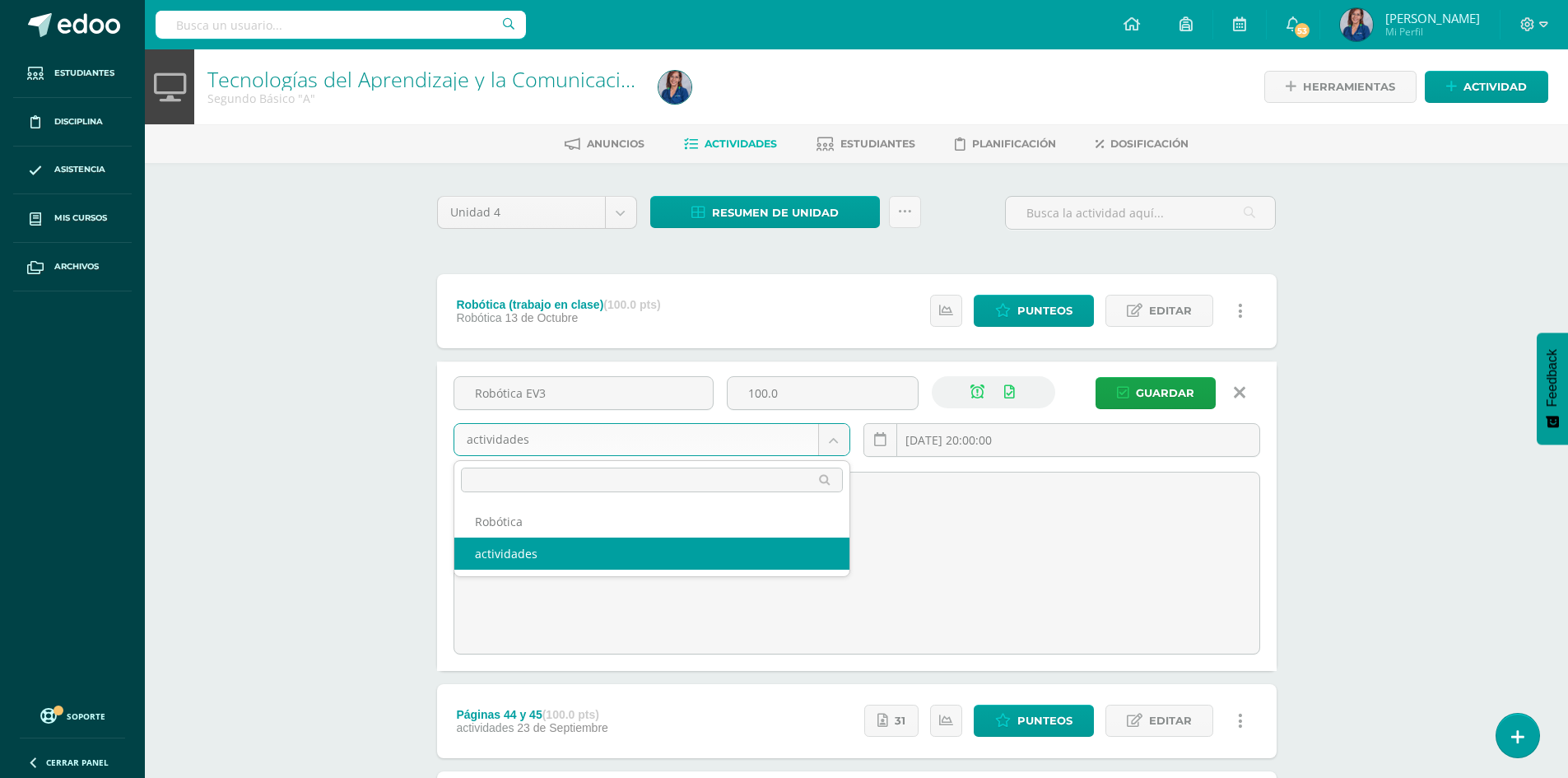
click at [839, 432] on body "La tarea Robótica (trabajo en clase) fue editada exitosamente. Estudiantes Disc…" at bounding box center [784, 564] width 1568 height 1129
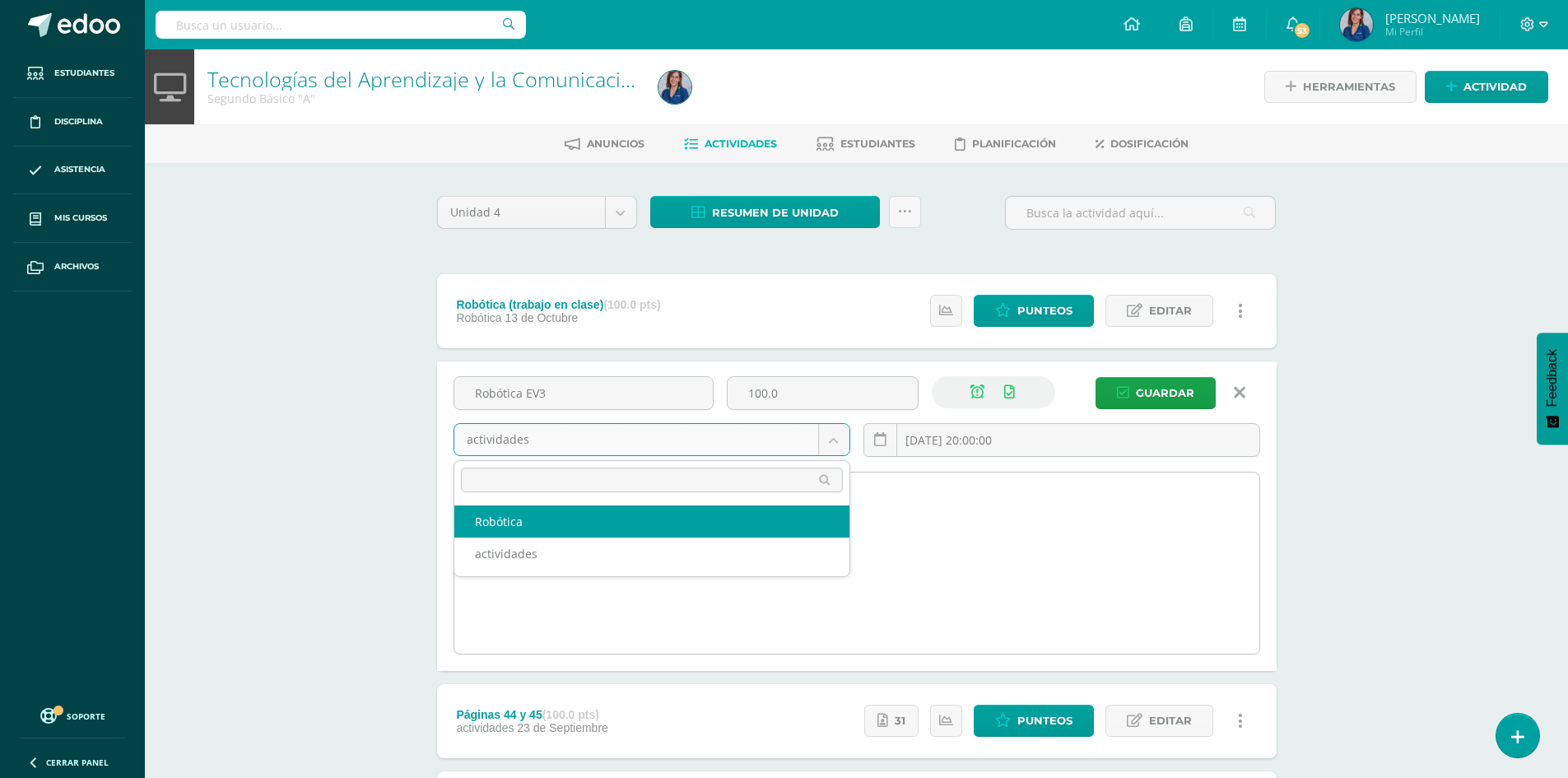
select select "130699"
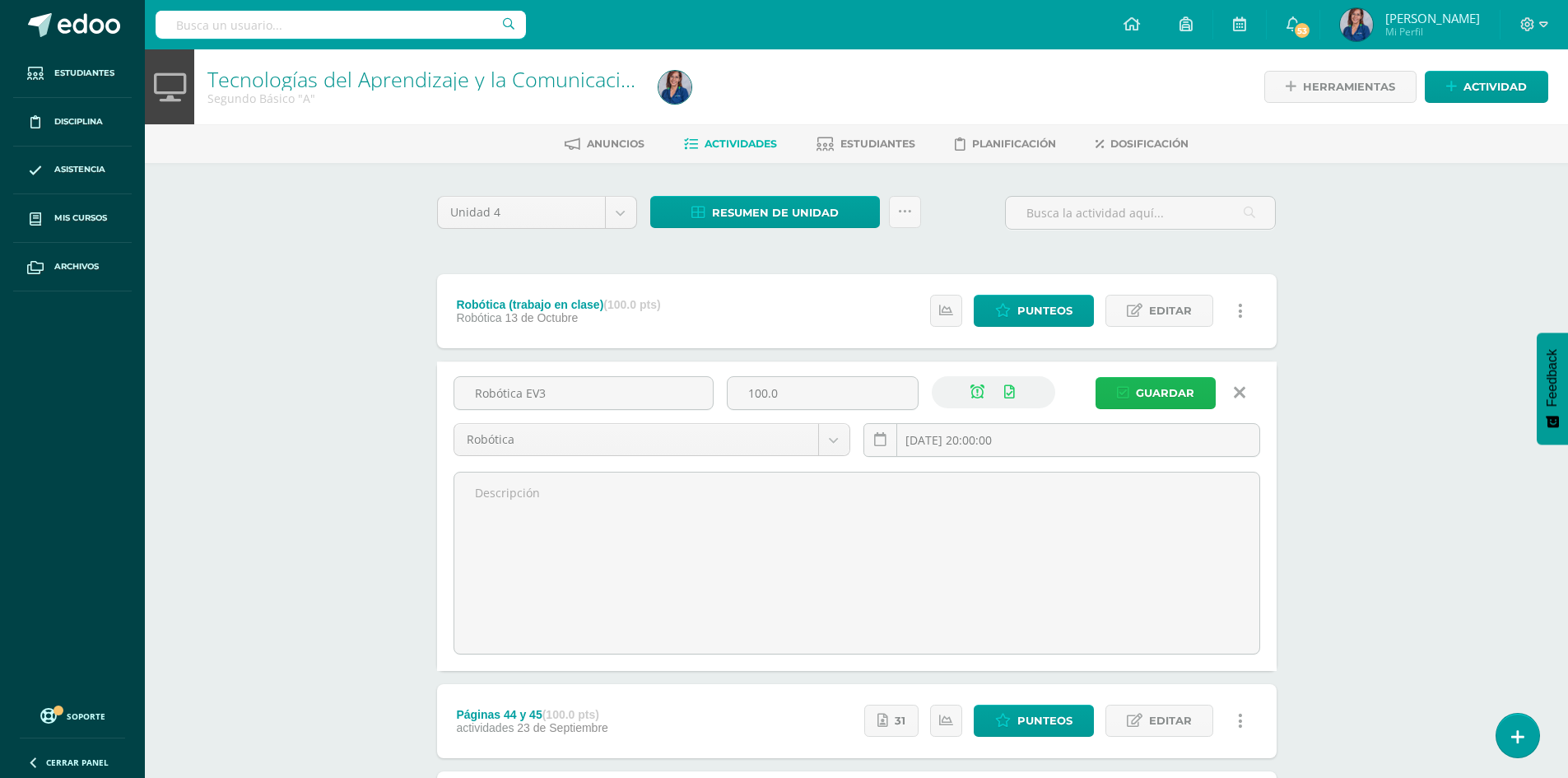
click at [1162, 387] on span "Guardar" at bounding box center [1165, 393] width 59 height 31
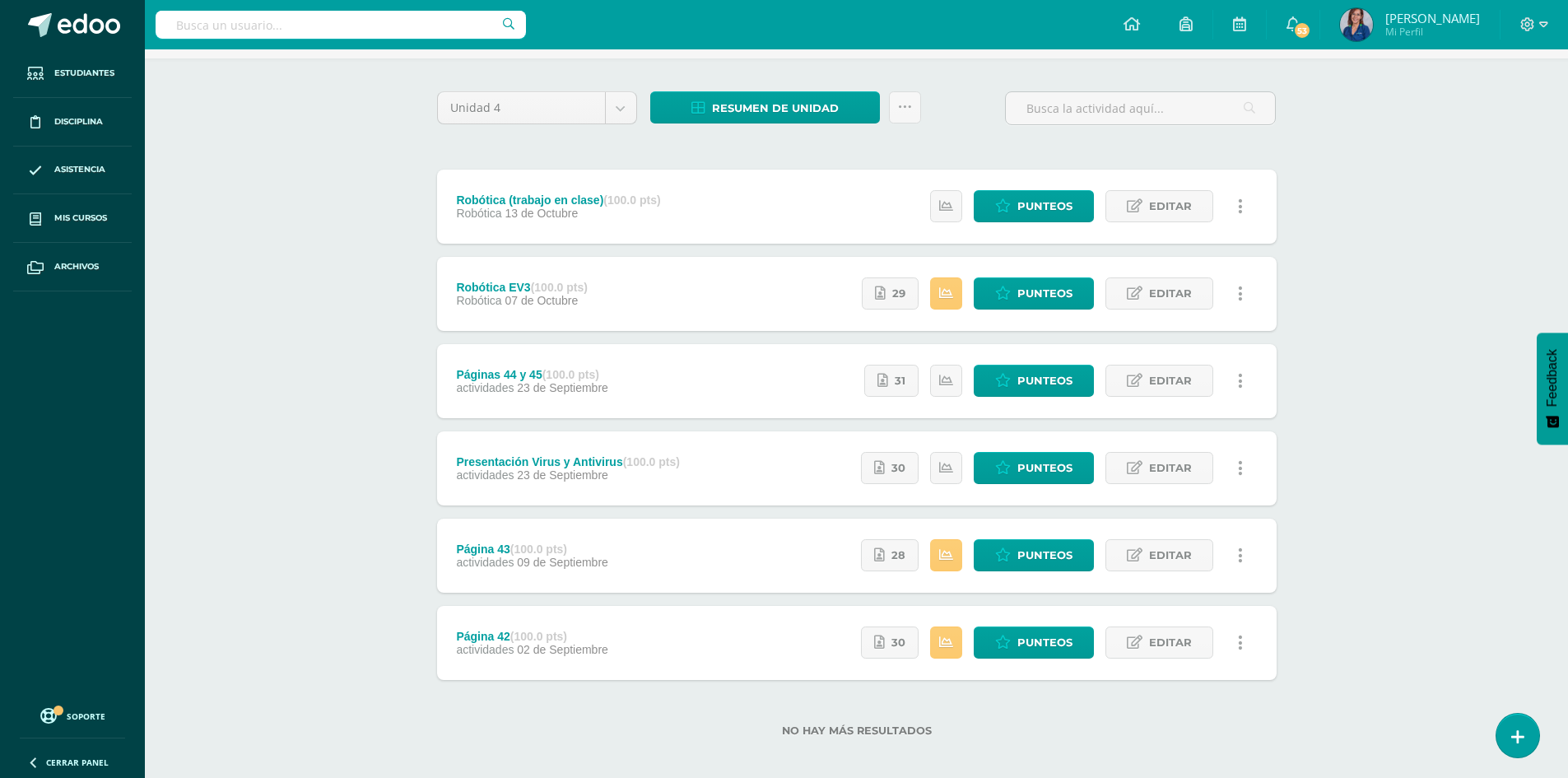
scroll to position [116, 0]
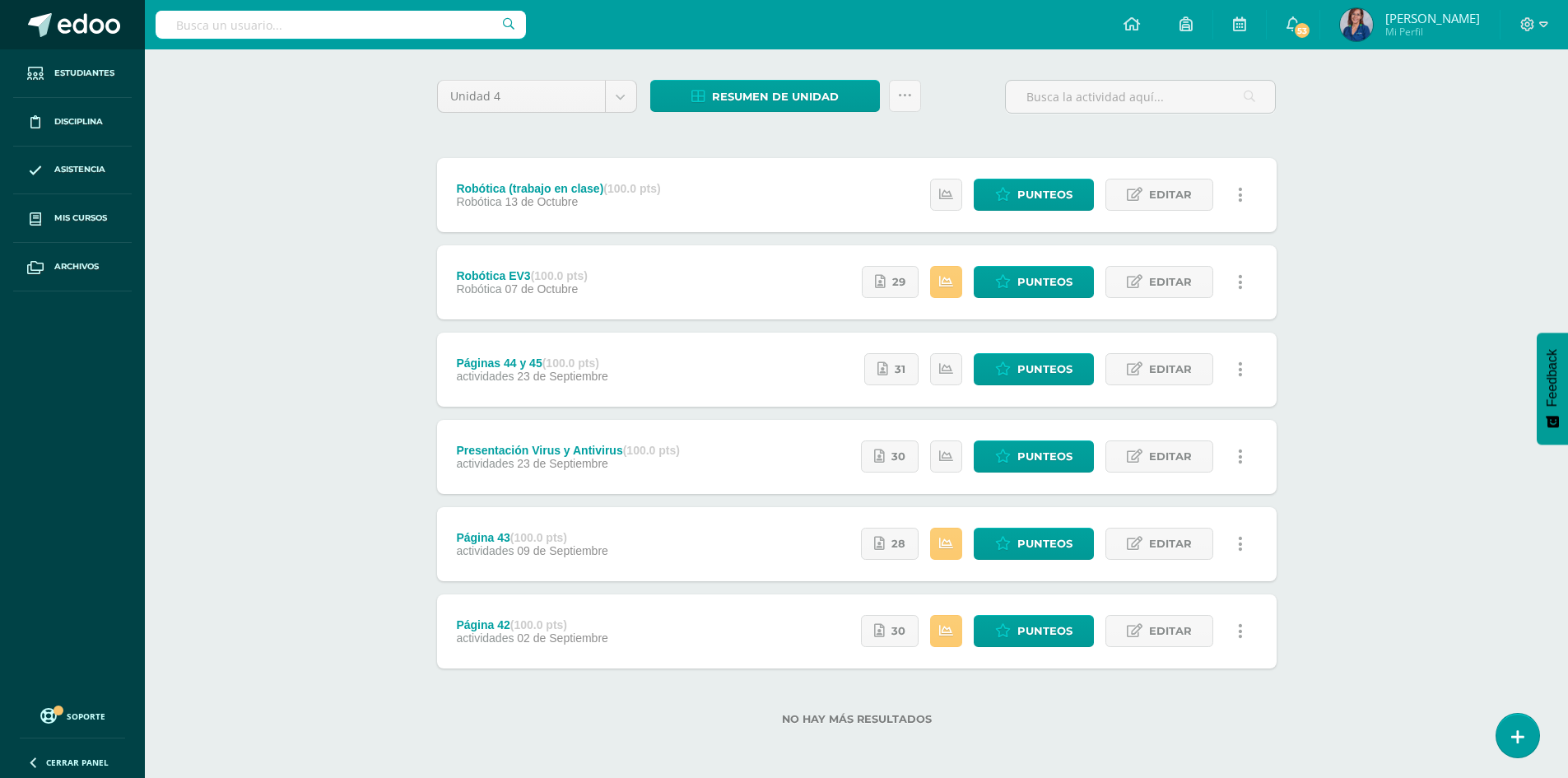
click at [62, 29] on span at bounding box center [89, 25] width 62 height 25
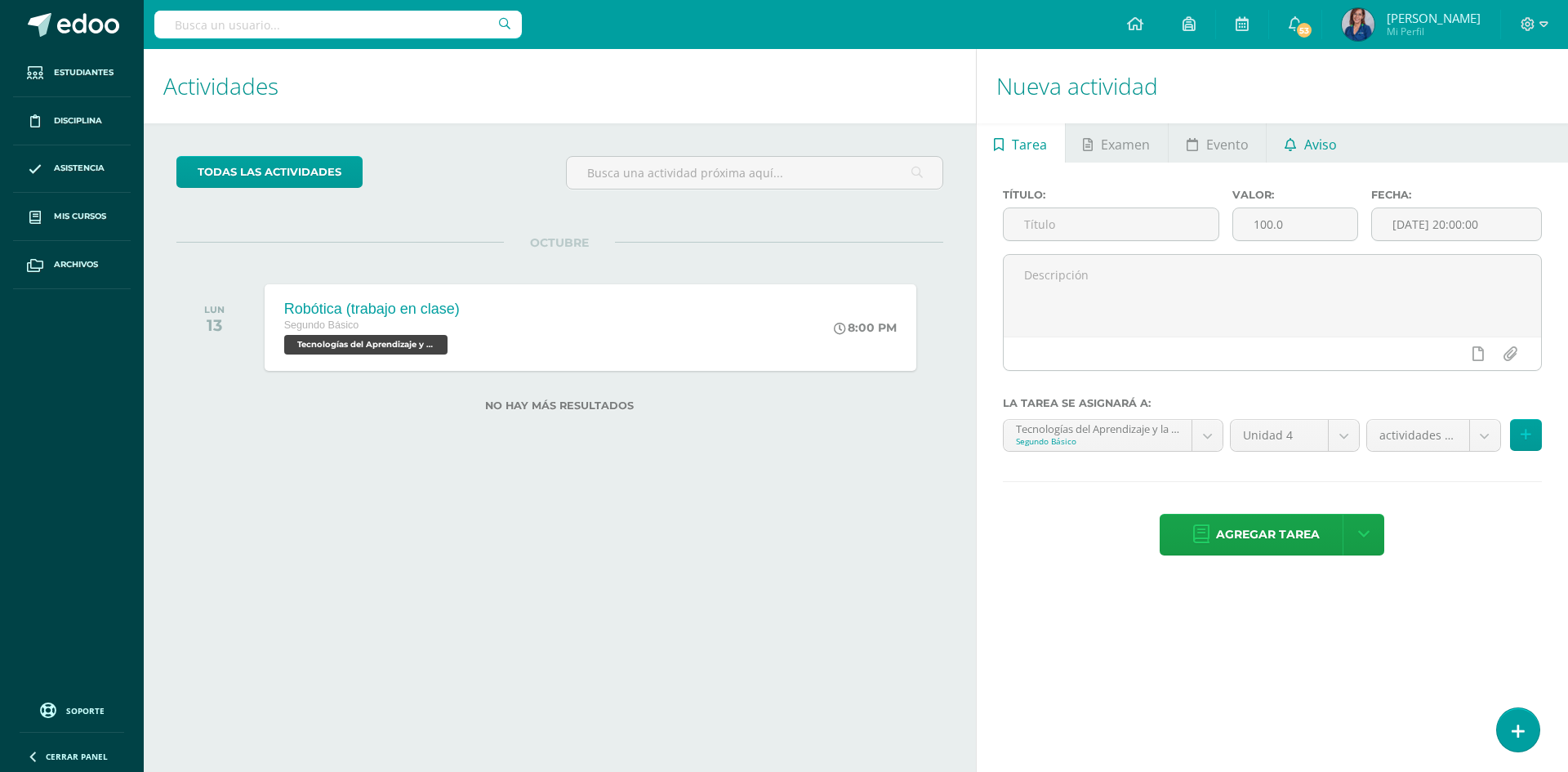
click at [1290, 144] on icon at bounding box center [1291, 144] width 12 height 13
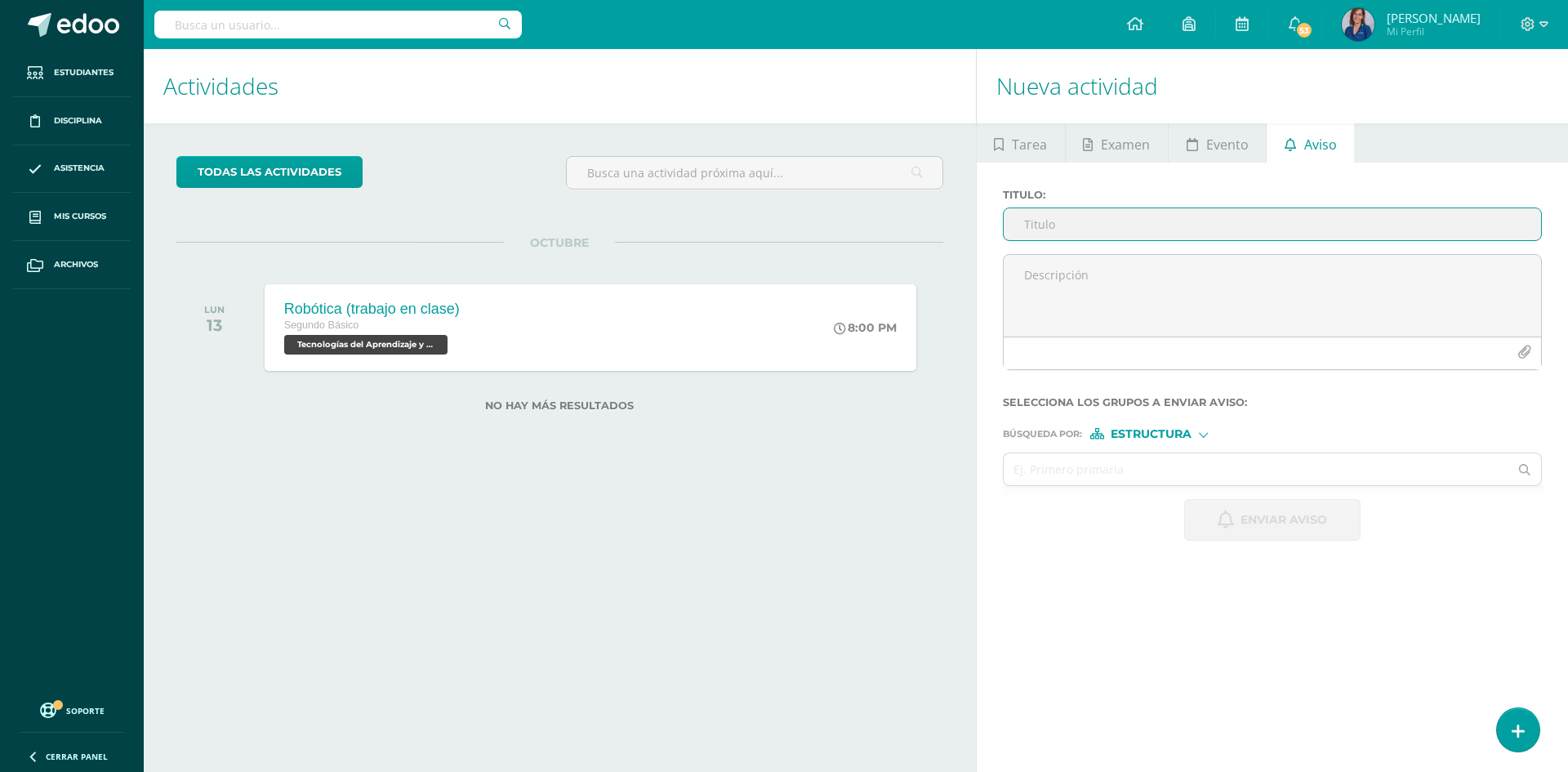
click at [1205, 432] on div at bounding box center [1203, 433] width 9 height 9
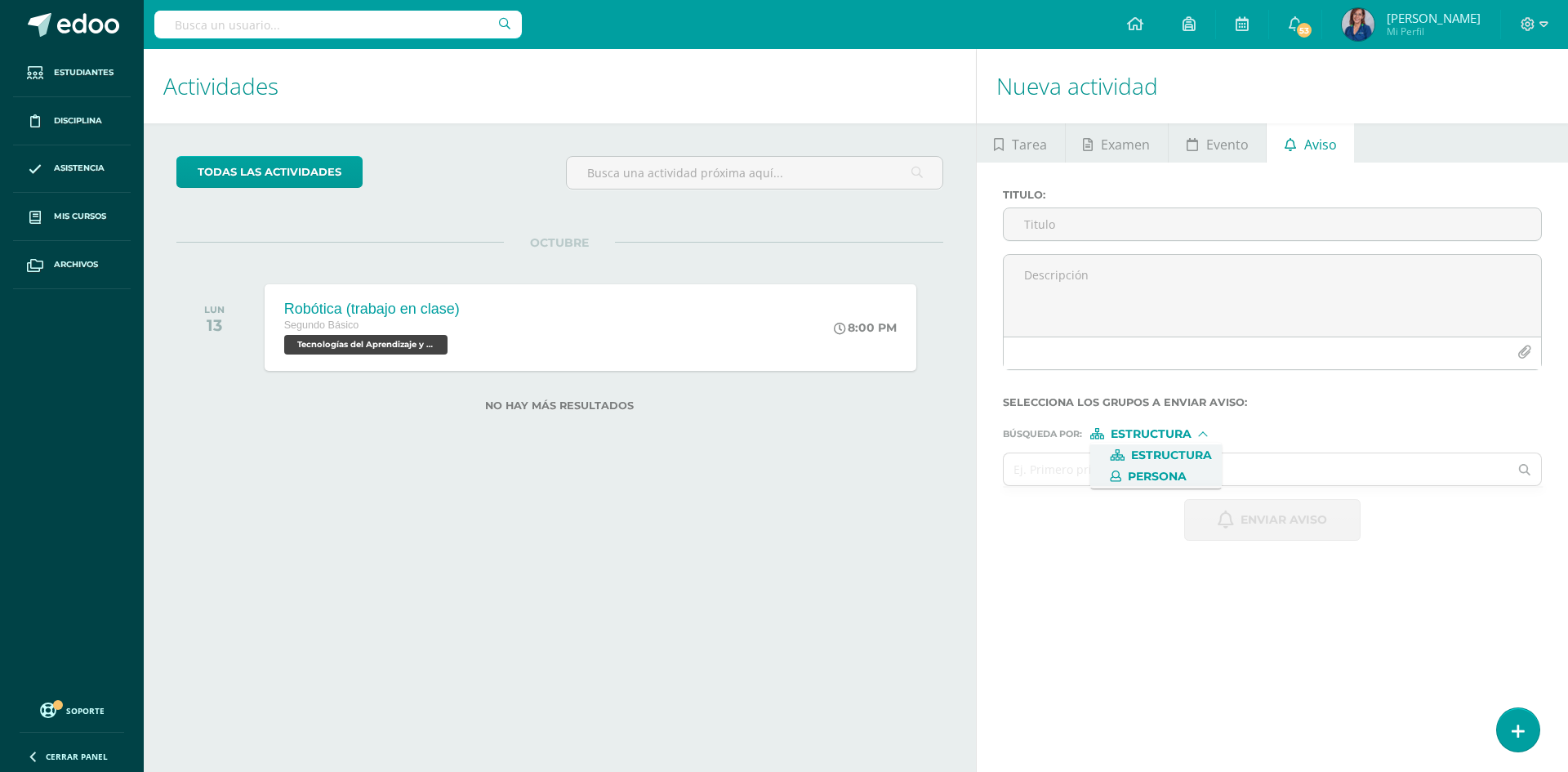
click at [1180, 473] on span "Persona" at bounding box center [1157, 476] width 59 height 9
click at [1123, 465] on input "text" at bounding box center [1256, 470] width 505 height 32
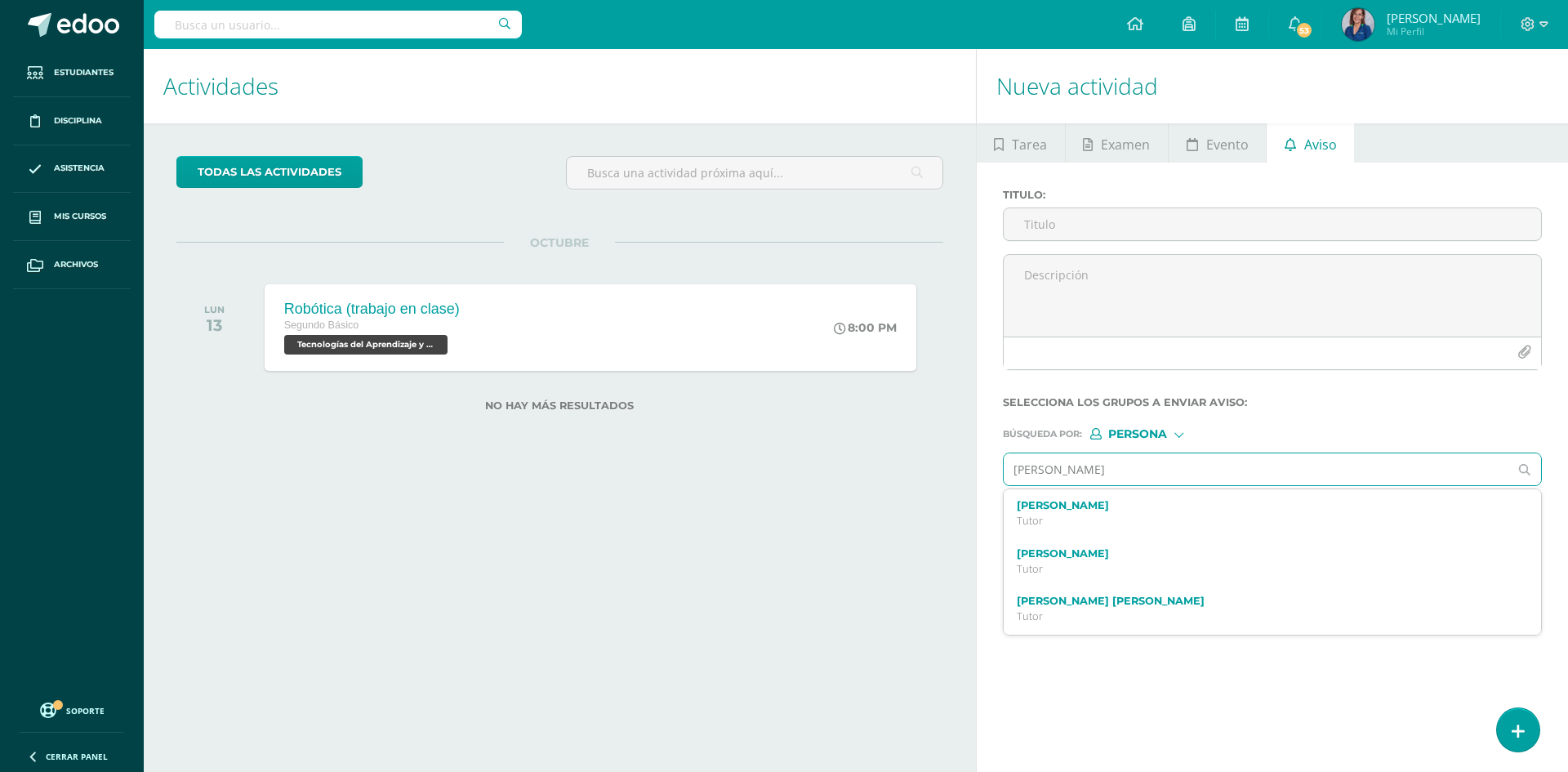
type input "[PERSON_NAME]"
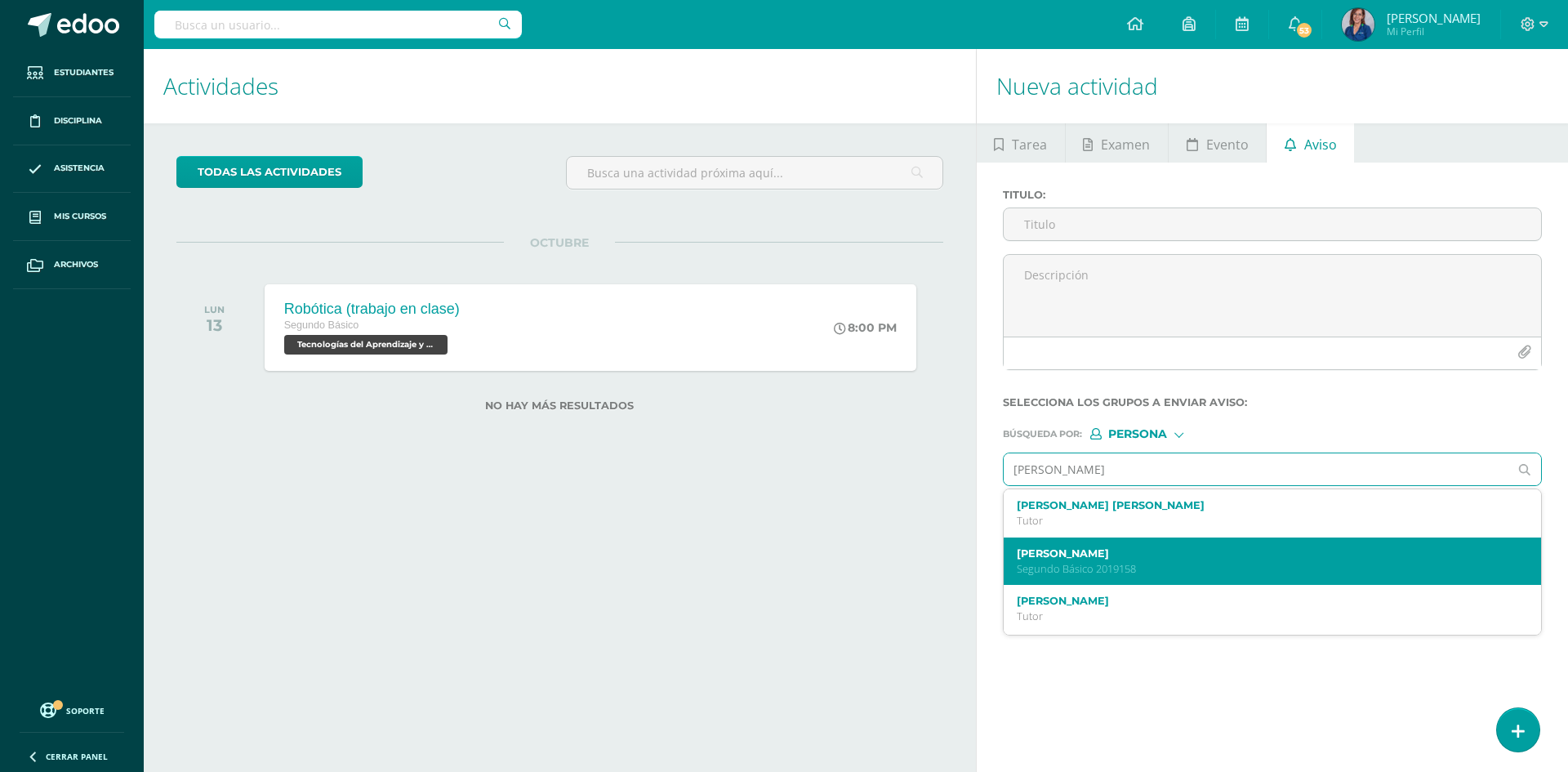
click at [1169, 575] on p "Segundo Básico 2019158" at bounding box center [1261, 568] width 489 height 14
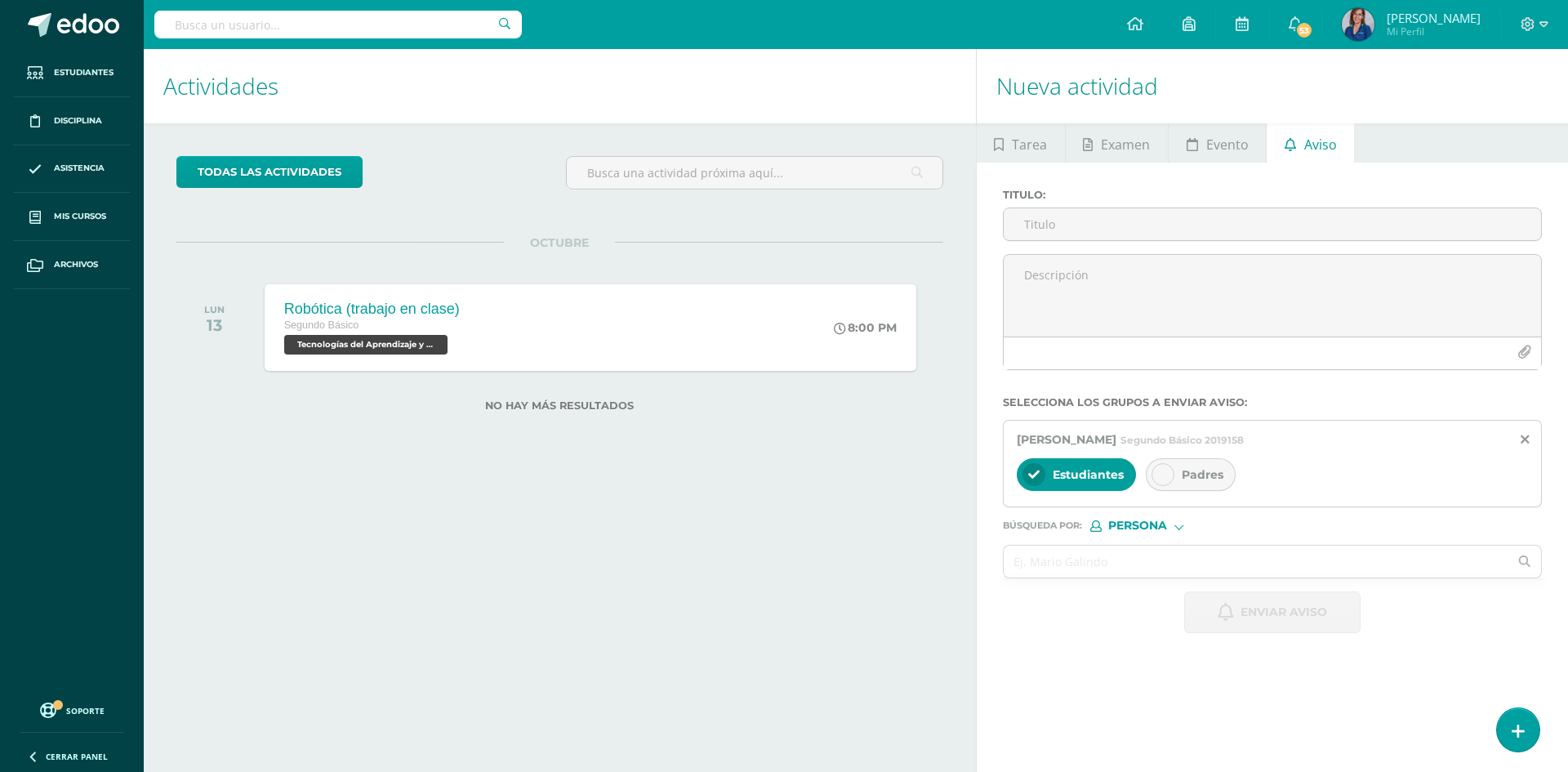
click at [1168, 476] on div at bounding box center [1162, 474] width 23 height 23
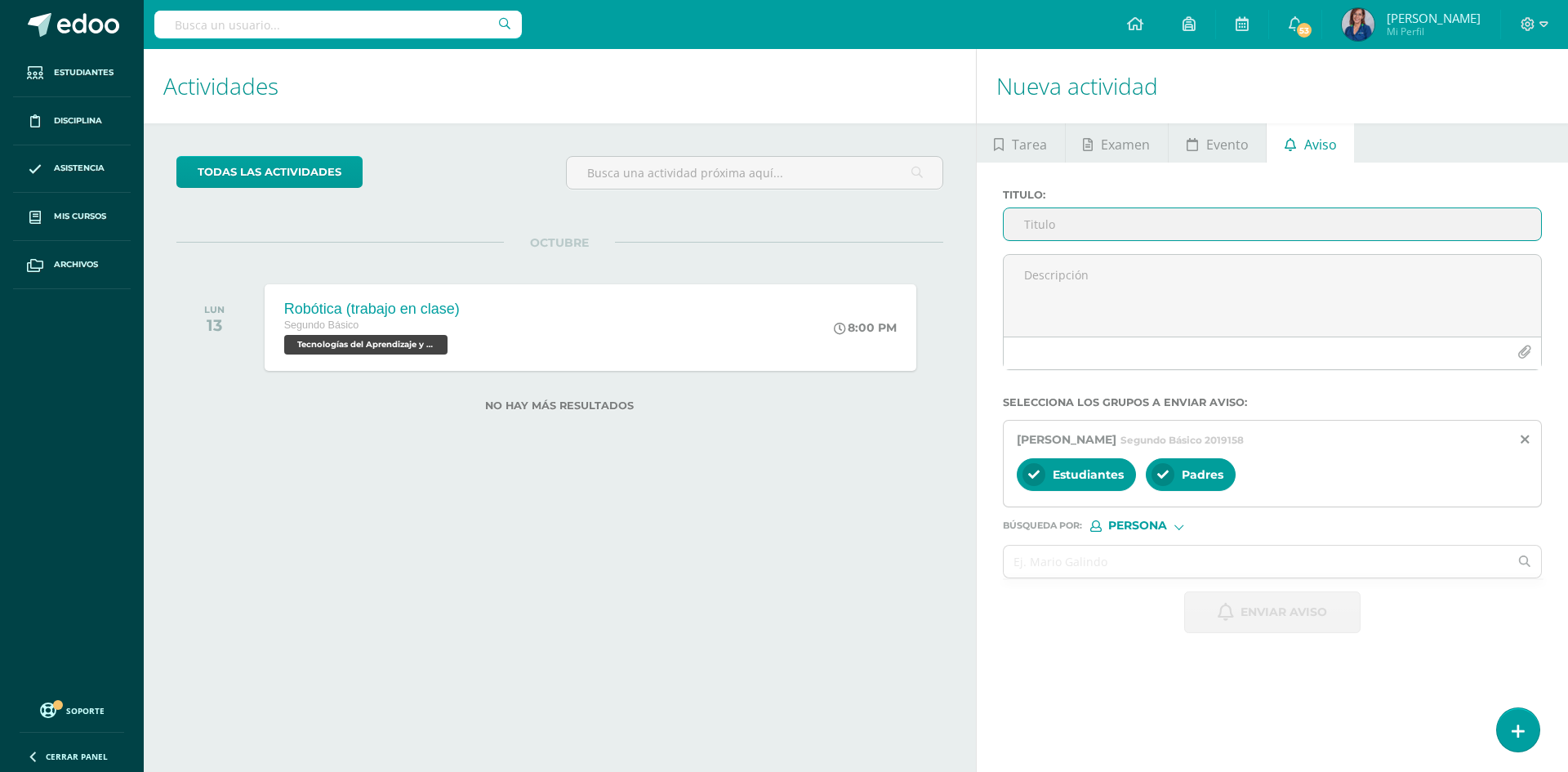
click at [1040, 228] on input "Titulo :" at bounding box center [1272, 225] width 537 height 32
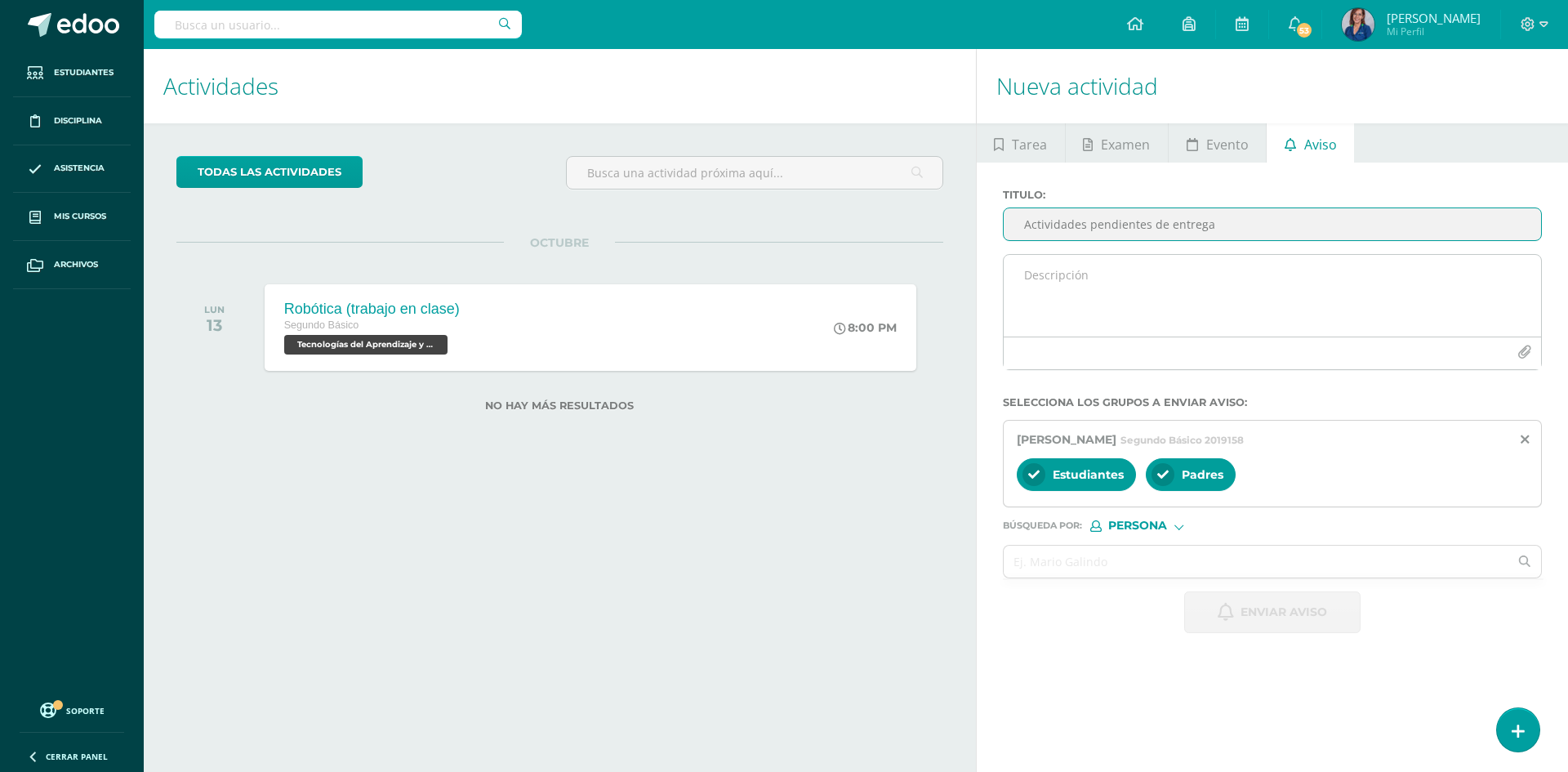
type input "Actividades pendientes de entrega"
click at [1085, 282] on textarea at bounding box center [1272, 296] width 537 height 82
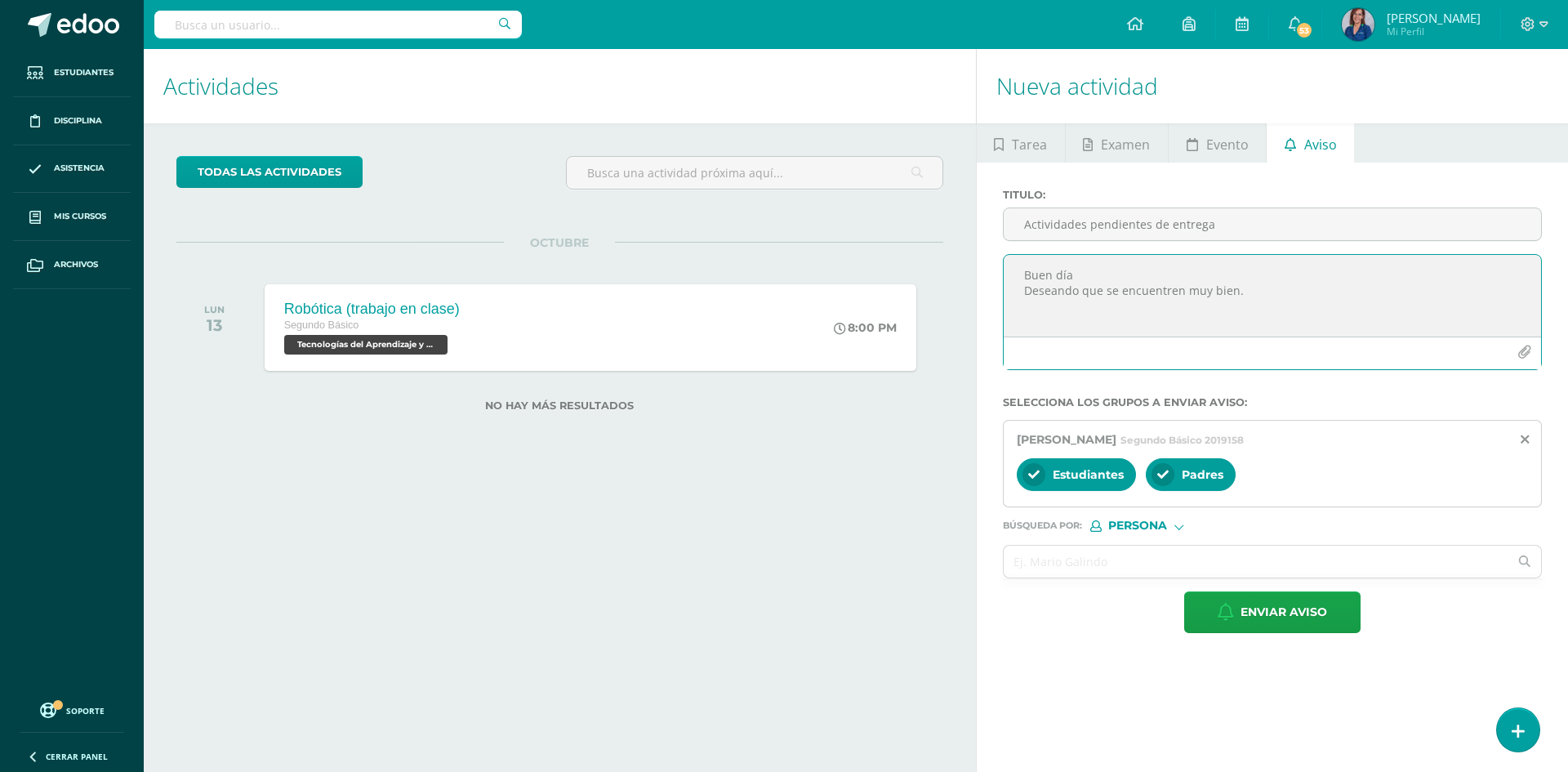
click at [1083, 278] on textarea "Buen día Deseando que se encuentren muy bien." at bounding box center [1272, 296] width 537 height 82
drag, startPoint x: 1026, startPoint y: 275, endPoint x: 1171, endPoint y: 300, distance: 147.1
click at [1026, 276] on textarea "Buen día! Deseando que se encuentren muy bien." at bounding box center [1272, 296] width 537 height 82
click at [1215, 278] on textarea "¡Buen día! Deseando que se encuentren muy bien." at bounding box center [1272, 296] width 537 height 82
click at [1240, 291] on textarea "¡Buen día! Deseando que se encuentren muy bien." at bounding box center [1272, 296] width 537 height 82
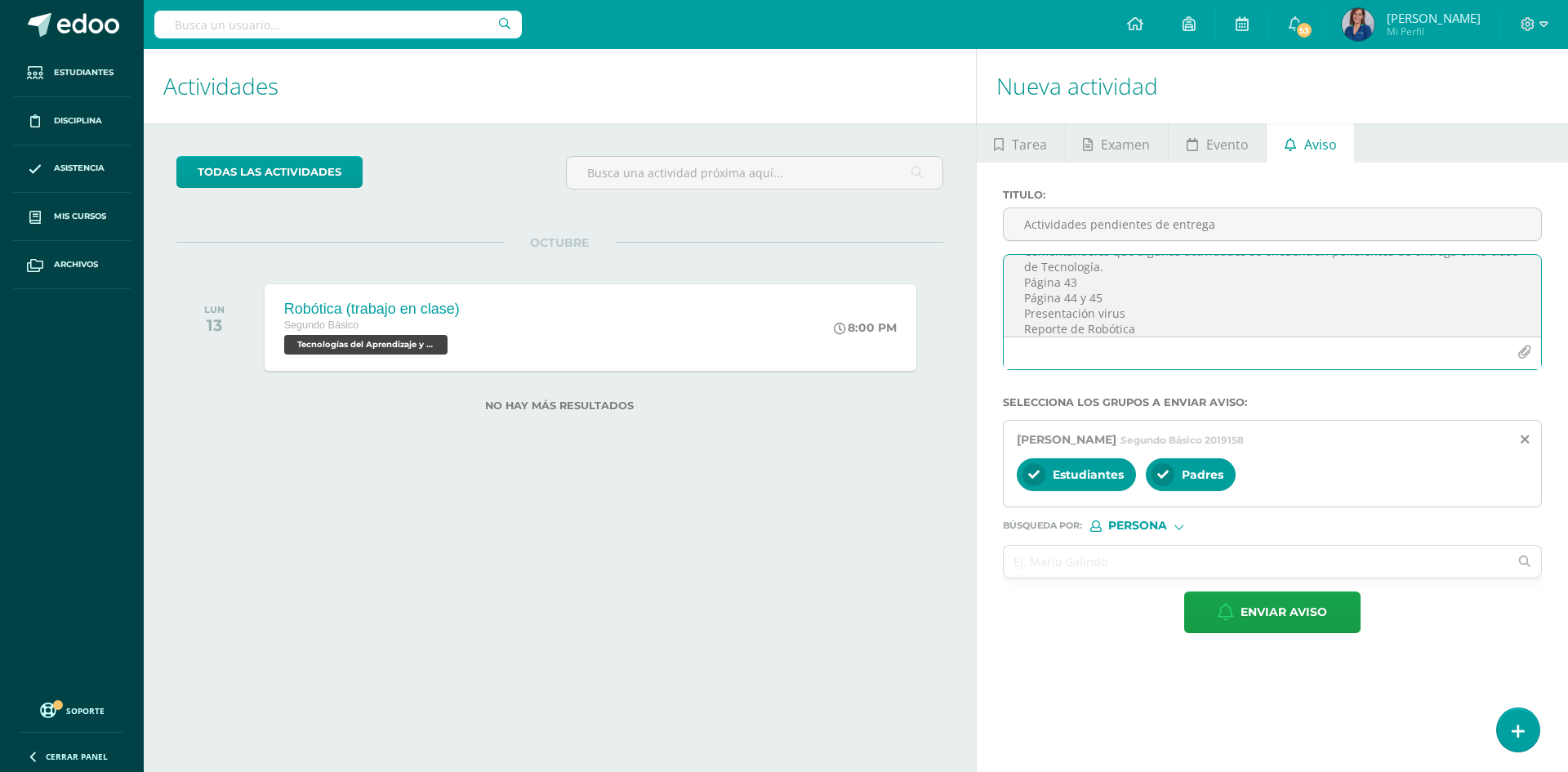
scroll to position [70, 0]
click at [1110, 328] on textarea "¡Buen día! Deseando que se encuentren muy bien. Comentandoles que algunas activ…" at bounding box center [1272, 296] width 537 height 82
click at [1396, 324] on textarea "¡Buen día! Deseando que se encuentren muy bien. Comentandoles que algunas activ…" at bounding box center [1272, 296] width 537 height 82
click at [1026, 307] on textarea "¡Buen día! Deseando que se encuentren muy bien. Comentandoles que algunas activ…" at bounding box center [1272, 296] width 537 height 82
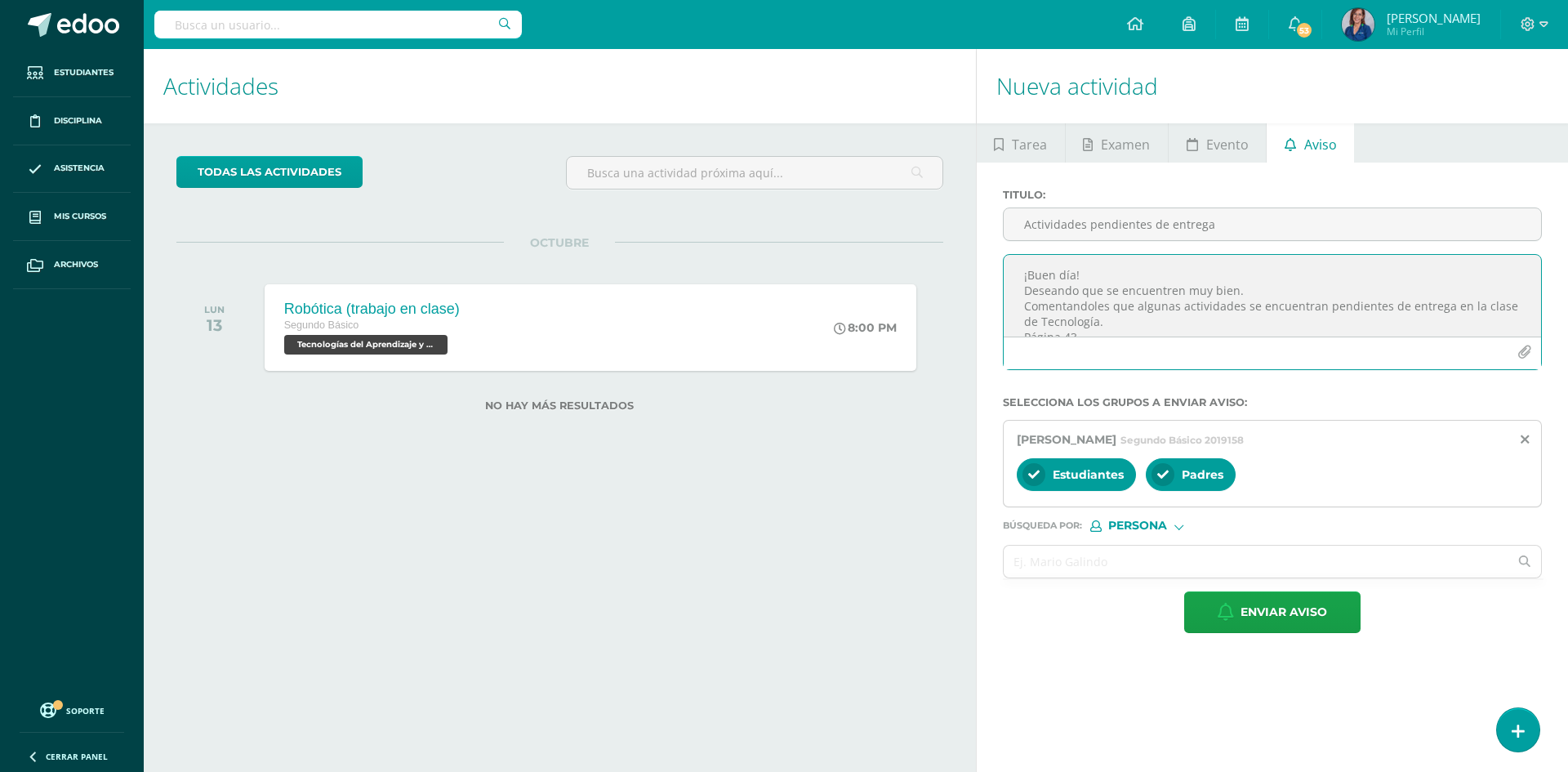
scroll to position [82, 0]
type textarea "¡Buen día! Deseando que se encuentren muy bien. Comentandoles que algunas activ…"
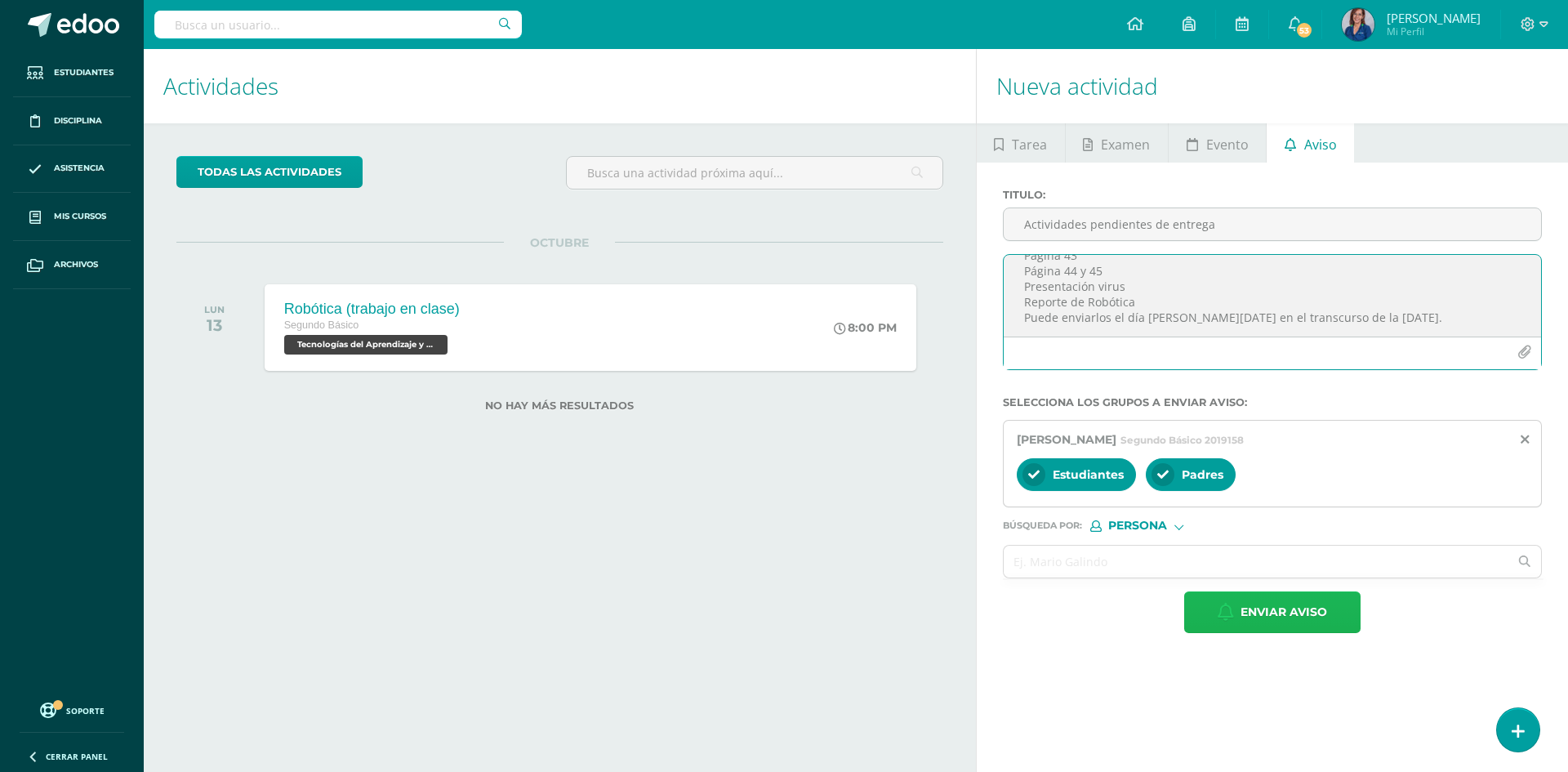
click at [1305, 606] on span "Enviar aviso" at bounding box center [1283, 612] width 86 height 40
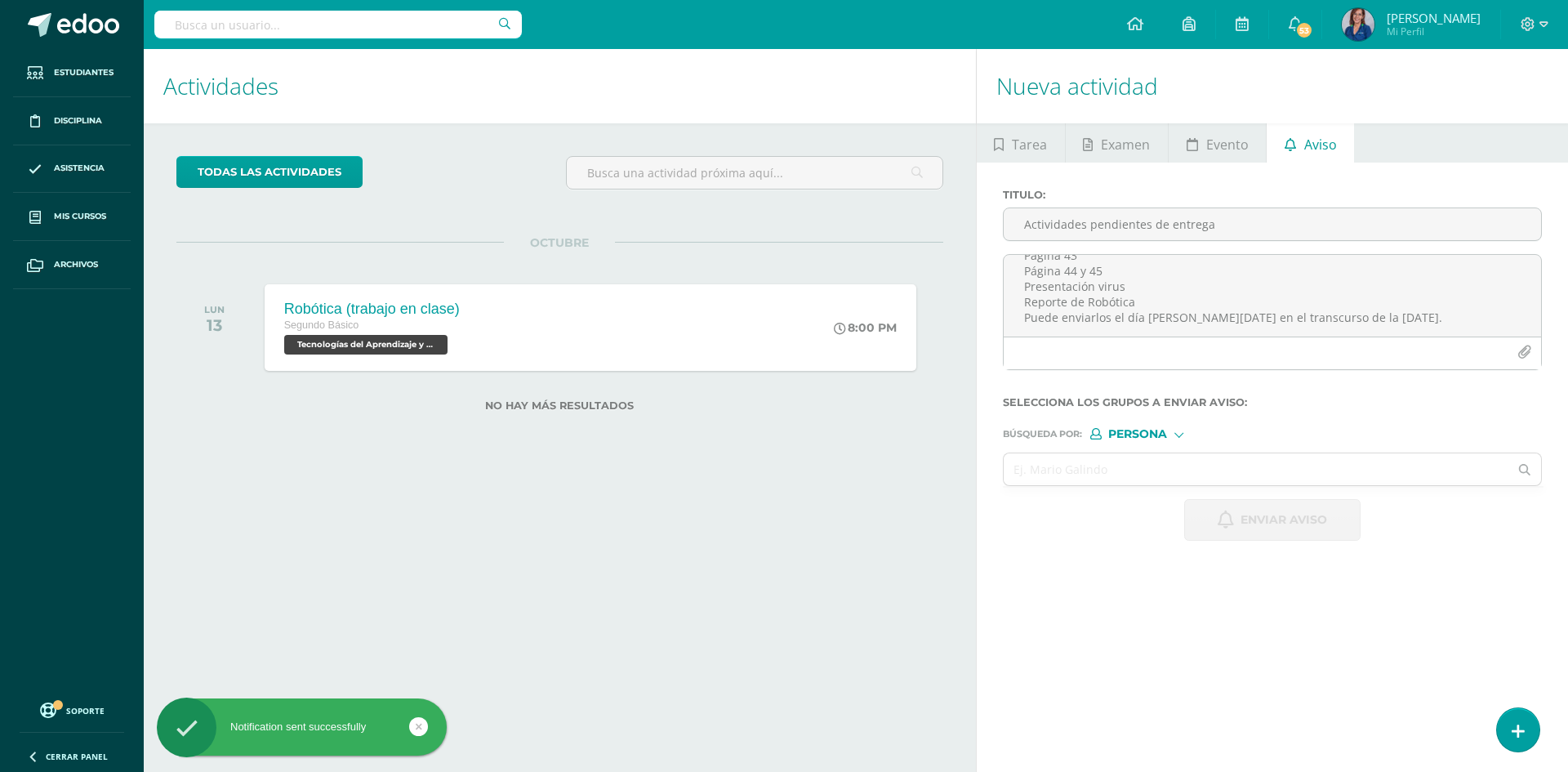
scroll to position [0, 0]
